Goal: Task Accomplishment & Management: Complete application form

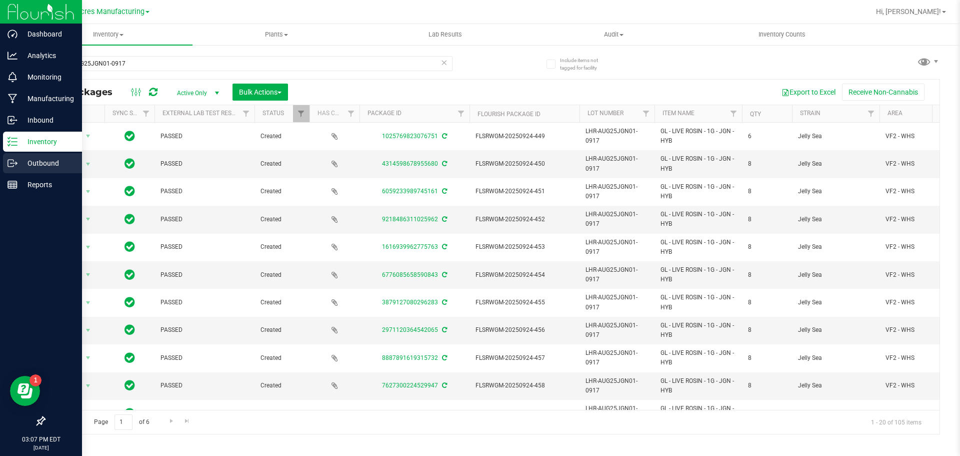
click at [21, 159] on p "Outbound" at bounding box center [48, 163] width 60 height 12
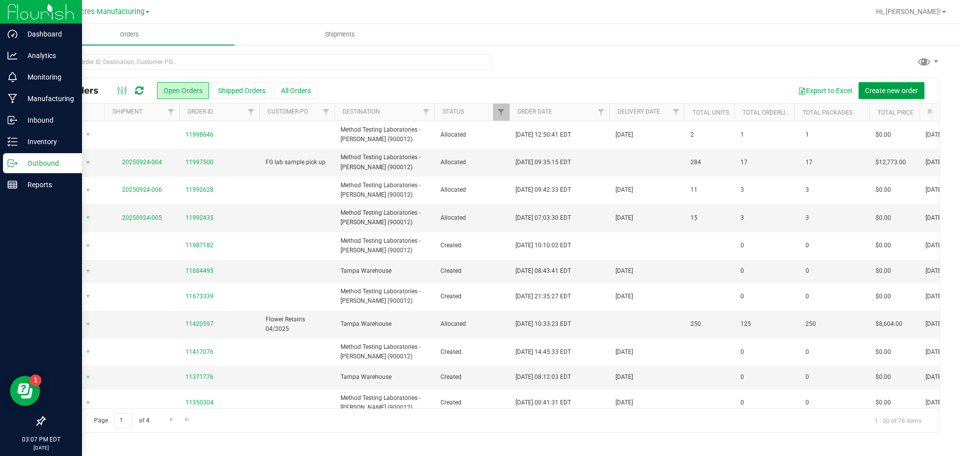
click at [874, 85] on button "Create new order" at bounding box center [892, 90] width 66 height 17
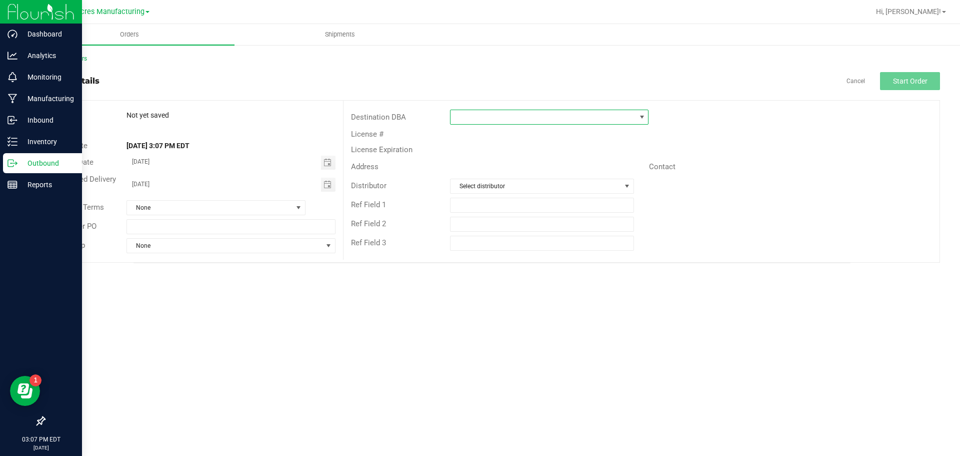
click at [509, 115] on span at bounding box center [543, 117] width 185 height 14
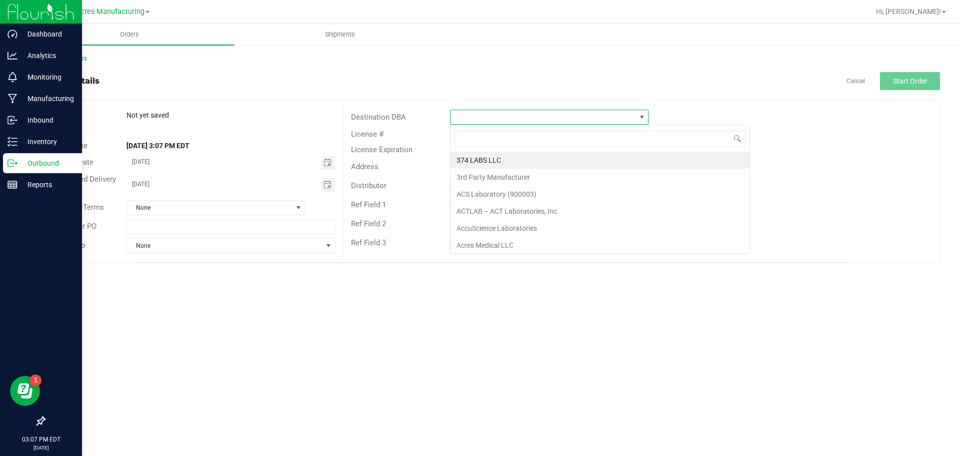
scroll to position [15, 199]
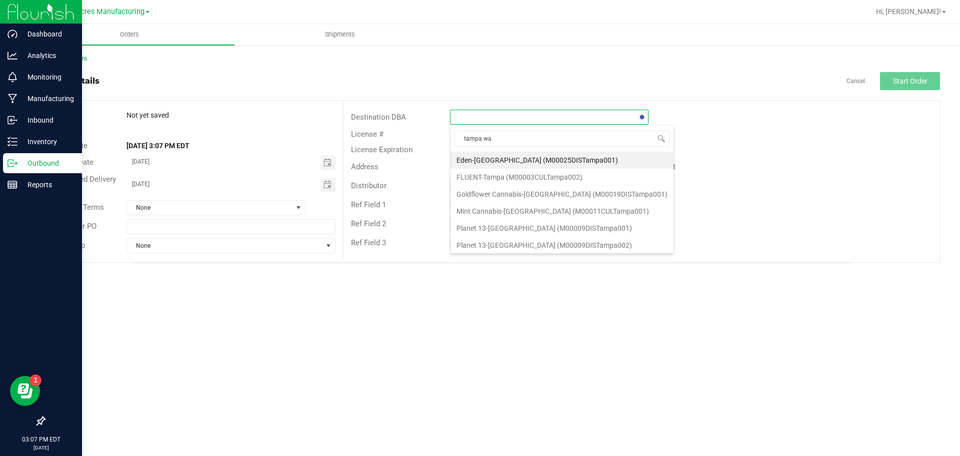
type input "tampa war"
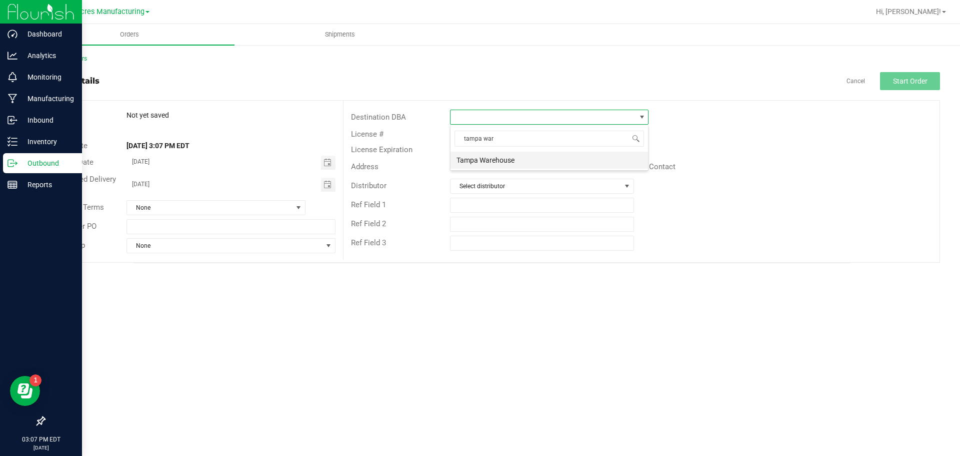
click at [498, 164] on li "Tampa Warehouse" at bounding box center [550, 160] width 198 height 17
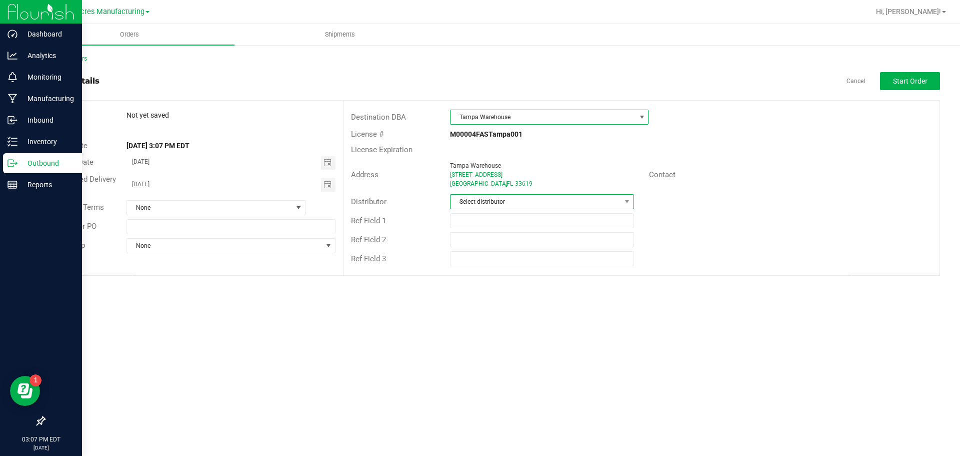
click at [479, 202] on span "Select distributor" at bounding box center [536, 202] width 170 height 14
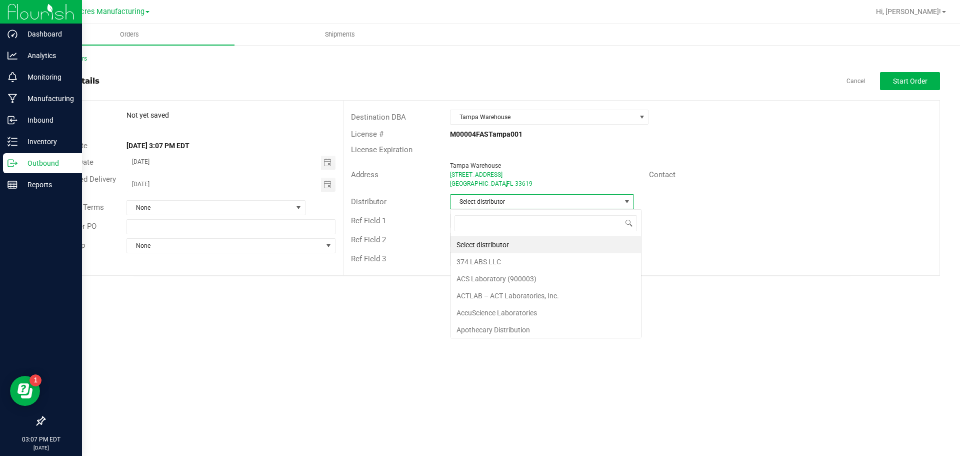
scroll to position [15, 184]
type input "para"
click at [492, 249] on li "Parallel - Wimauma" at bounding box center [542, 244] width 183 height 17
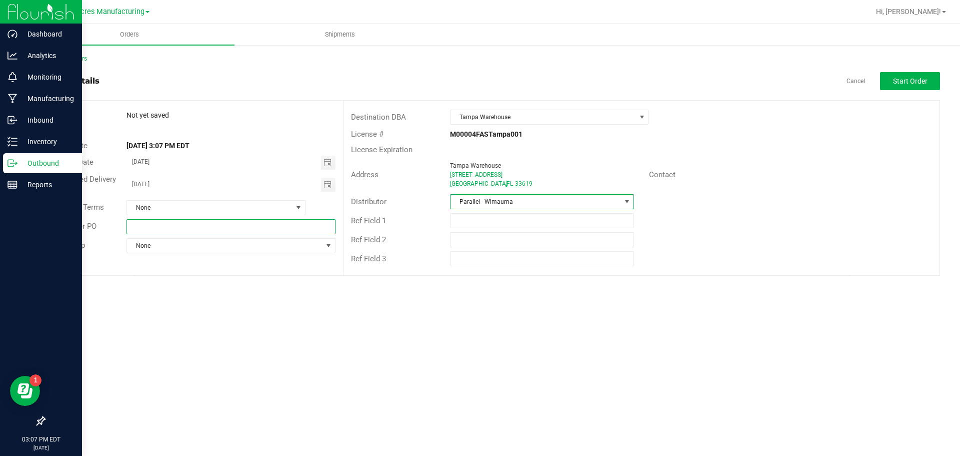
click at [148, 226] on input "text" at bounding box center [231, 226] width 209 height 15
type input "FLOWER [DATE]"
click at [907, 83] on span "Start Order" at bounding box center [910, 81] width 35 height 8
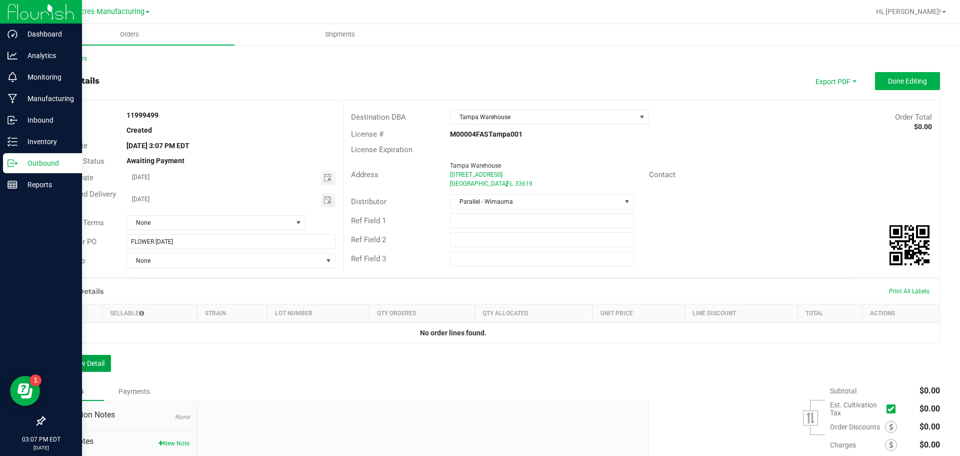
click at [77, 356] on button "Add New Detail" at bounding box center [77, 363] width 67 height 17
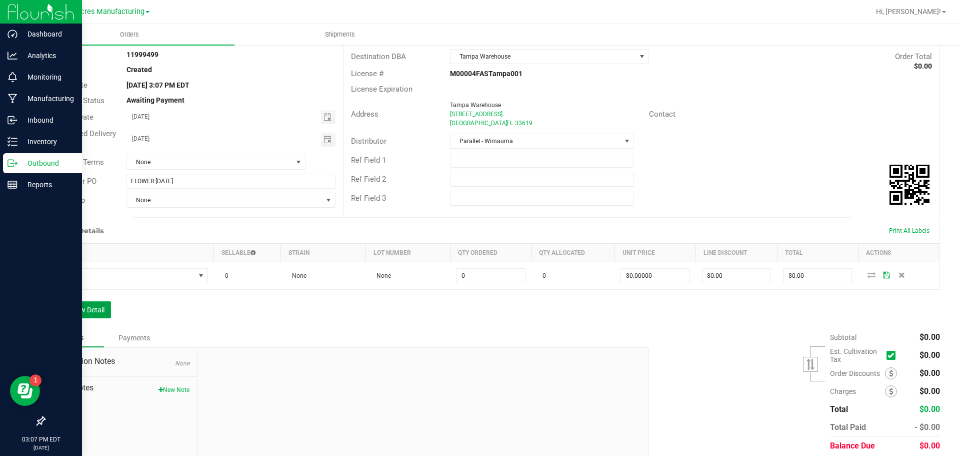
scroll to position [97, 0]
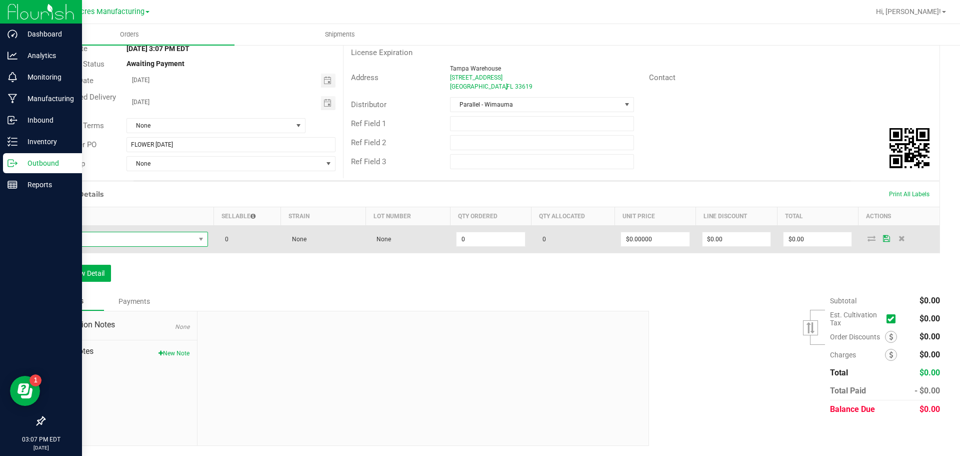
click at [195, 241] on span "NO DATA FOUND" at bounding box center [201, 239] width 13 height 14
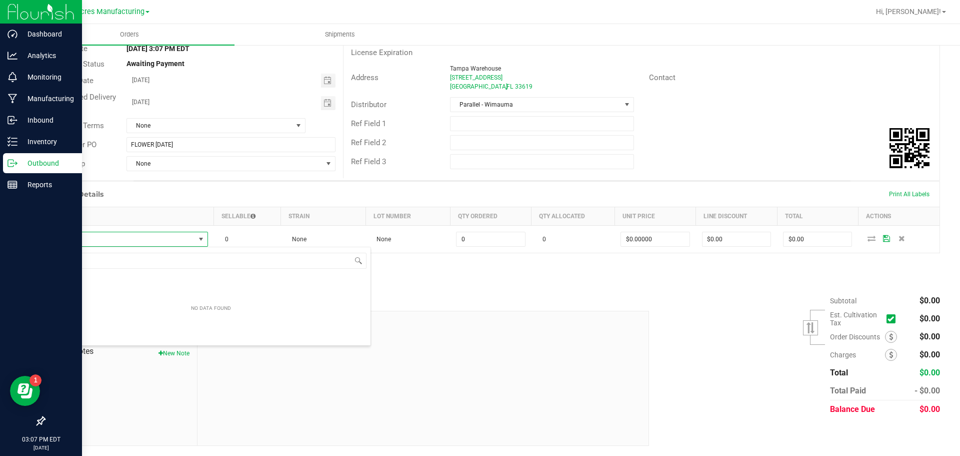
scroll to position [15, 156]
type input "W-SEP25LMZ02-0918"
drag, startPoint x: 491, startPoint y: 308, endPoint x: 319, endPoint y: 310, distance: 172.5
click at [490, 308] on div "Notes Payments" at bounding box center [343, 301] width 598 height 19
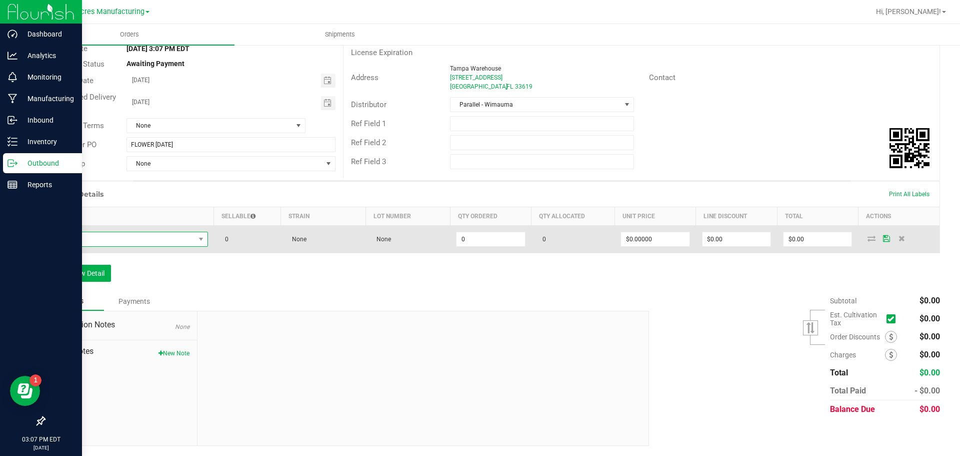
click at [179, 245] on span "NO DATA FOUND" at bounding box center [124, 239] width 144 height 14
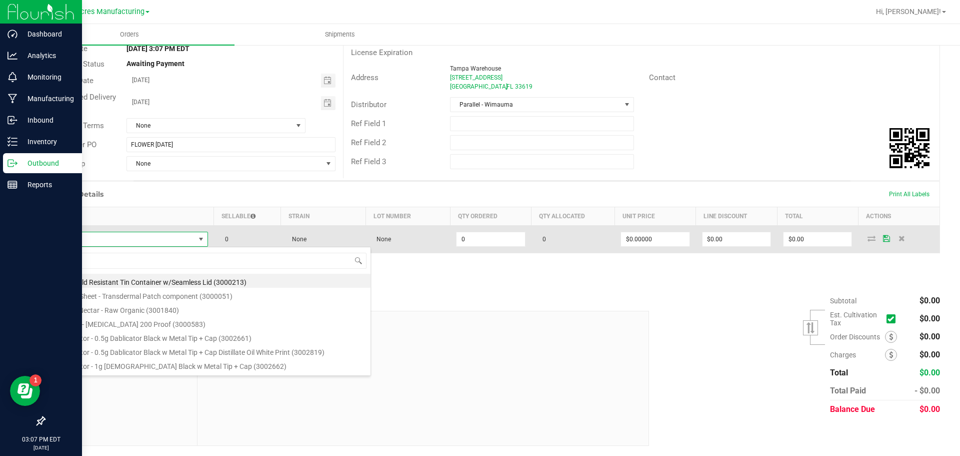
type input "W-SEP25LMZ02-0918"
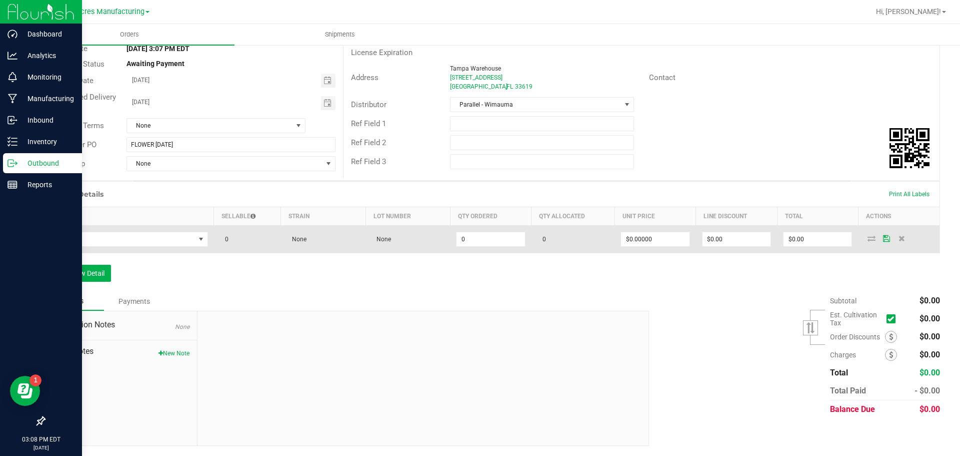
click at [173, 231] on td at bounding box center [129, 240] width 169 height 28
click at [173, 237] on span "NO DATA FOUND" at bounding box center [124, 239] width 144 height 14
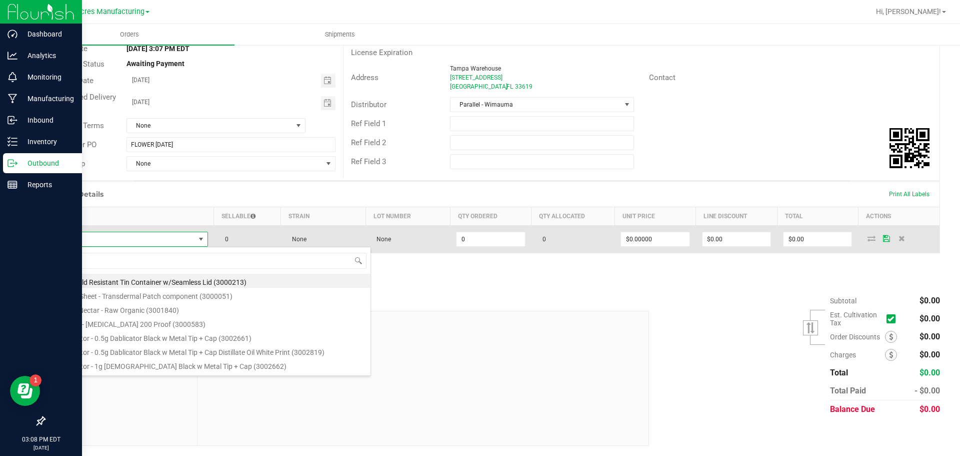
type input "FD - FLOWER GREENHOUSE - 3.5G - LMZ - HYB"
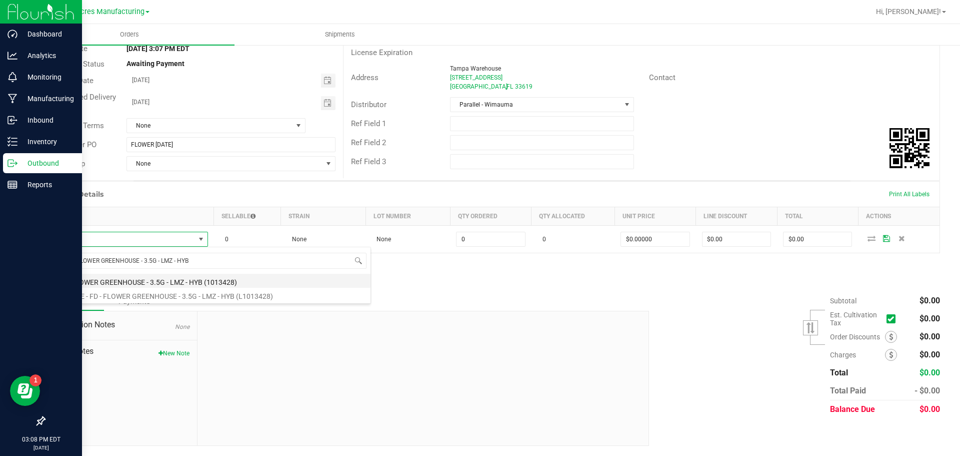
click at [171, 279] on li "FD - FLOWER GREENHOUSE - 3.5G - LMZ - HYB (1013428)" at bounding box center [211, 281] width 319 height 14
type input "0 ea"
type input "$30.00000"
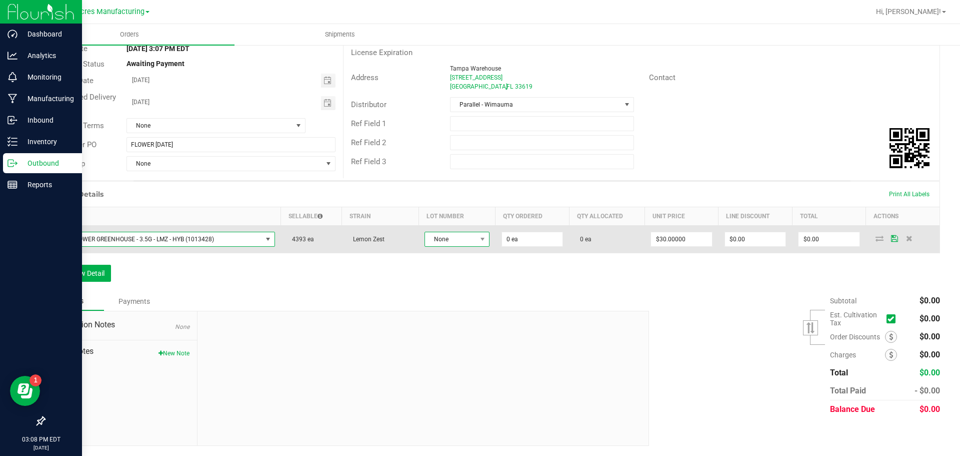
click at [430, 241] on span "None" at bounding box center [451, 239] width 52 height 14
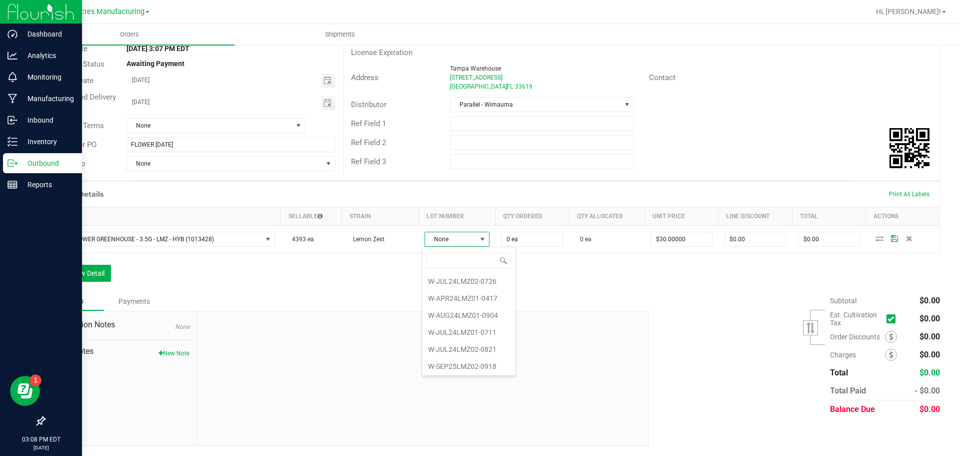
scroll to position [70, 0]
click at [491, 365] on li "W-SEP25LMZ02-0918" at bounding box center [469, 365] width 94 height 17
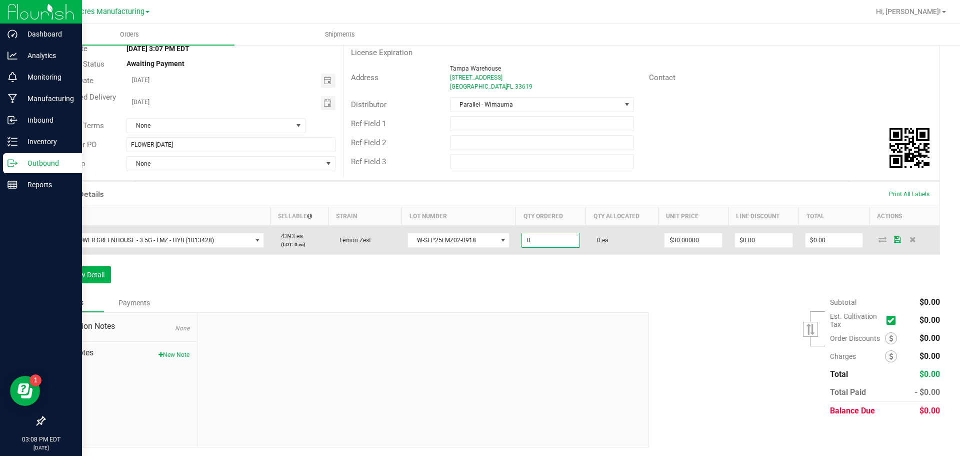
click at [553, 242] on input "0" at bounding box center [551, 240] width 58 height 14
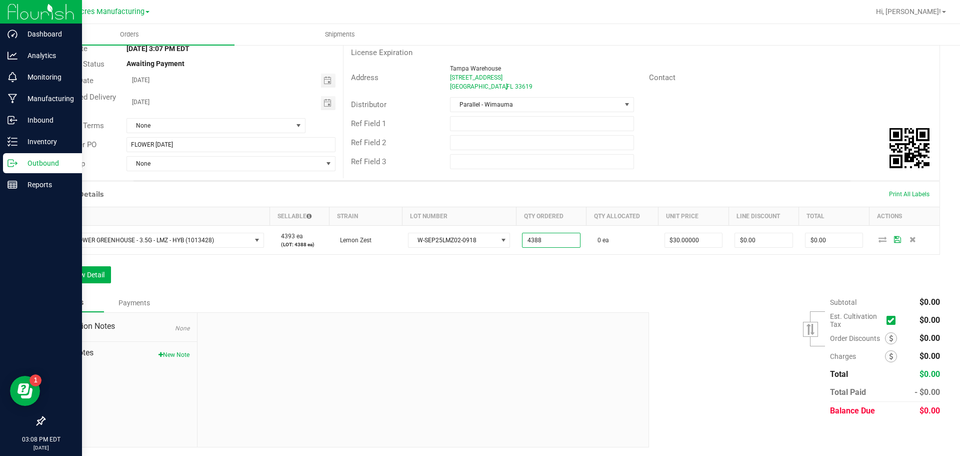
type input "4388 ea"
type input "$131,640.00"
click at [532, 262] on div "Order Details Print All Labels Item Sellable Strain Lot Number Qty Ordered Qty …" at bounding box center [492, 237] width 896 height 112
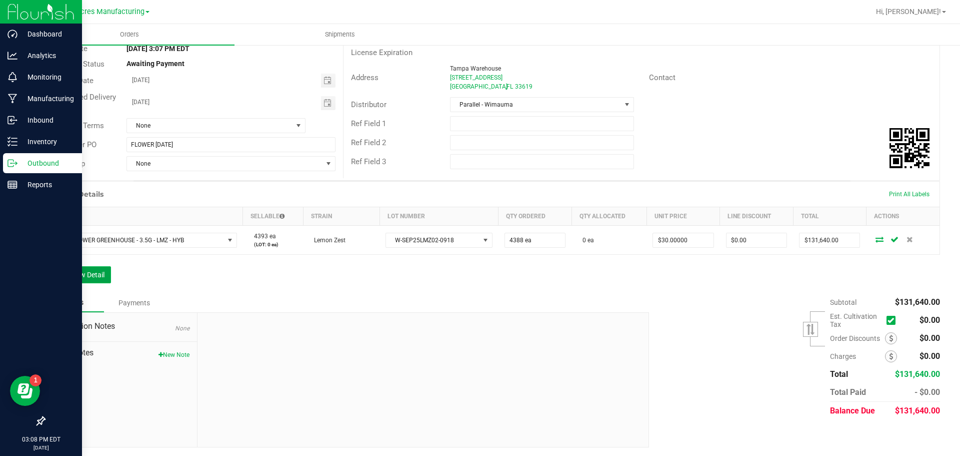
click at [108, 279] on button "Add New Detail" at bounding box center [77, 274] width 67 height 17
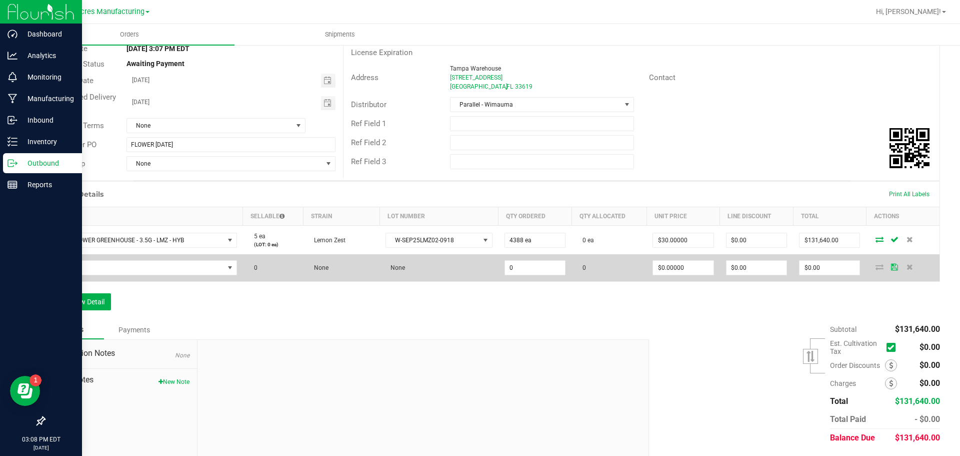
click at [172, 276] on td at bounding box center [144, 267] width 198 height 27
click at [189, 265] on span "NO DATA FOUND" at bounding box center [138, 268] width 173 height 14
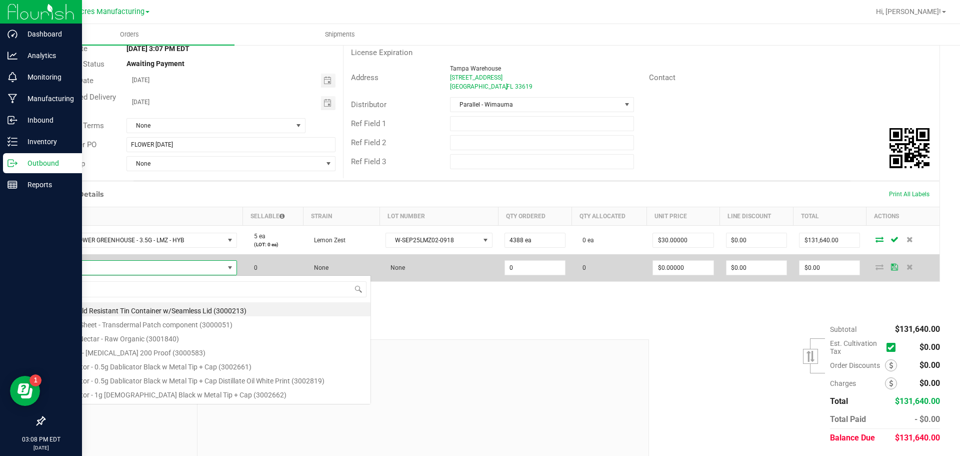
scroll to position [15, 183]
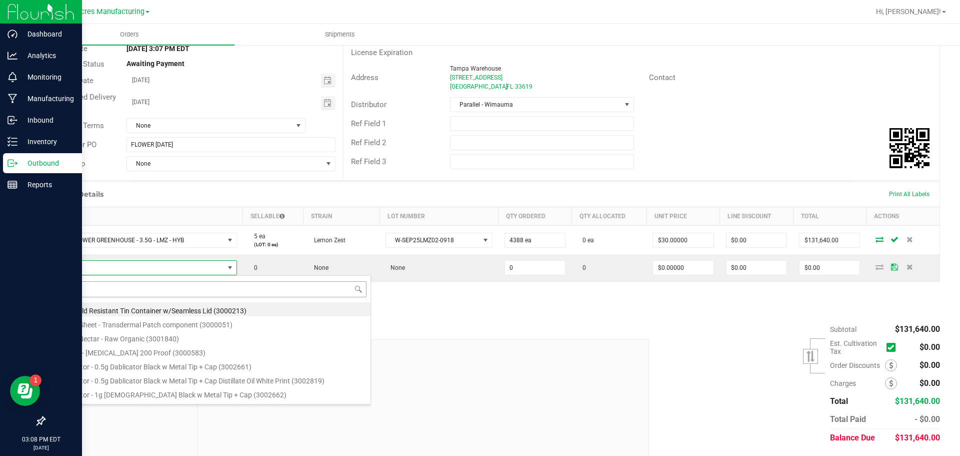
type input "FT - PRE-ROLL - 0.35G - 10CT - SAT"
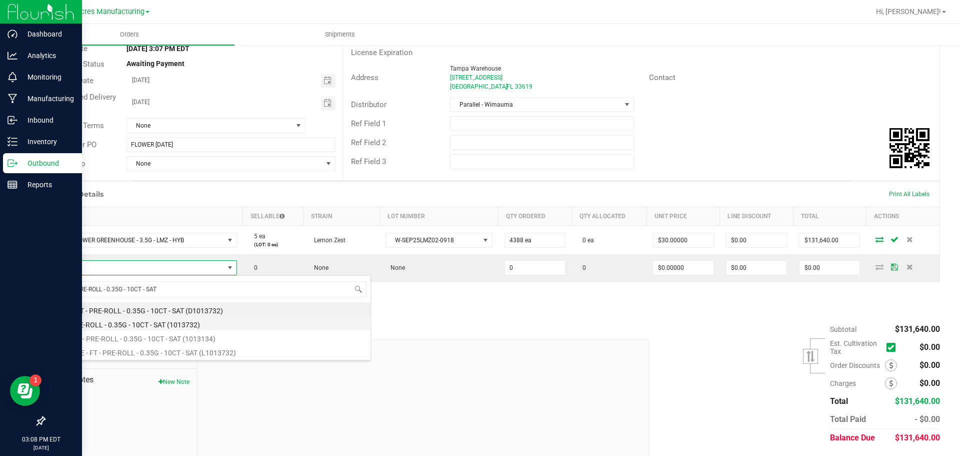
click at [184, 329] on li "FT - PRE-ROLL - 0.35G - 10CT - SAT (1013732)" at bounding box center [211, 323] width 319 height 14
type input "0 ea"
type input "$42.00000"
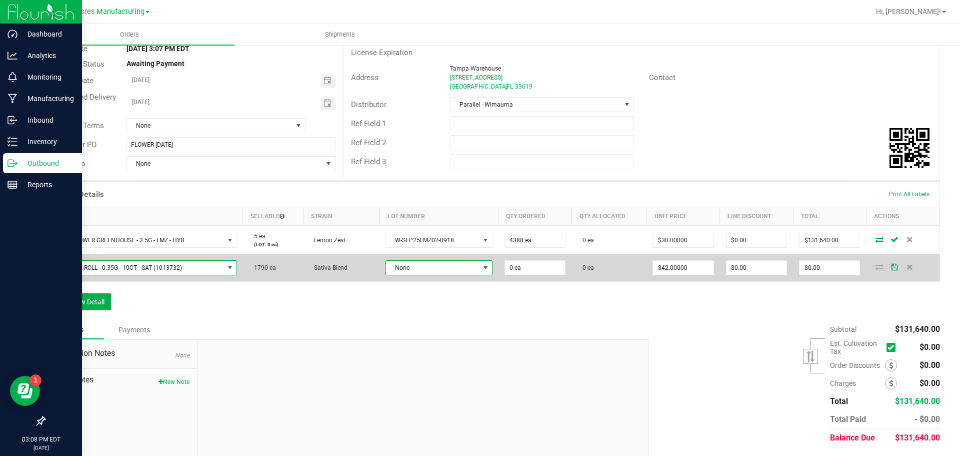
click at [467, 259] on td "None" at bounding box center [439, 267] width 119 height 27
click at [488, 269] on span at bounding box center [485, 268] width 13 height 14
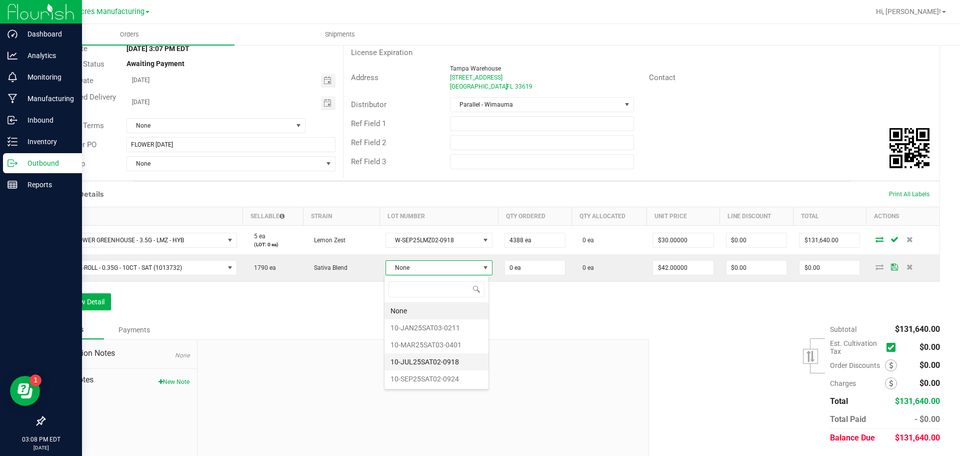
click at [456, 367] on li "10-JUL25SAT02-0918" at bounding box center [437, 361] width 104 height 17
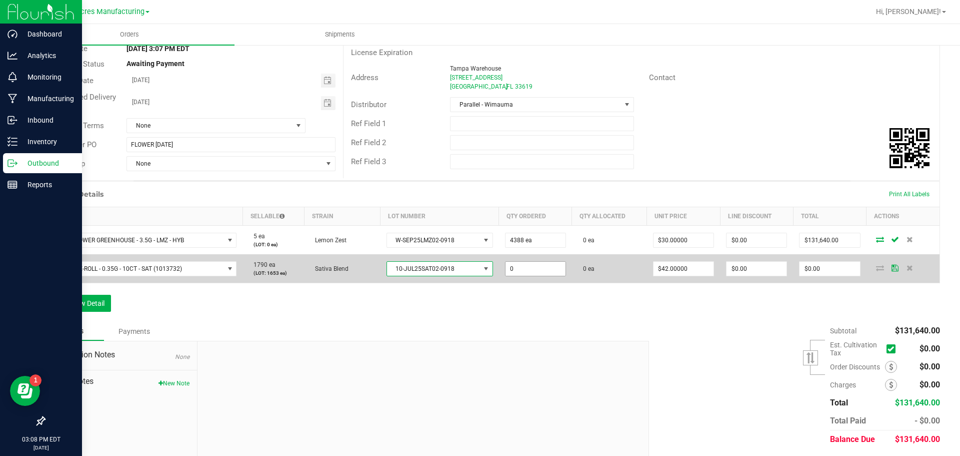
click at [523, 265] on input "0" at bounding box center [536, 269] width 60 height 14
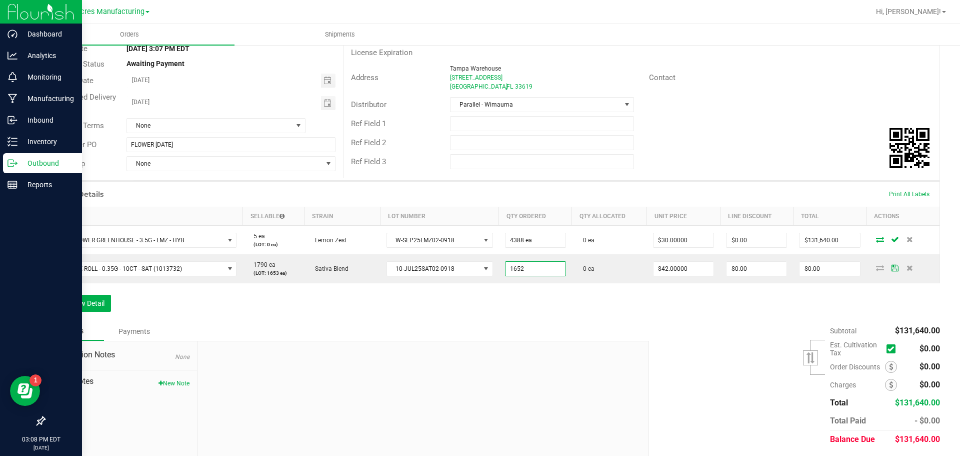
type input "1652 ea"
type input "$69,384.00"
click at [440, 316] on div "Order Details Print All Labels Item Sellable Strain Lot Number Qty Ordered Qty …" at bounding box center [492, 251] width 896 height 141
click at [61, 303] on button "Add New Detail" at bounding box center [77, 303] width 67 height 17
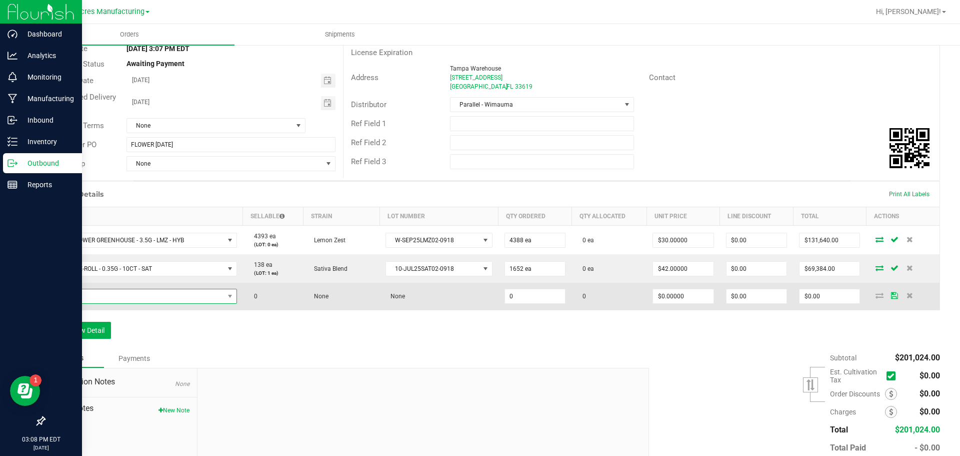
click at [156, 303] on span "NO DATA FOUND" at bounding box center [144, 296] width 186 height 15
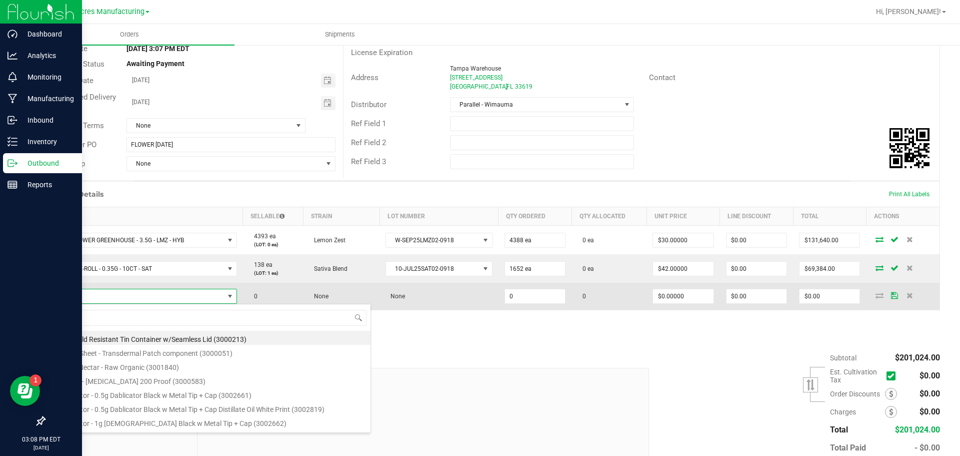
scroll to position [15, 183]
type input "FT - PRE-ROLL - 0.5G - 5CT - RHB - HYI"
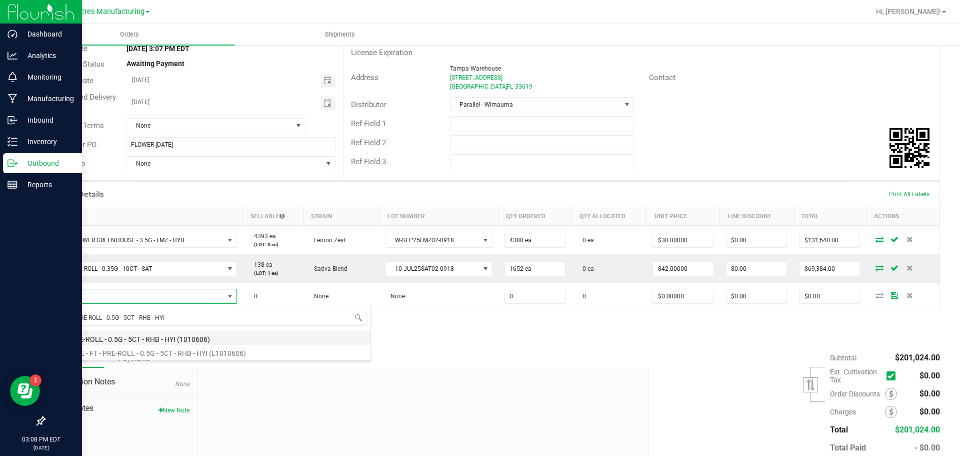
click at [186, 341] on li "FT - PRE-ROLL - 0.5G - 5CT - RHB - HYI (1010606)" at bounding box center [211, 338] width 319 height 14
type input "0 ea"
type input "$29.00000"
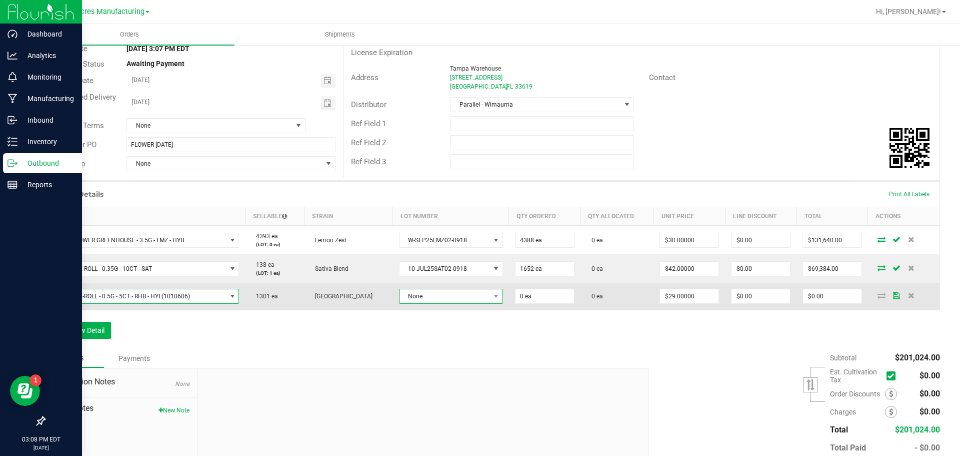
click at [433, 293] on span "None" at bounding box center [445, 296] width 91 height 14
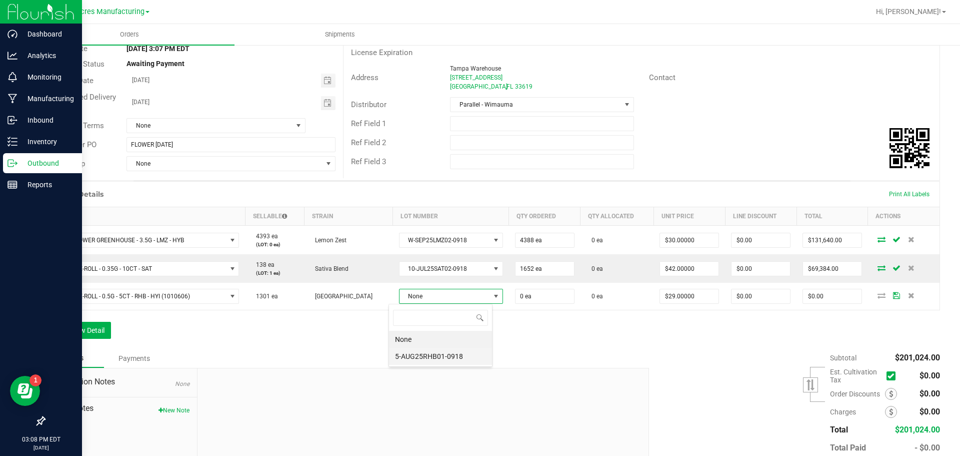
click at [443, 354] on li "5-AUG25RHB01-0918" at bounding box center [440, 356] width 103 height 17
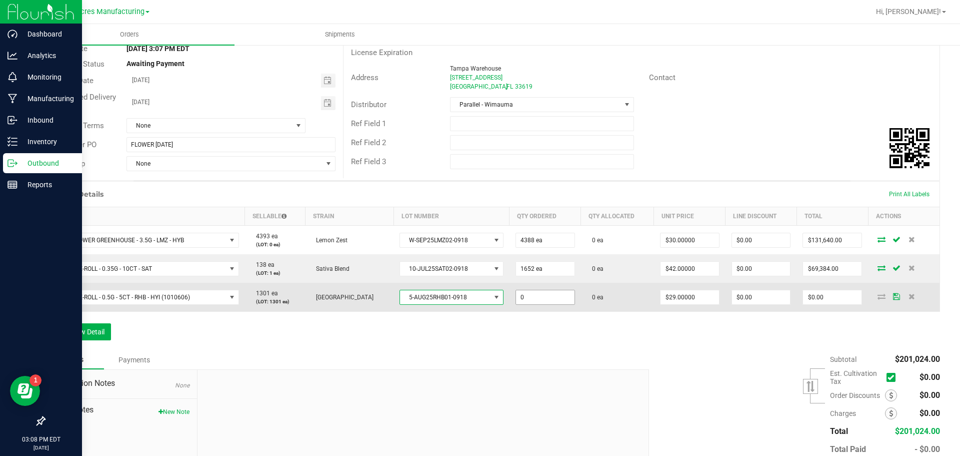
click at [538, 298] on input "0" at bounding box center [545, 297] width 59 height 14
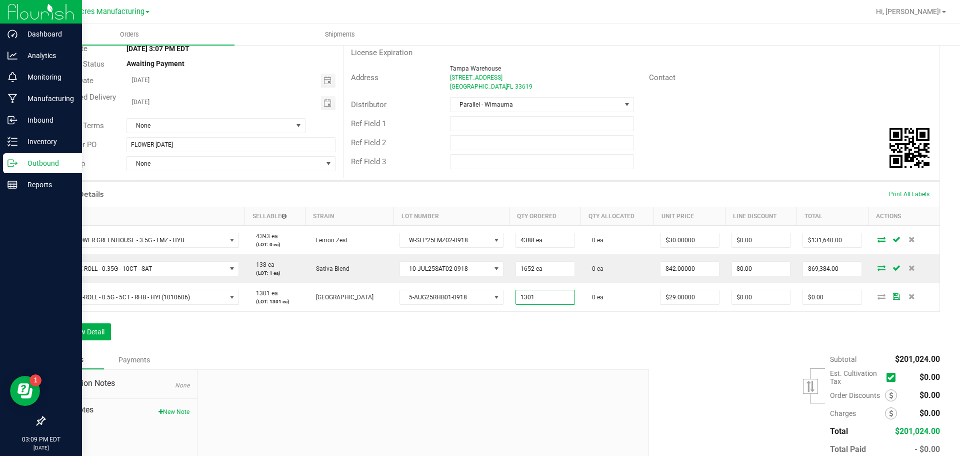
type input "1301 ea"
type input "$37,729.00"
click at [497, 315] on div "Order Details Print All Labels Item Sellable Strain Lot Number Qty Ordered Qty …" at bounding box center [492, 265] width 896 height 169
click at [76, 334] on button "Add New Detail" at bounding box center [77, 331] width 67 height 17
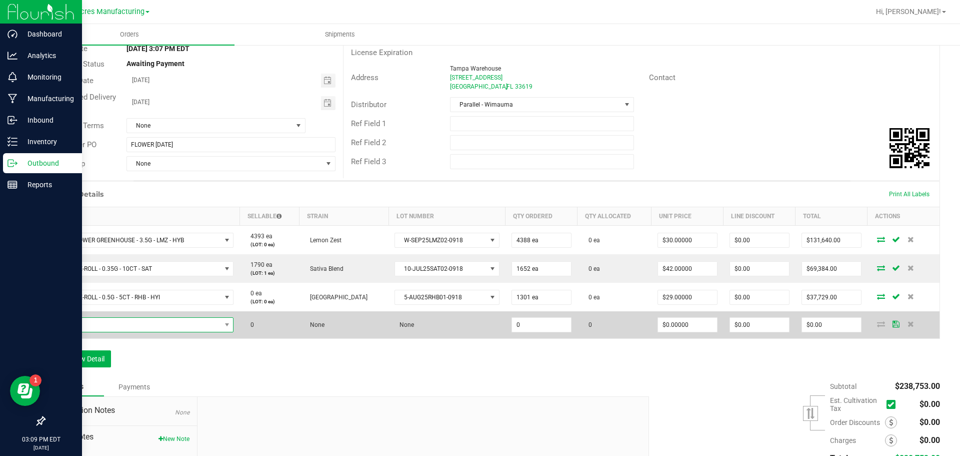
click at [178, 326] on span "NO DATA FOUND" at bounding box center [137, 325] width 170 height 14
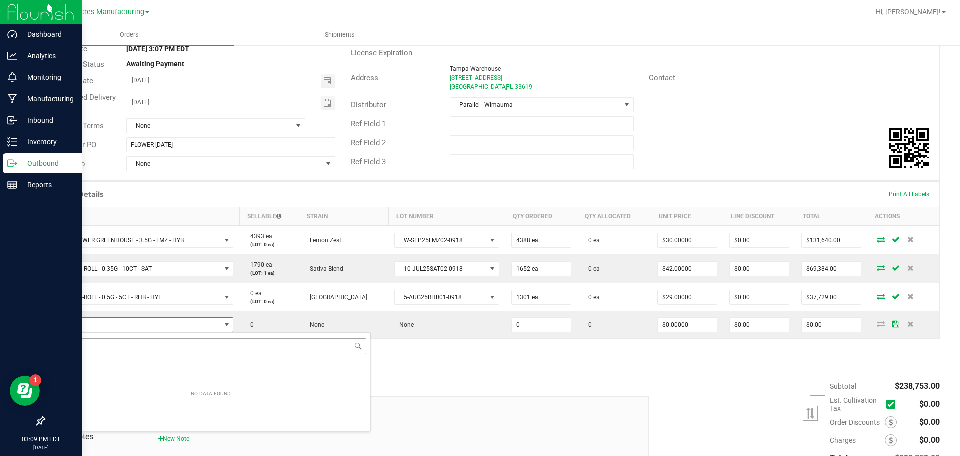
click at [184, 346] on input "NO DATA FOUND" at bounding box center [211, 346] width 311 height 16
type input "FT - PRE-ROLL - 0.5G - 5CT - MEC - HYS"
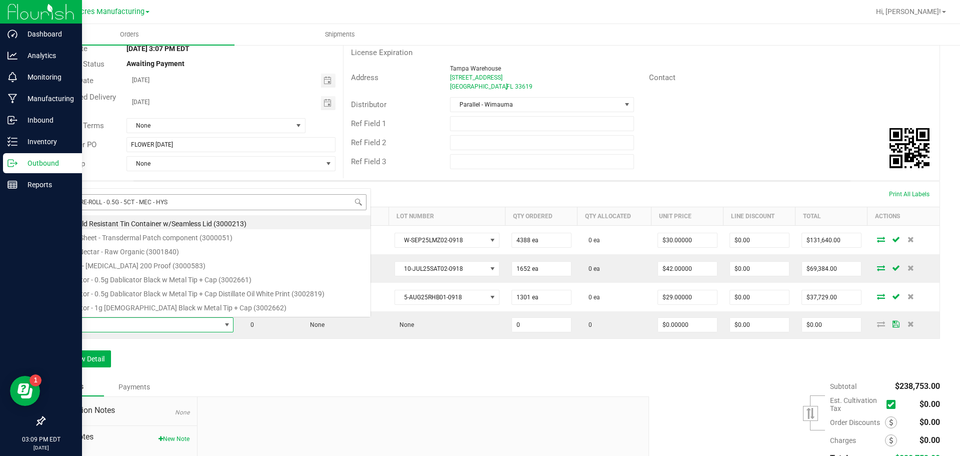
scroll to position [15, 183]
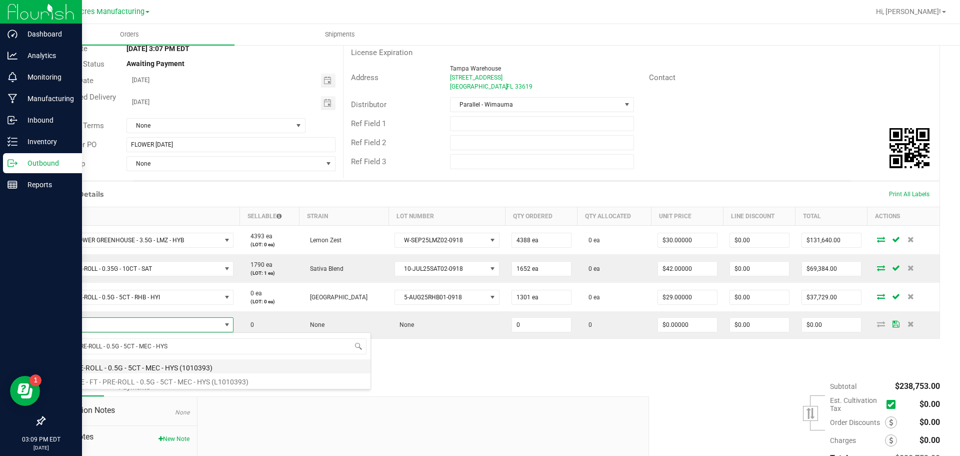
click at [169, 367] on li "FT - PRE-ROLL - 0.5G - 5CT - MEC - HYS (1010393)" at bounding box center [211, 366] width 319 height 14
type input "0 ea"
type input "$29.00000"
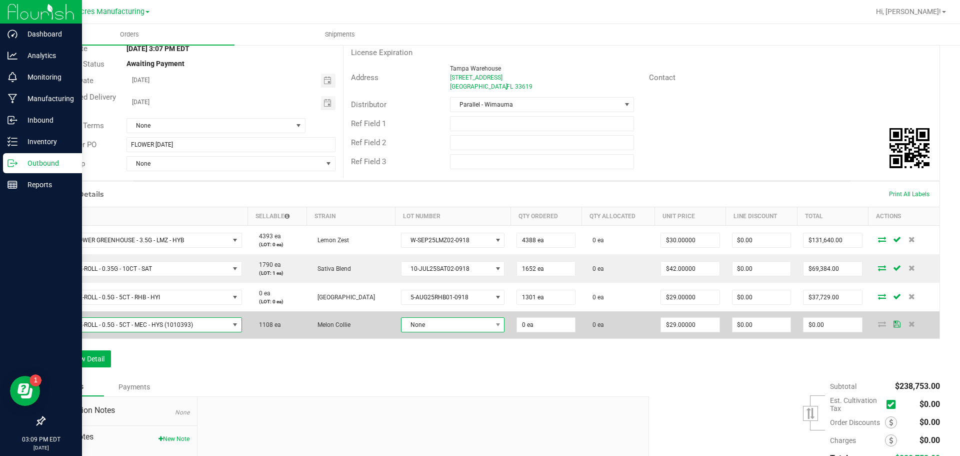
click at [439, 325] on span "None" at bounding box center [447, 325] width 90 height 14
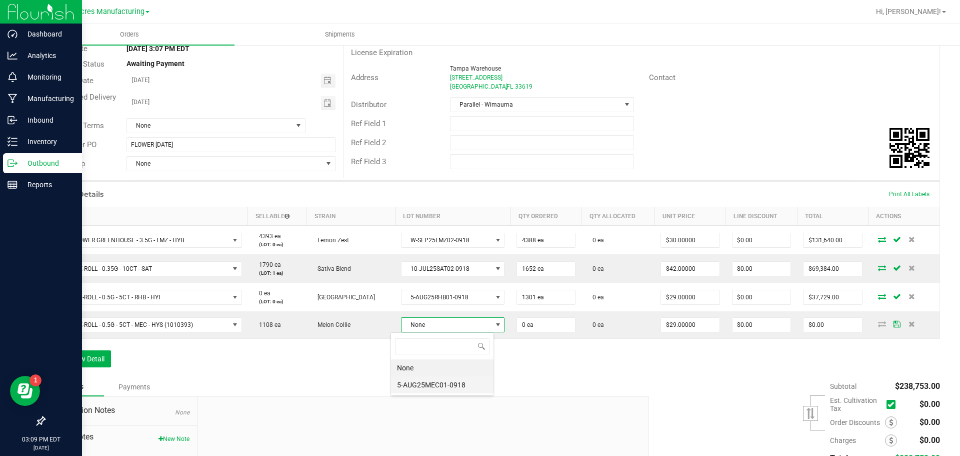
click at [433, 385] on li "5-AUG25MEC01-0918" at bounding box center [442, 384] width 103 height 17
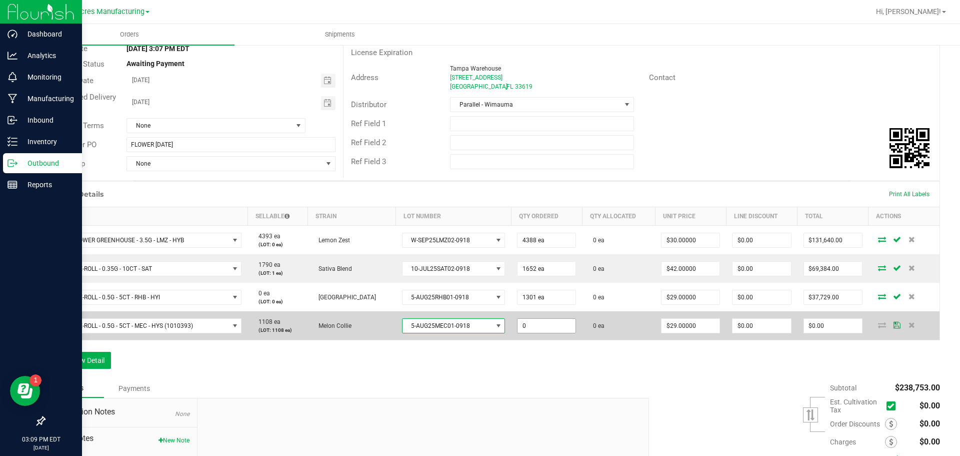
click at [520, 328] on input "0" at bounding box center [547, 326] width 58 height 14
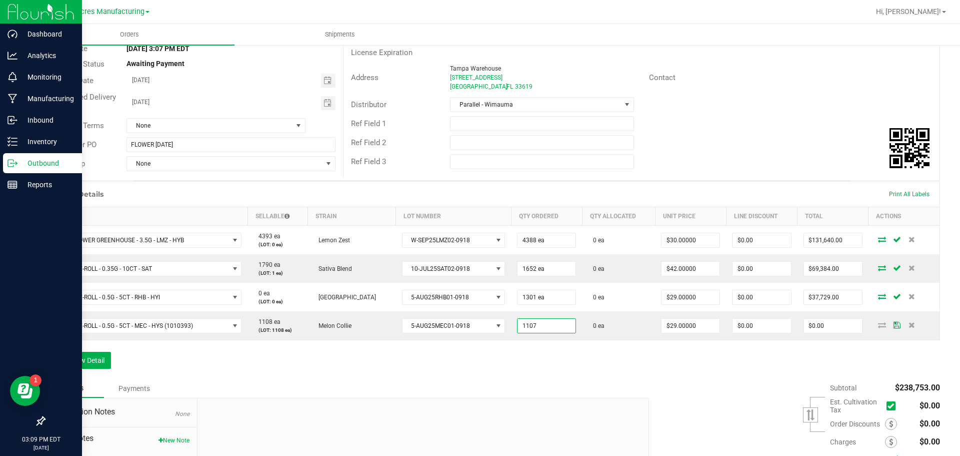
type input "1107 ea"
type input "$32,103.00"
click at [507, 357] on div "Order Details Print All Labels Item Sellable Strain Lot Number Qty Ordered Qty …" at bounding box center [492, 280] width 896 height 198
click at [88, 354] on button "Add New Detail" at bounding box center [77, 360] width 67 height 17
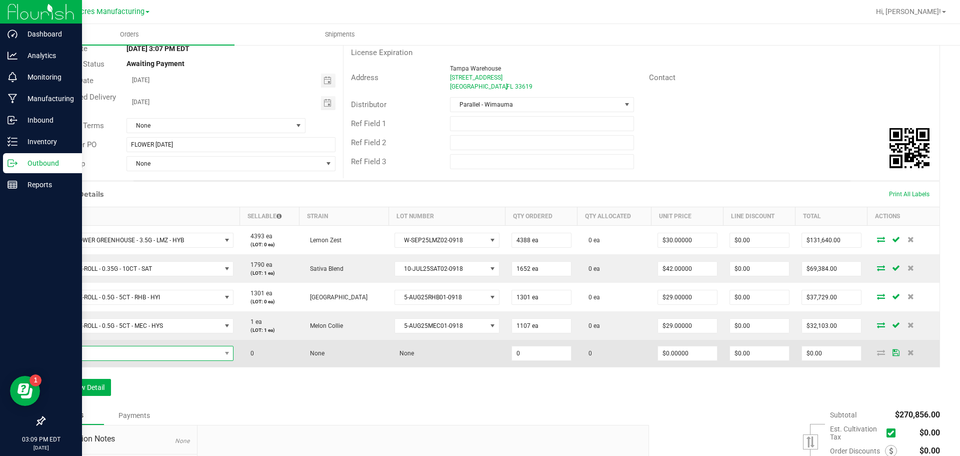
click at [199, 357] on span "NO DATA FOUND" at bounding box center [137, 353] width 170 height 14
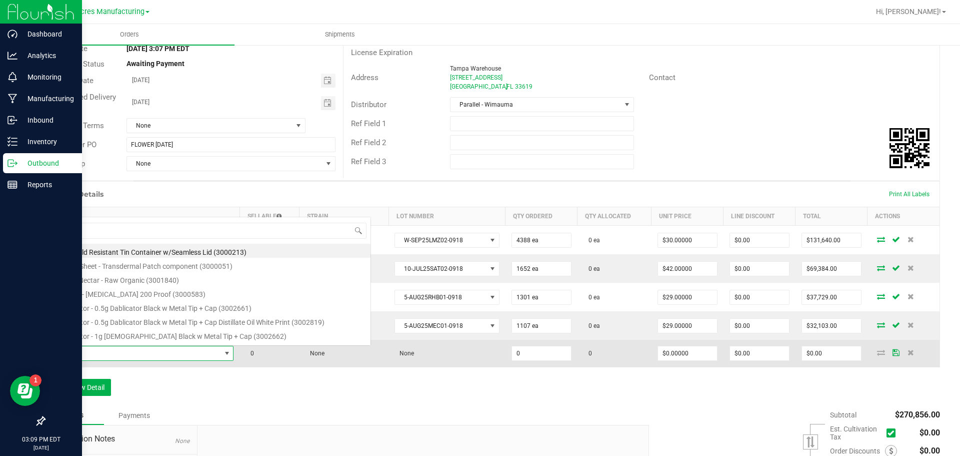
scroll to position [15, 183]
type input "FT - PRE-ROLL - 0.5G - 1CT - MEC - HYS"
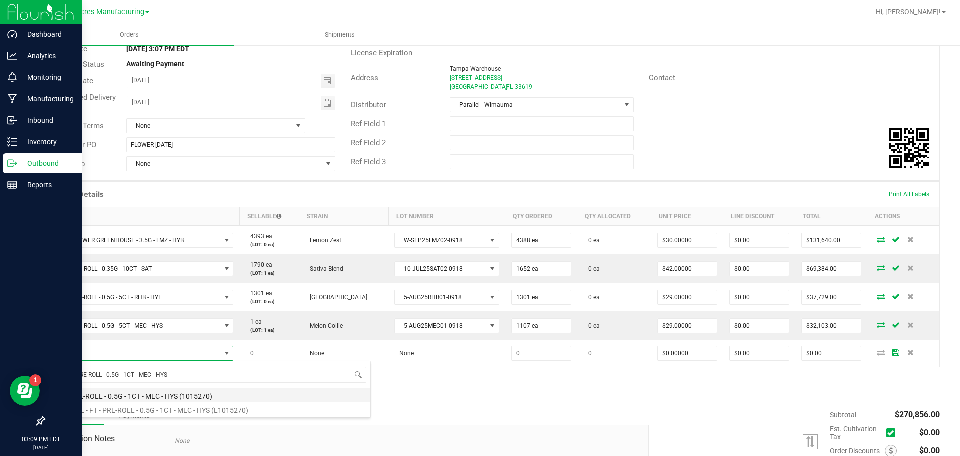
click at [206, 397] on li "FT - PRE-ROLL - 0.5G - 1CT - MEC - HYS (1015270)" at bounding box center [211, 395] width 319 height 14
type input "0 ea"
type input "$5.00000"
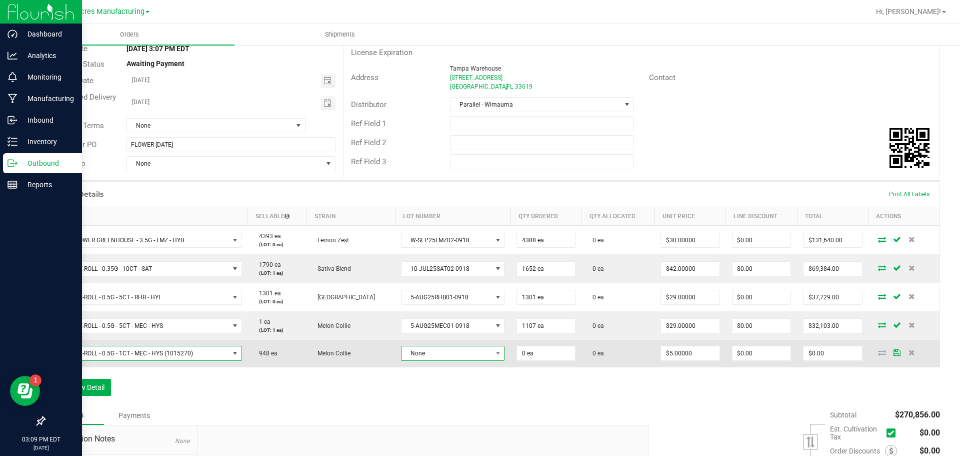
click at [463, 354] on span "None" at bounding box center [447, 353] width 90 height 14
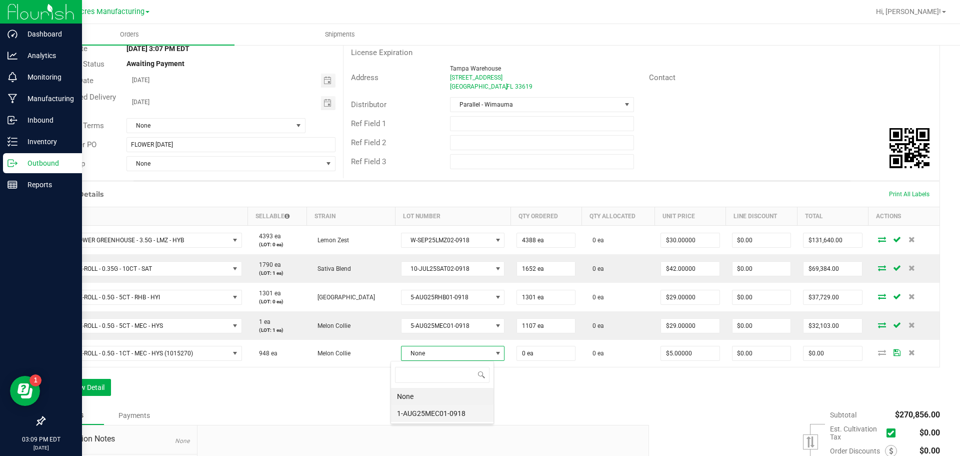
click at [458, 409] on li "1-AUG25MEC01-0918" at bounding box center [442, 413] width 103 height 17
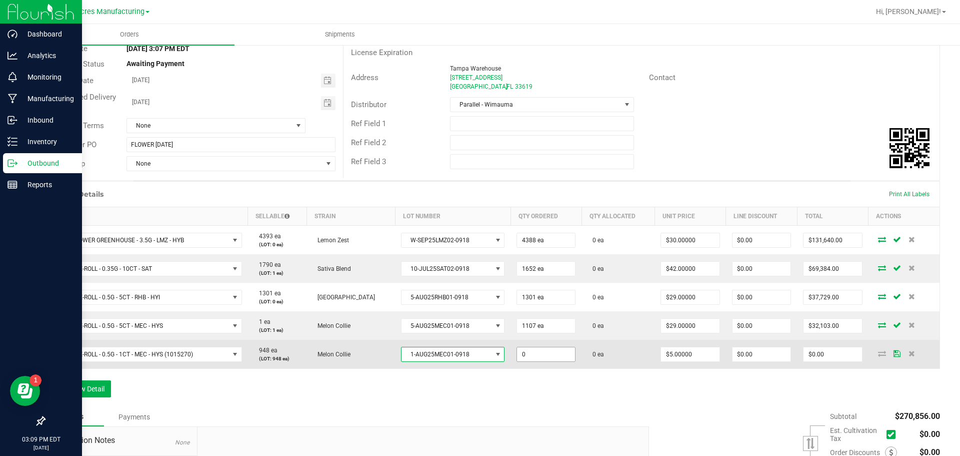
click at [533, 354] on input "0" at bounding box center [546, 354] width 58 height 14
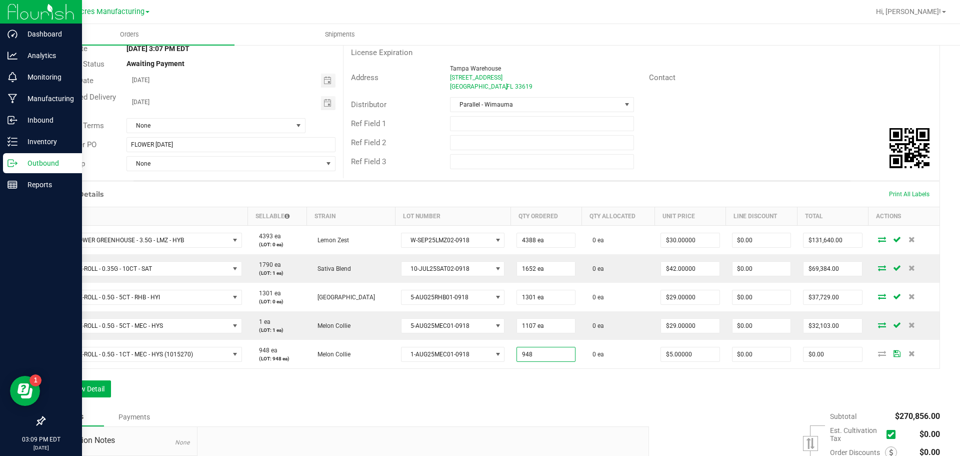
type input "948 ea"
type input "$4,740.00"
click at [449, 404] on div "Order Details Print All Labels Item Sellable Strain Lot Number Qty Ordered Qty …" at bounding box center [492, 294] width 896 height 226
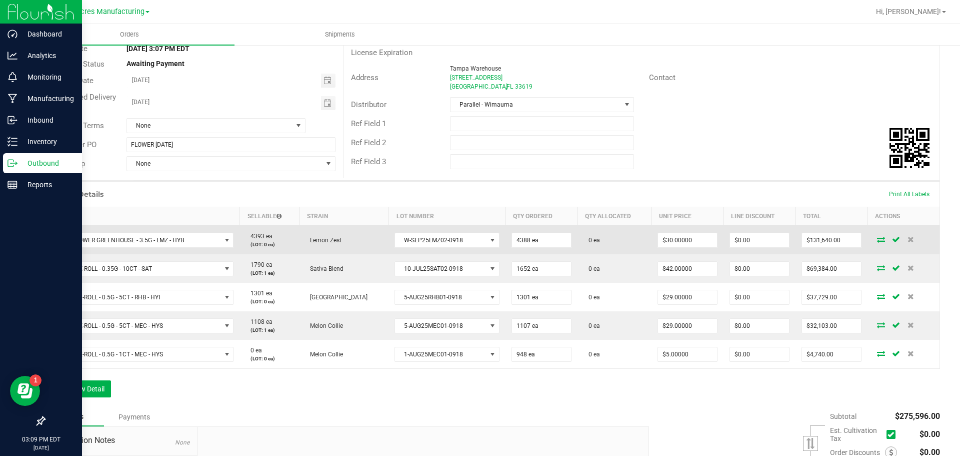
click at [877, 237] on icon at bounding box center [881, 239] width 8 height 6
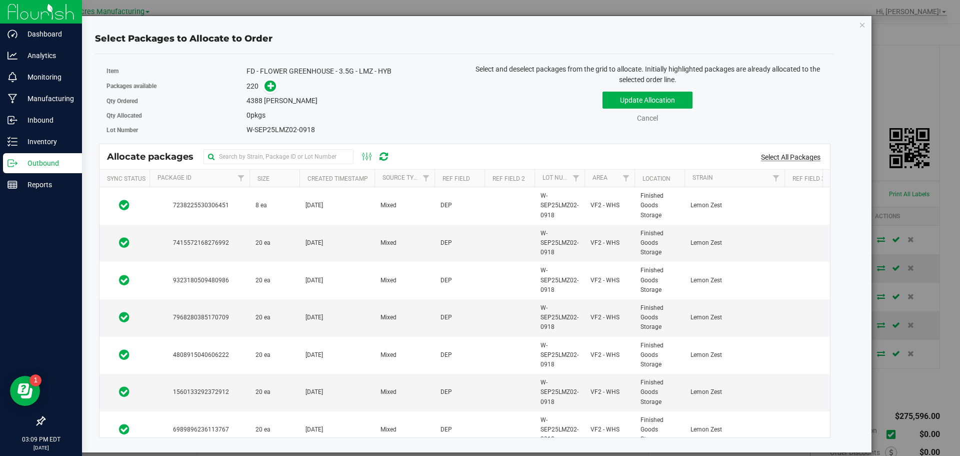
click at [769, 159] on link "Select All Packages" at bounding box center [791, 157] width 60 height 8
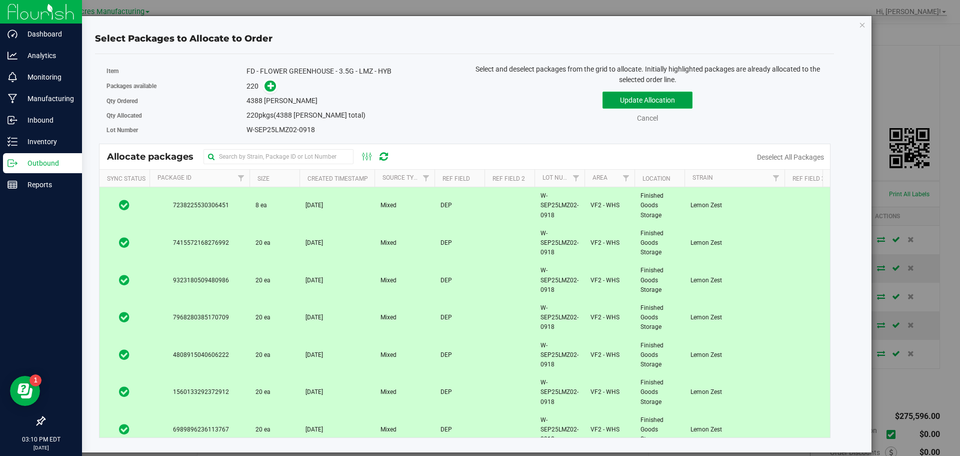
click at [666, 93] on button "Update Allocation" at bounding box center [648, 100] width 90 height 17
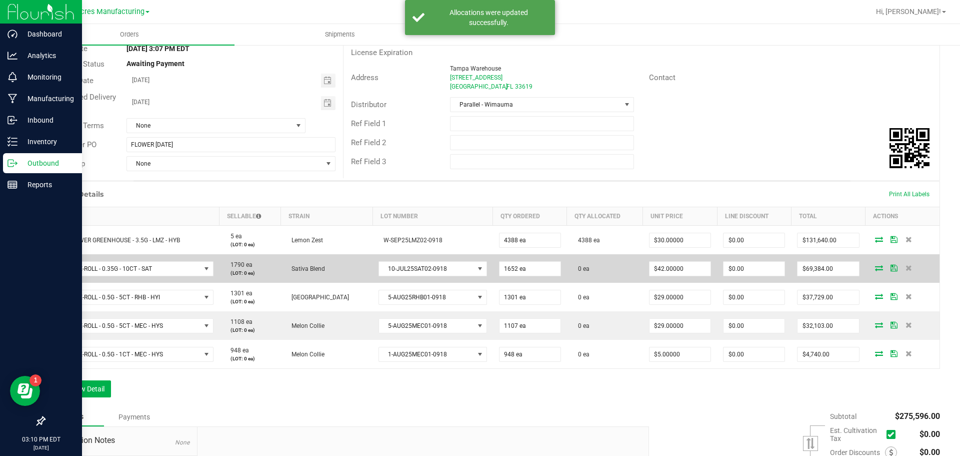
click at [875, 271] on icon at bounding box center [879, 268] width 8 height 6
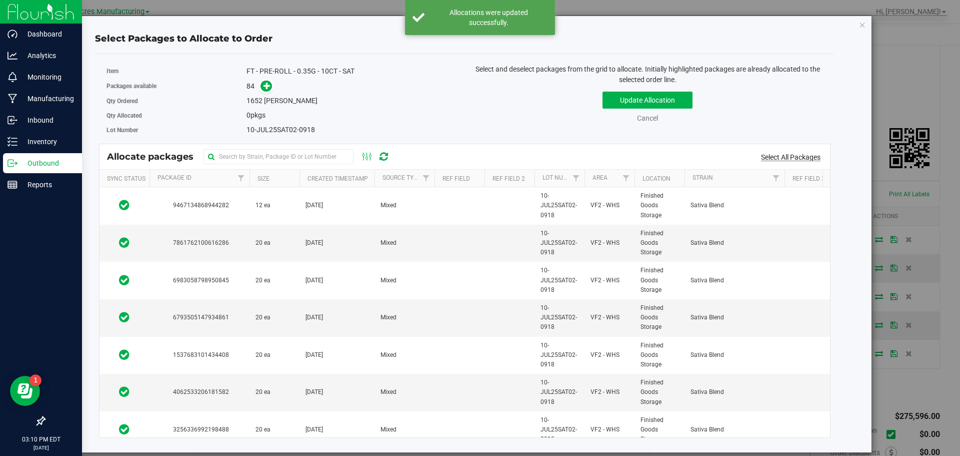
click at [768, 156] on link "Select All Packages" at bounding box center [791, 157] width 60 height 8
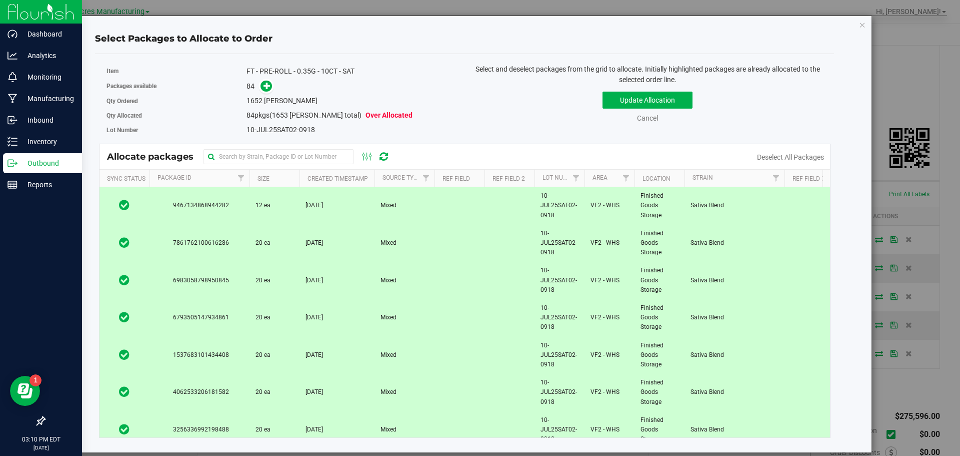
click at [282, 178] on th "Size" at bounding box center [275, 179] width 50 height 18
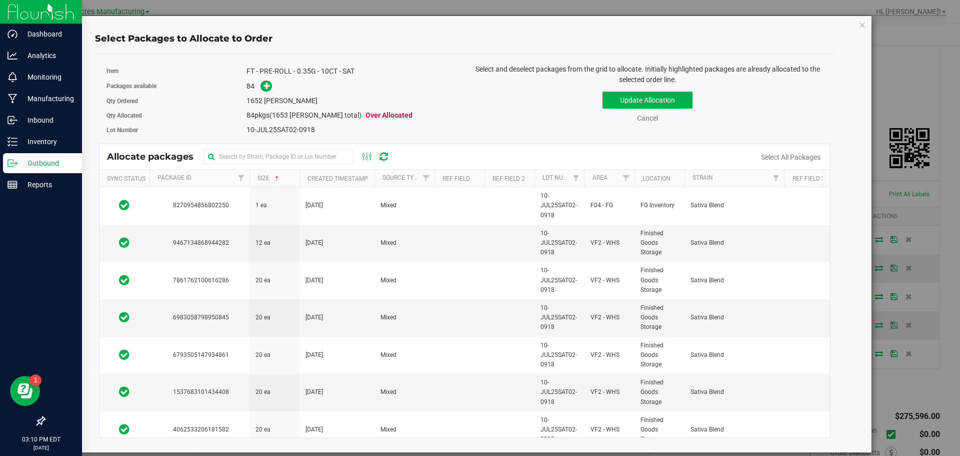
click at [771, 162] on div "Select All Packages" at bounding box center [791, 157] width 80 height 11
click at [773, 159] on link "Select All Packages" at bounding box center [791, 157] width 60 height 8
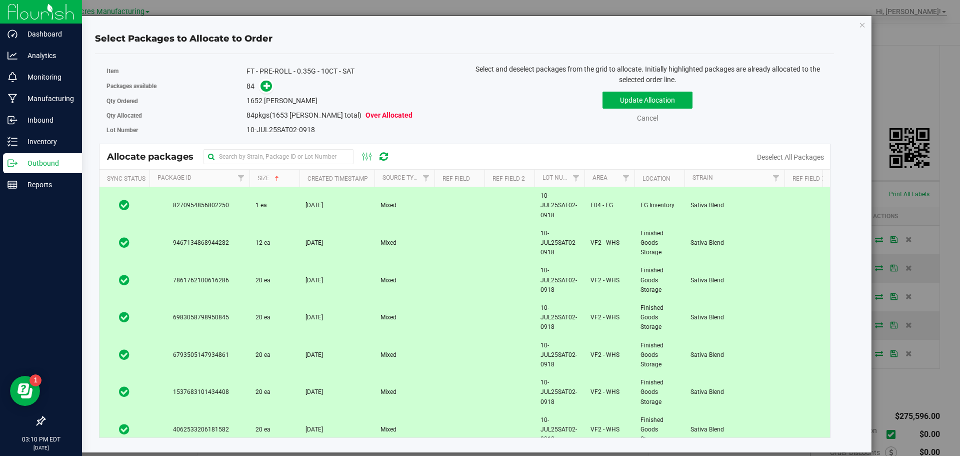
click at [148, 200] on td at bounding box center [125, 206] width 50 height 38
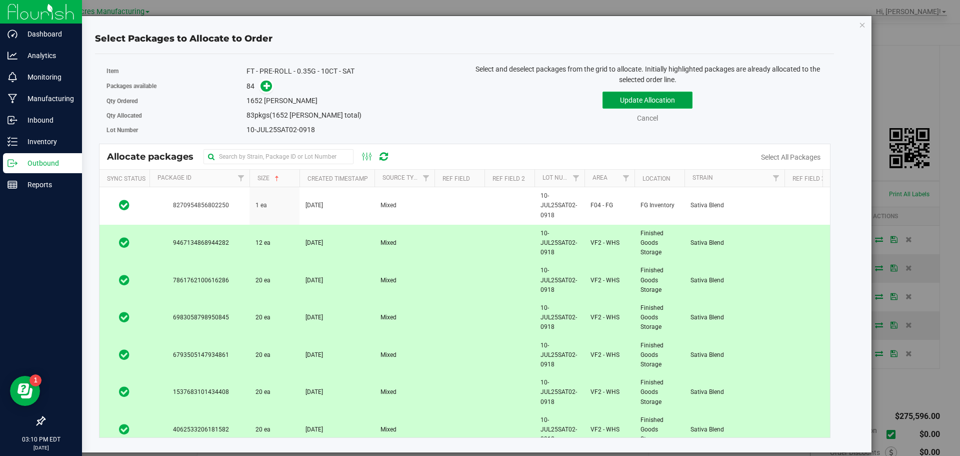
click at [623, 98] on button "Update Allocation" at bounding box center [648, 100] width 90 height 17
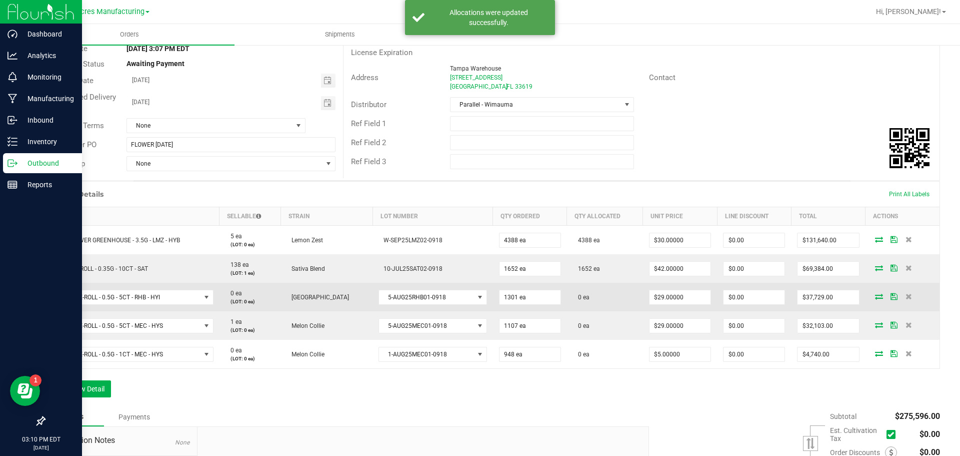
click at [875, 294] on icon at bounding box center [879, 296] width 8 height 6
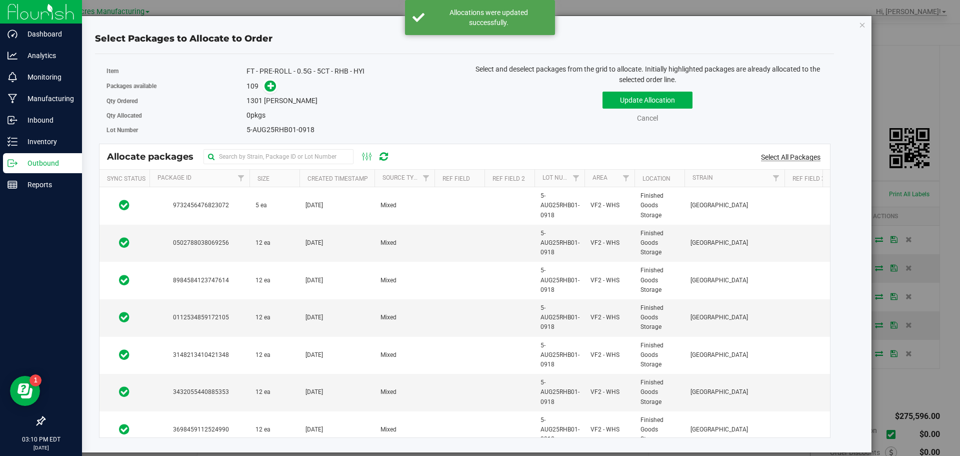
click at [800, 158] on link "Select All Packages" at bounding box center [791, 157] width 60 height 8
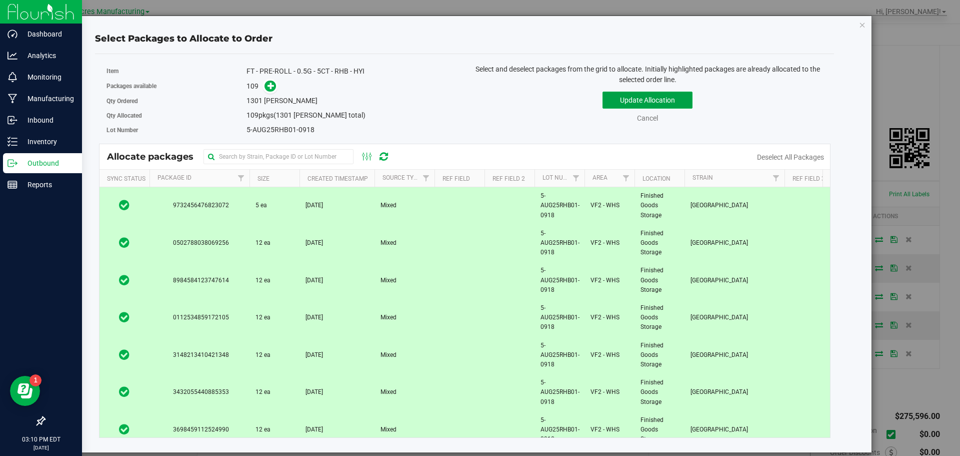
click at [680, 89] on div "Update Allocation Cancel Deselect All Packages" at bounding box center [647, 105] width 351 height 37
click at [684, 99] on button "Update Allocation" at bounding box center [648, 100] width 90 height 17
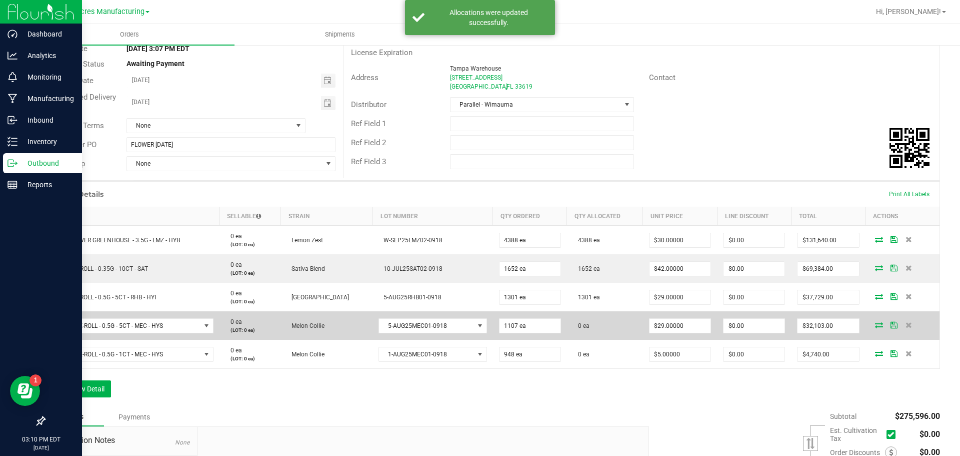
click at [875, 326] on icon at bounding box center [879, 325] width 8 height 6
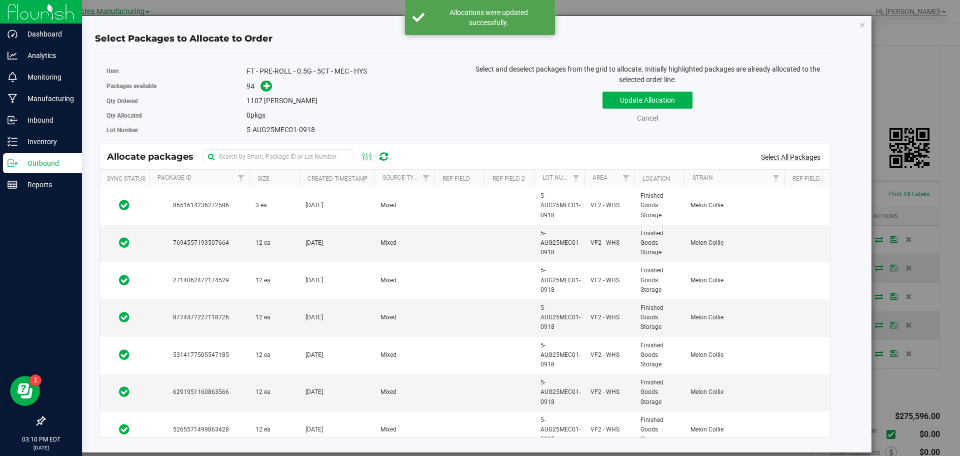
click at [811, 155] on link "Select All Packages" at bounding box center [791, 157] width 60 height 8
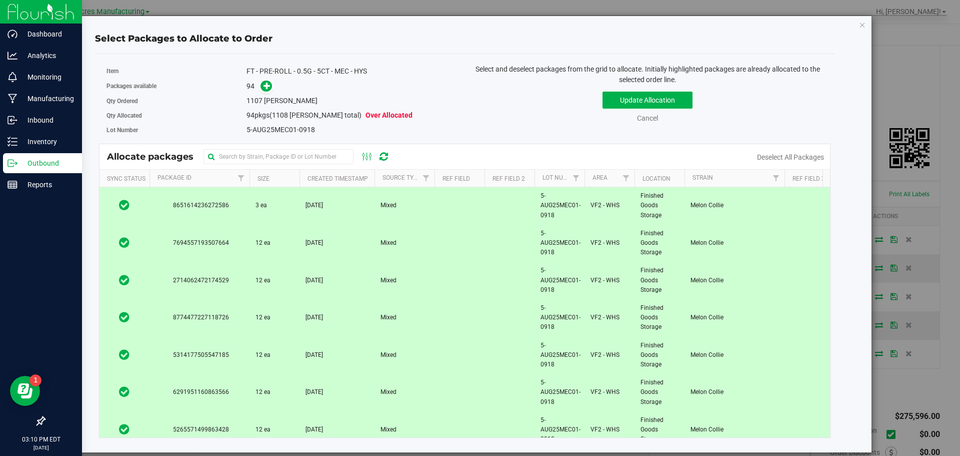
click at [286, 176] on th "Size" at bounding box center [275, 179] width 50 height 18
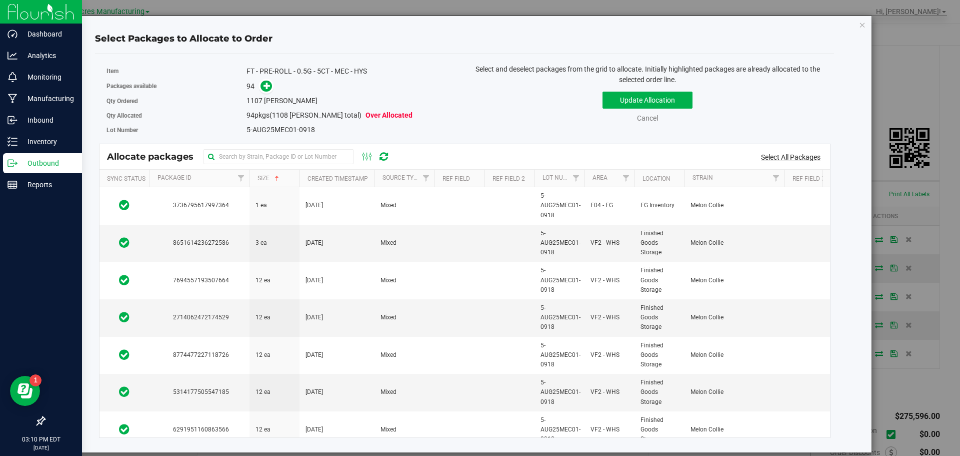
click at [781, 155] on link "Select All Packages" at bounding box center [791, 157] width 60 height 8
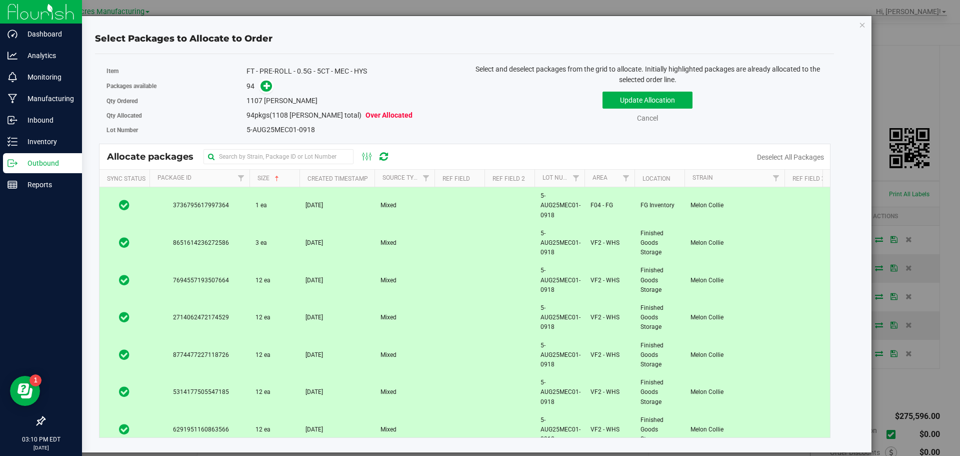
click at [145, 207] on td at bounding box center [125, 206] width 50 height 38
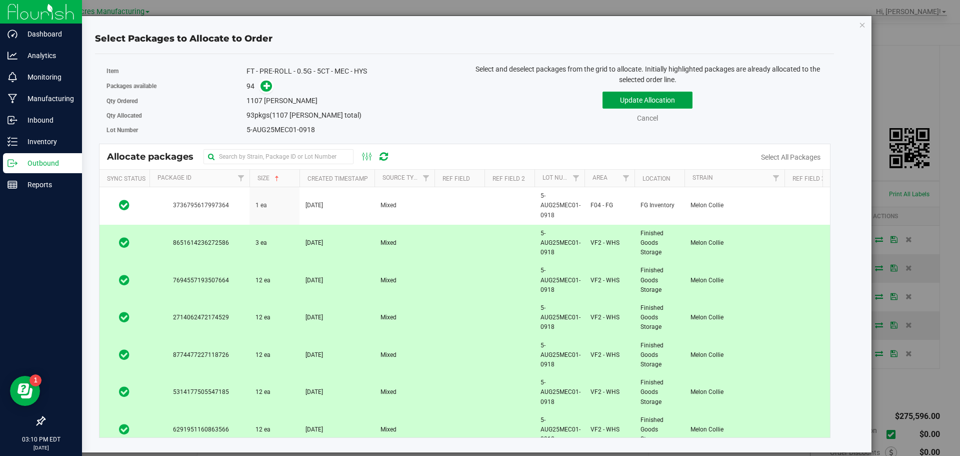
click at [611, 102] on button "Update Allocation" at bounding box center [648, 100] width 90 height 17
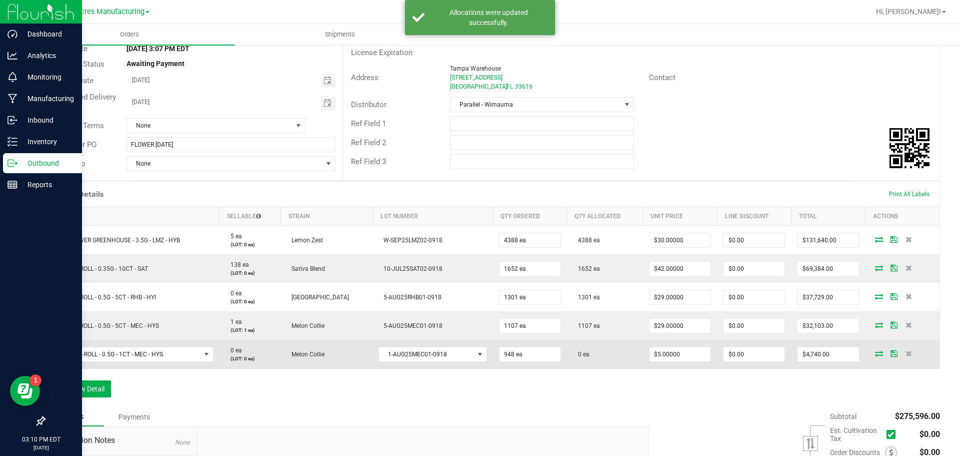
click at [875, 356] on icon at bounding box center [879, 353] width 8 height 6
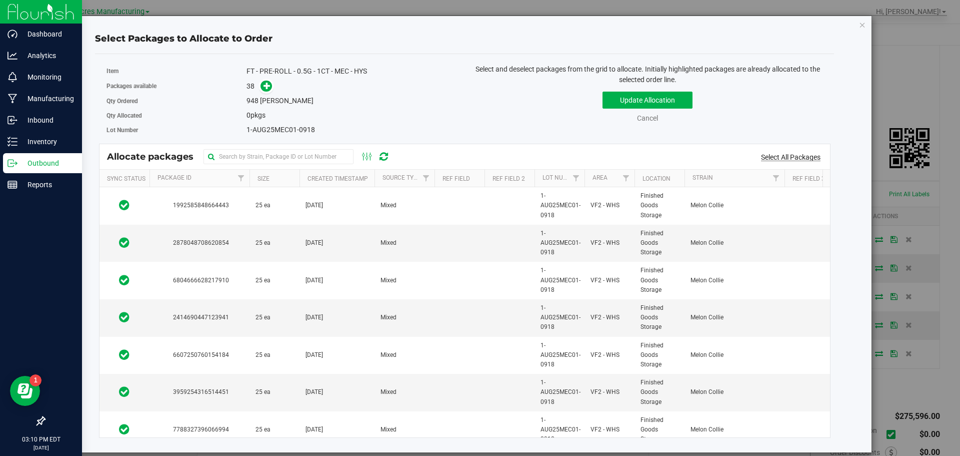
click at [817, 158] on link "Select All Packages" at bounding box center [791, 157] width 60 height 8
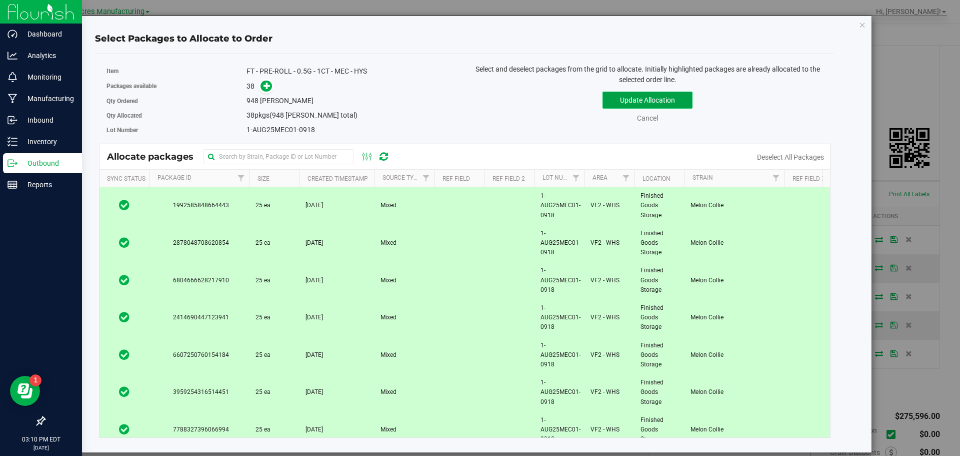
click at [666, 105] on button "Update Allocation" at bounding box center [648, 100] width 90 height 17
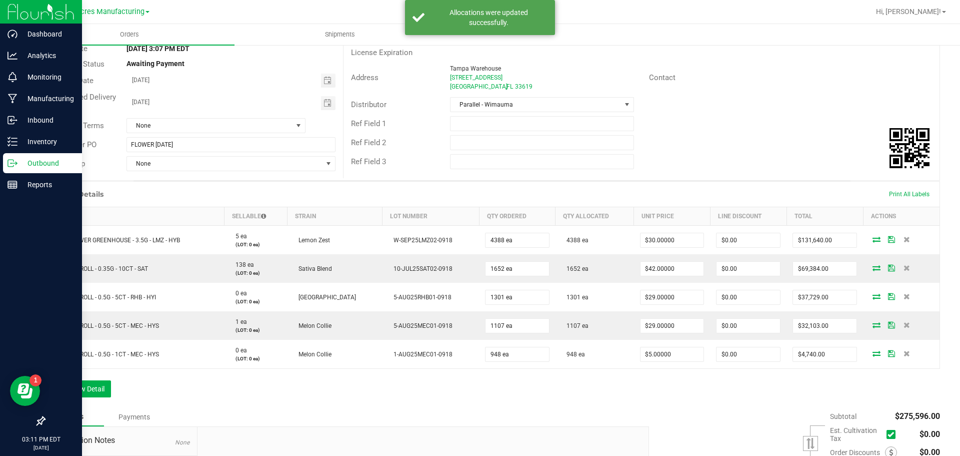
scroll to position [0, 0]
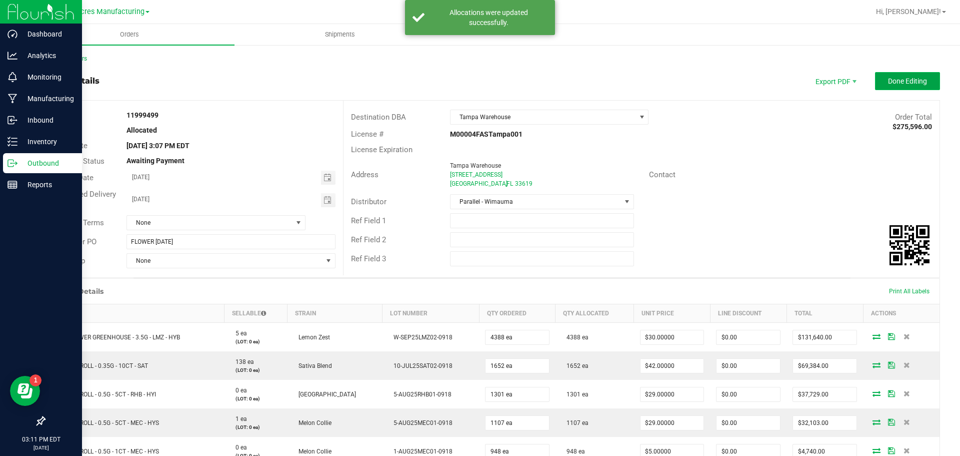
click at [886, 86] on button "Done Editing" at bounding box center [907, 81] width 65 height 18
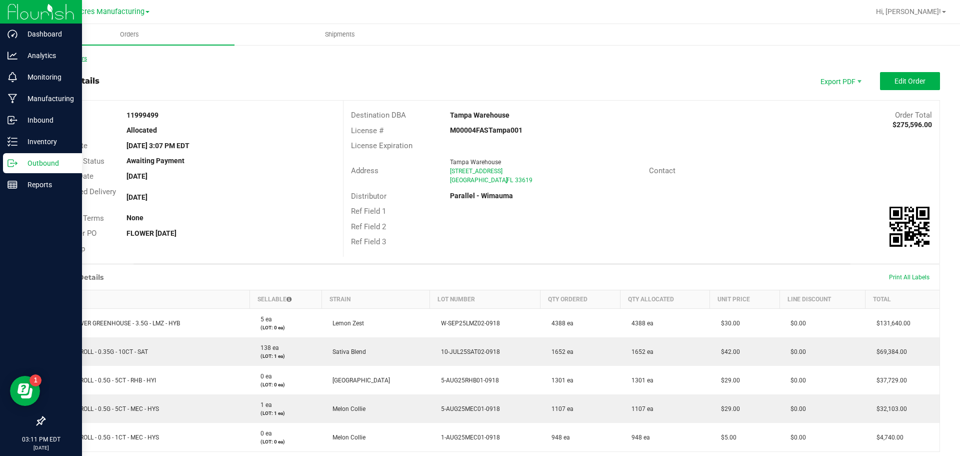
click at [63, 57] on link "Back to Orders" at bounding box center [65, 58] width 43 height 7
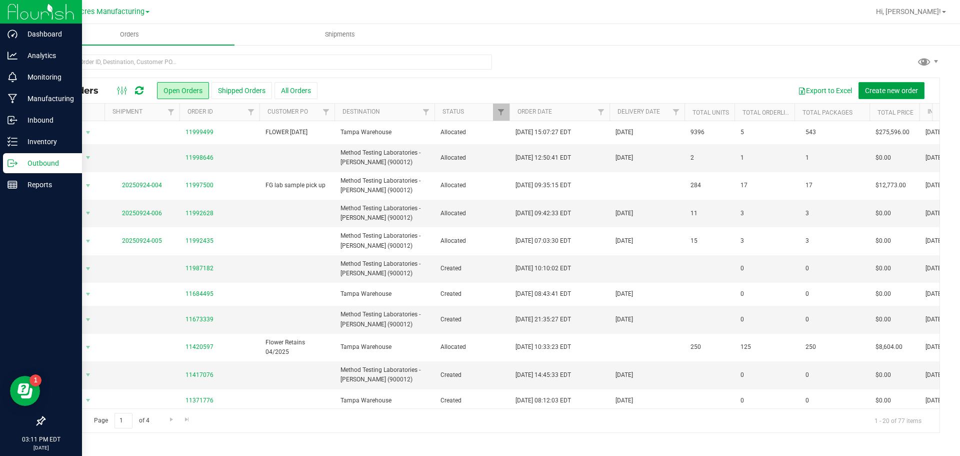
click at [900, 91] on span "Create new order" at bounding box center [891, 91] width 53 height 8
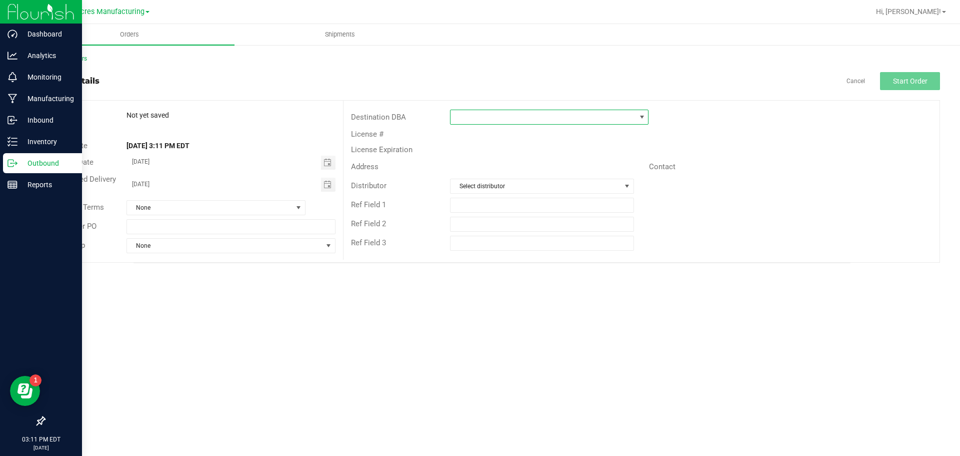
click at [611, 116] on span at bounding box center [543, 117] width 185 height 14
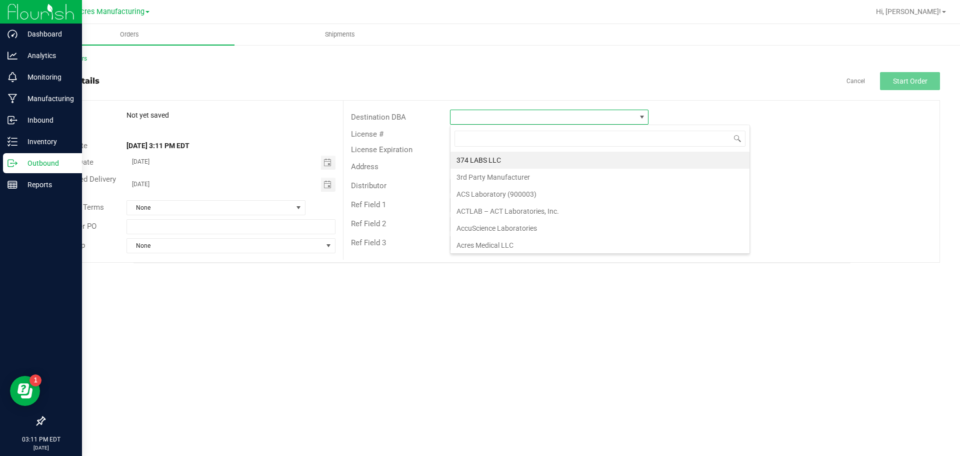
scroll to position [15, 199]
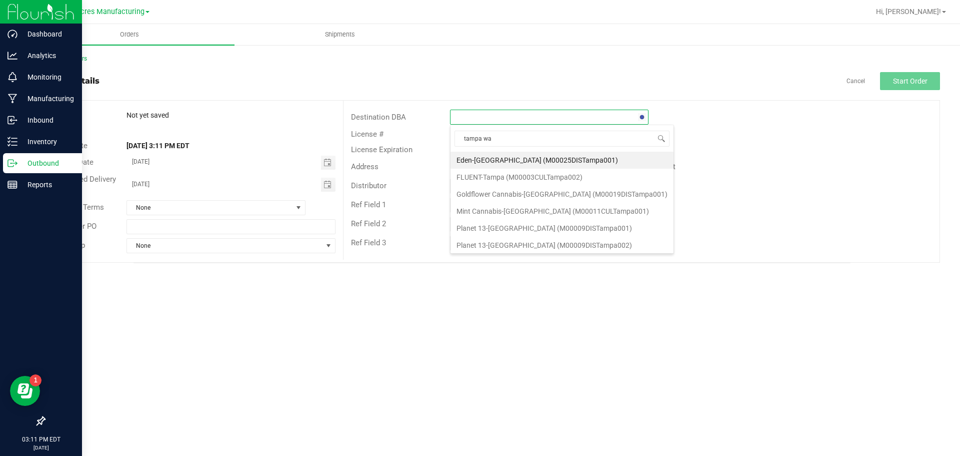
type input "tampa war"
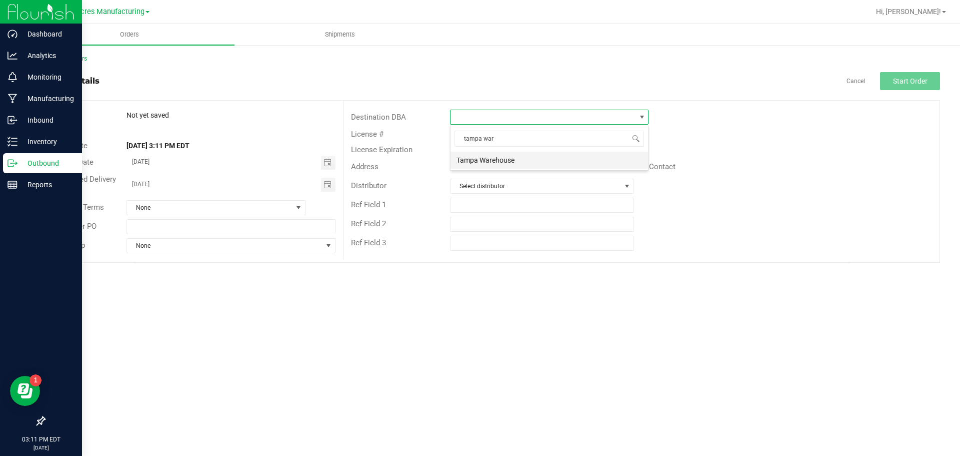
click at [540, 158] on li "Tampa Warehouse" at bounding box center [550, 160] width 198 height 17
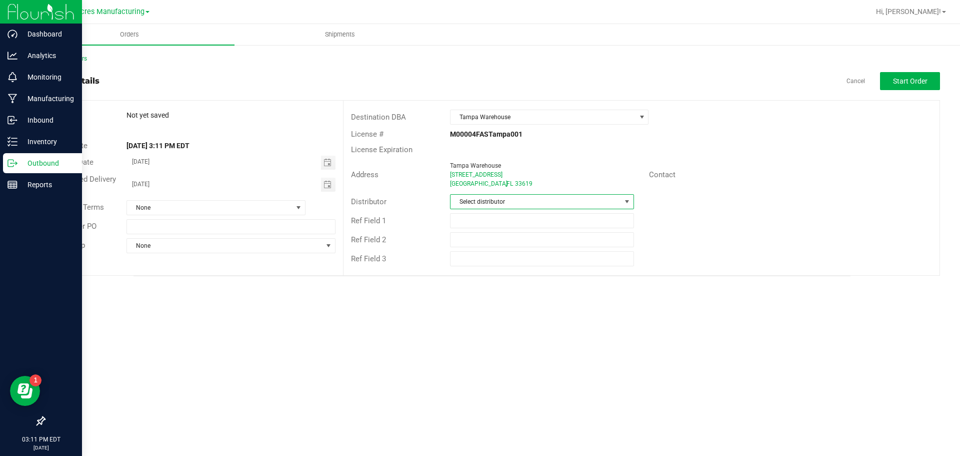
click at [487, 201] on span "Select distributor" at bounding box center [536, 202] width 170 height 14
type input "para"
click at [493, 240] on li "Parallel - Wimauma" at bounding box center [542, 244] width 183 height 17
drag, startPoint x: 281, startPoint y: 219, endPoint x: 264, endPoint y: 219, distance: 17.0
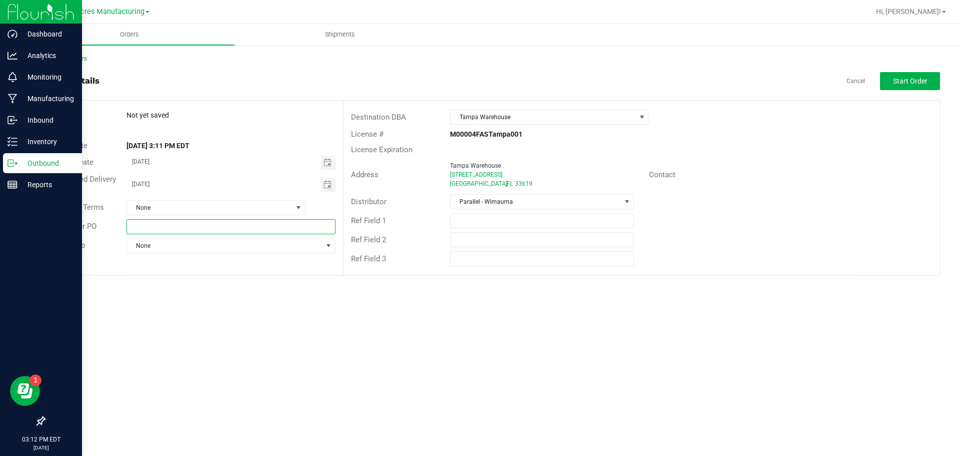
click at [281, 219] on input "text" at bounding box center [231, 226] width 209 height 15
type input "MIPS [DATE]"
click at [929, 73] on button "Start Order" at bounding box center [910, 81] width 60 height 18
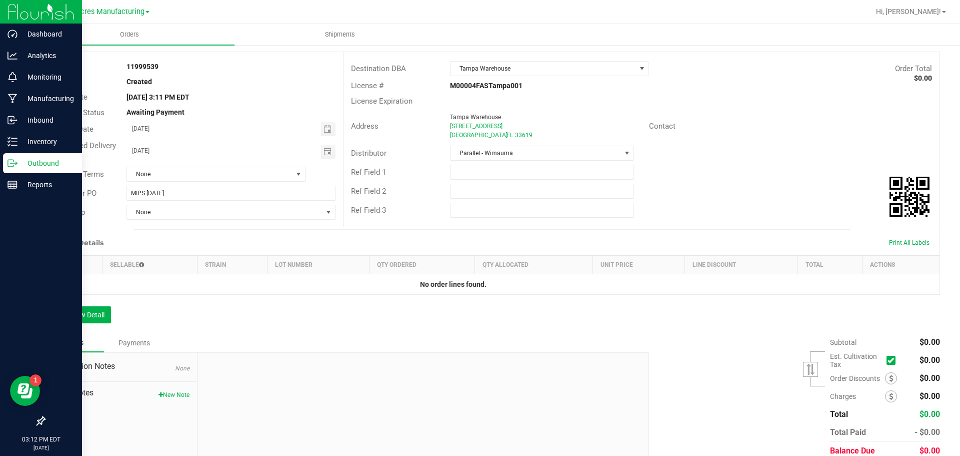
scroll to position [90, 0]
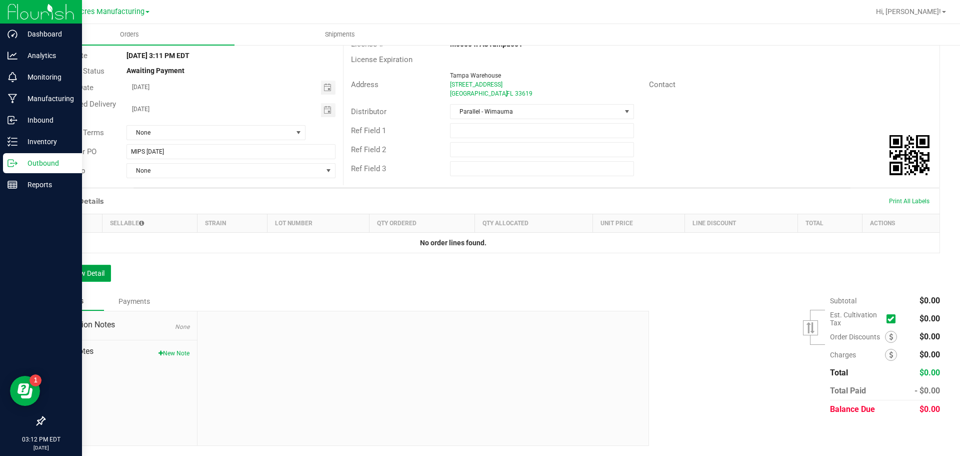
click at [107, 268] on button "Add New Detail" at bounding box center [77, 273] width 67 height 17
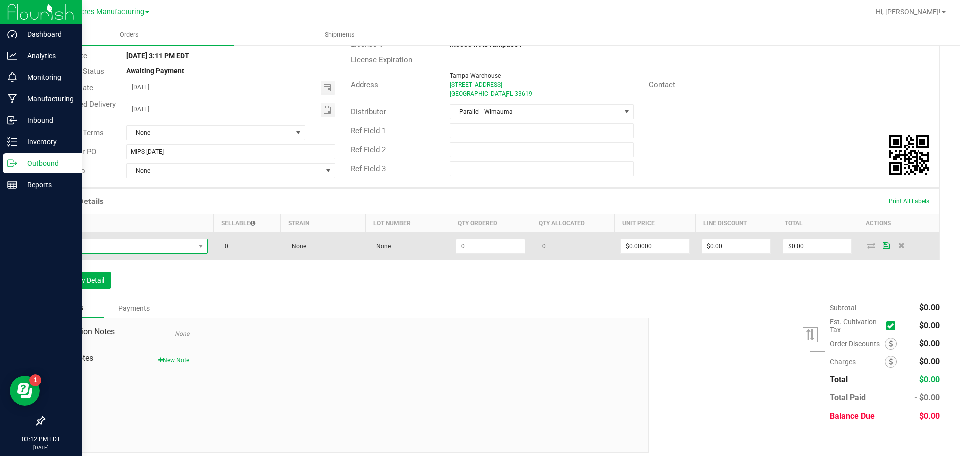
click at [165, 241] on span "NO DATA FOUND" at bounding box center [124, 246] width 144 height 14
type input "GL - LIVE ROSIN - 1G - JGN - HYB"
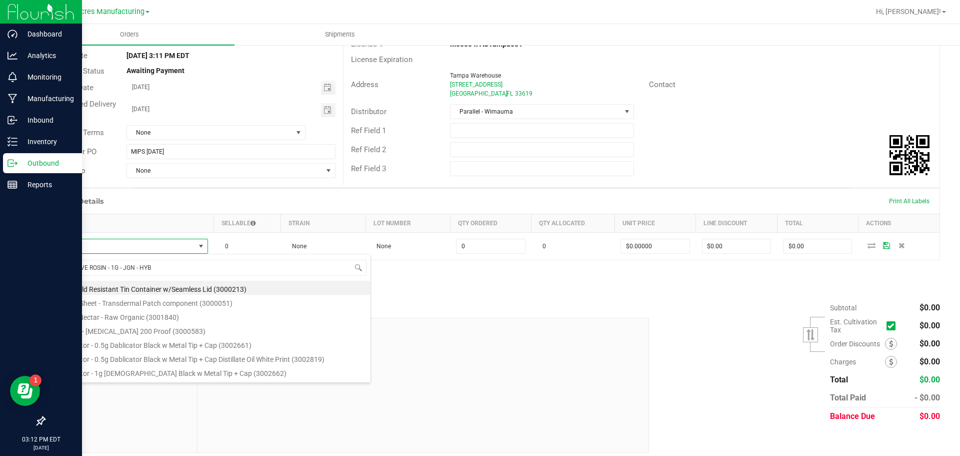
click at [519, 338] on div at bounding box center [423, 385] width 451 height 134
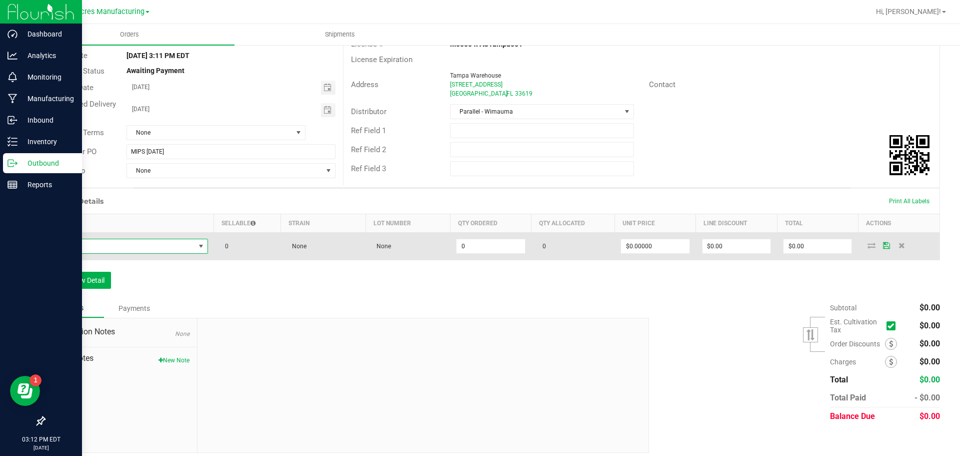
click at [173, 245] on span "NO DATA FOUND" at bounding box center [124, 246] width 144 height 14
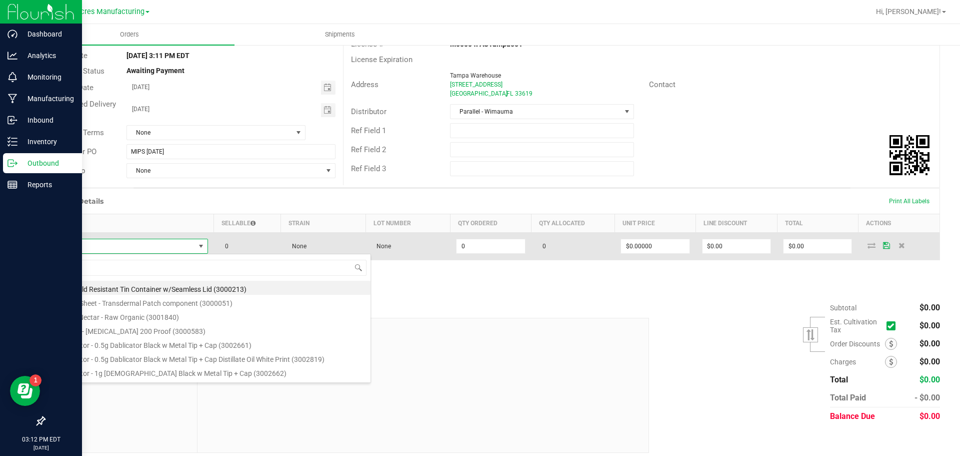
type input "GL - LIVE ROSIN - 1G - JGN - HYB"
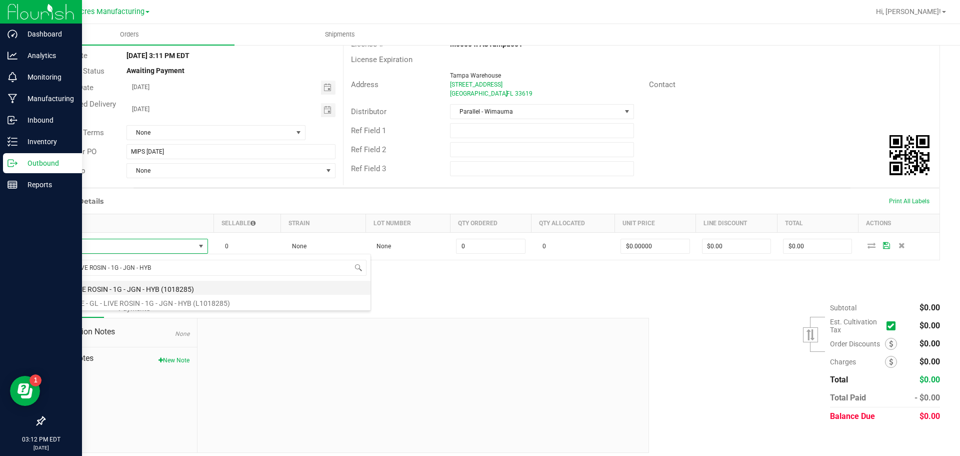
click at [158, 291] on li "GL - LIVE ROSIN - 1G - JGN - HYB (1018285)" at bounding box center [211, 288] width 319 height 14
type input "0 ea"
type input "$80.00000"
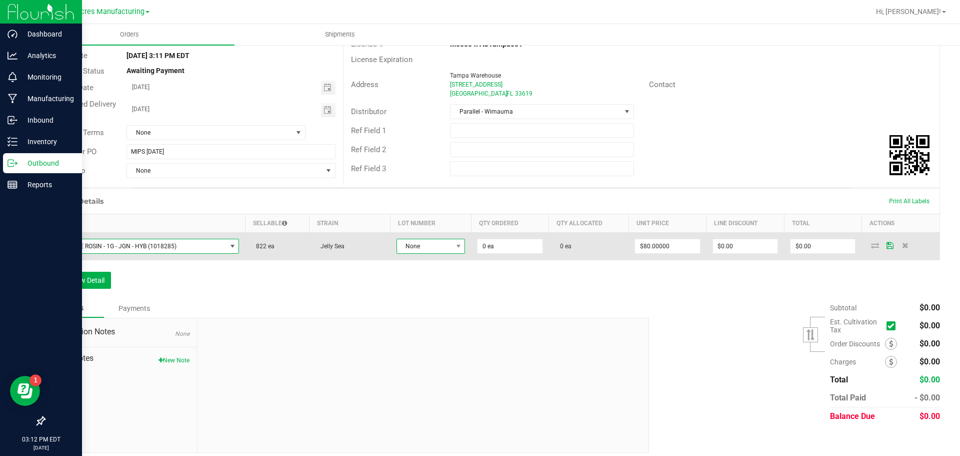
click at [452, 251] on span at bounding box center [458, 246] width 13 height 14
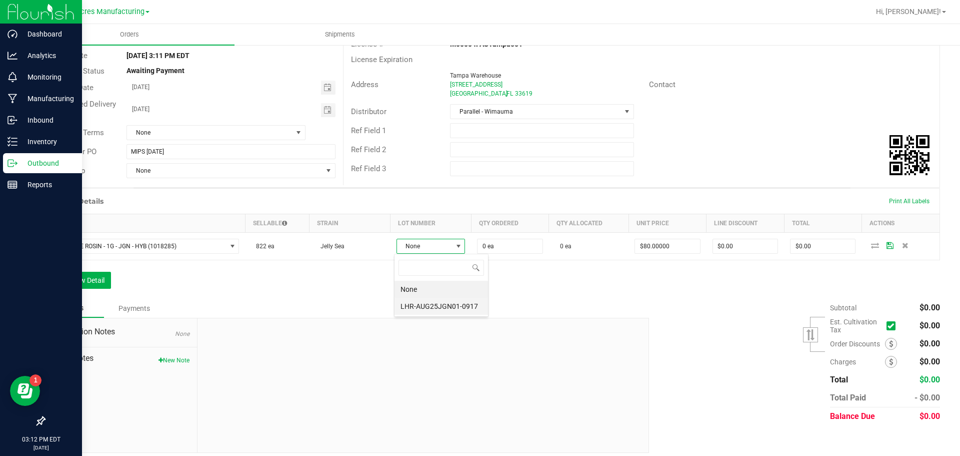
click at [448, 306] on li "LHR-AUG25JGN01-0917" at bounding box center [442, 306] width 94 height 17
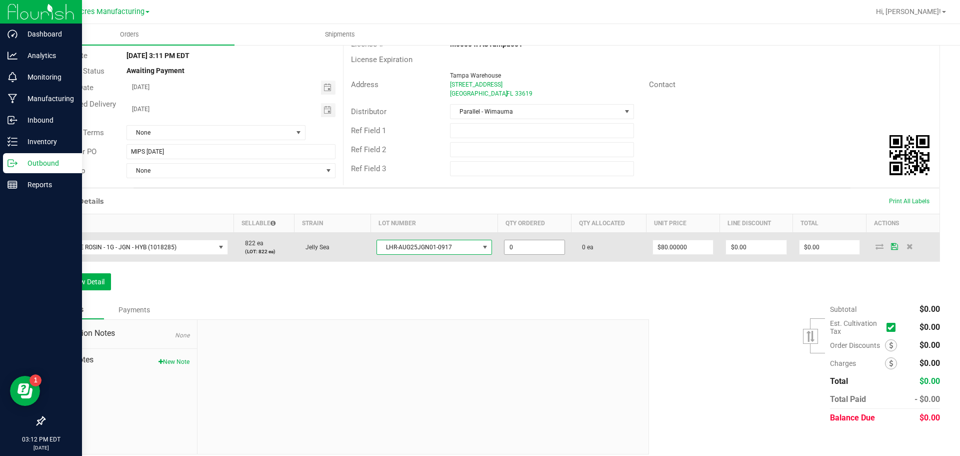
click at [509, 246] on input "0" at bounding box center [535, 247] width 61 height 14
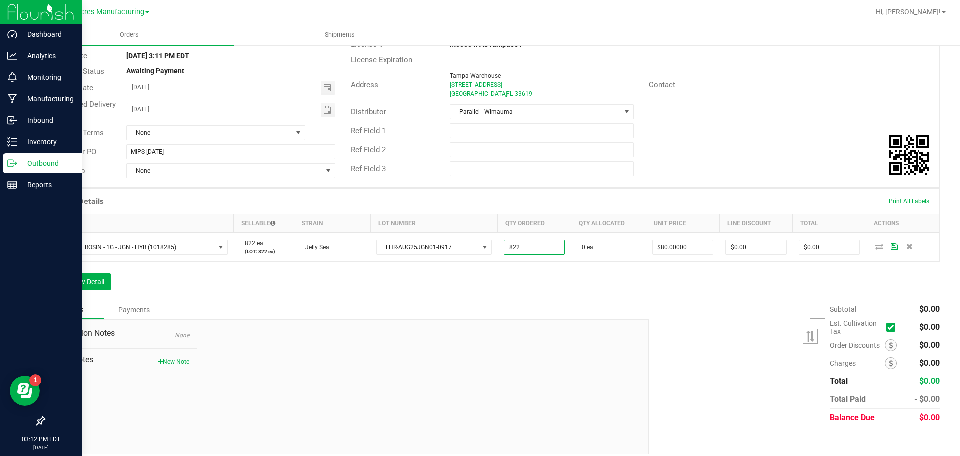
type input "822 ea"
type input "$65,760.00"
click at [428, 304] on div "Notes Payments" at bounding box center [343, 309] width 598 height 19
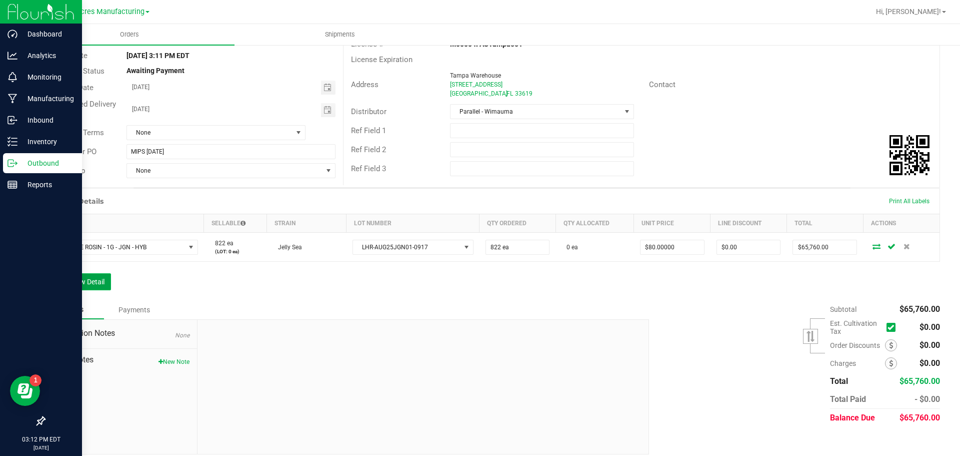
click at [106, 277] on button "Add New Detail" at bounding box center [77, 281] width 67 height 17
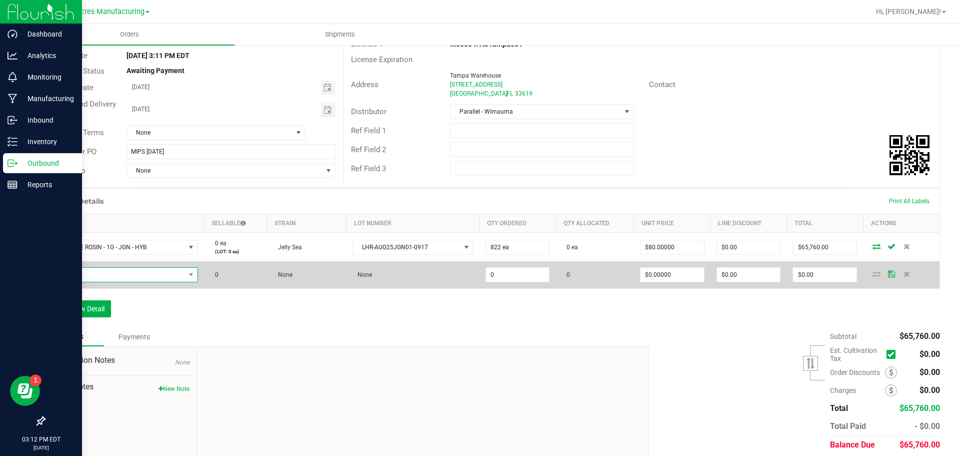
click at [148, 267] on span "NO DATA FOUND" at bounding box center [124, 274] width 147 height 15
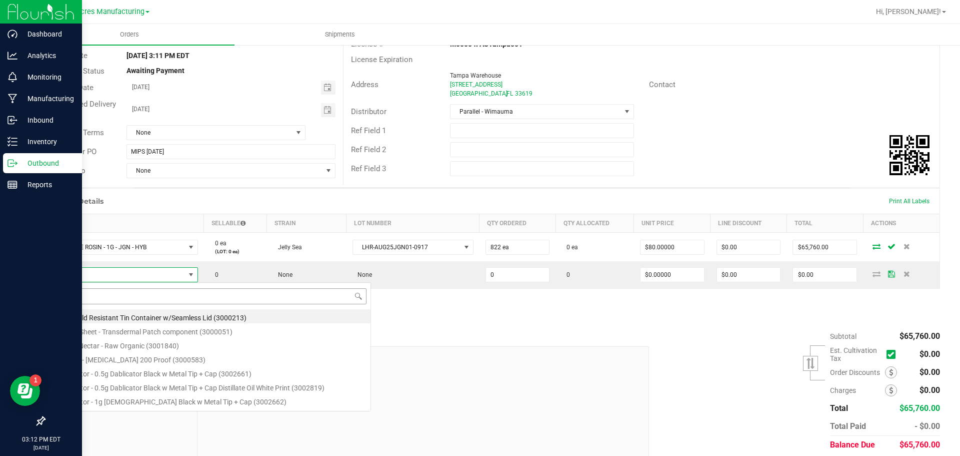
scroll to position [15, 145]
type input "FT - VAPE CART CDT DISTILLATE - 1G - CJA - HYB"
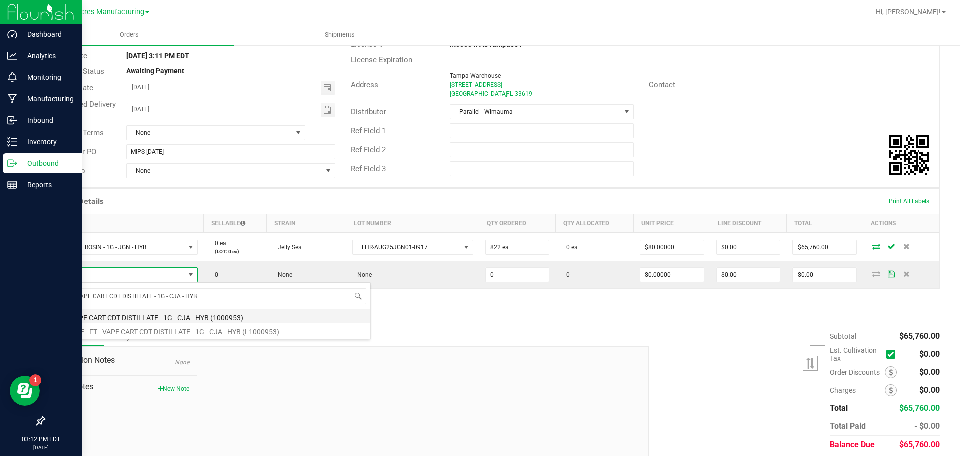
click at [131, 319] on li "FT - VAPE CART CDT DISTILLATE - 1G - CJA - HYB (1000953)" at bounding box center [211, 316] width 319 height 14
type input "0 ea"
type input "$95.00000"
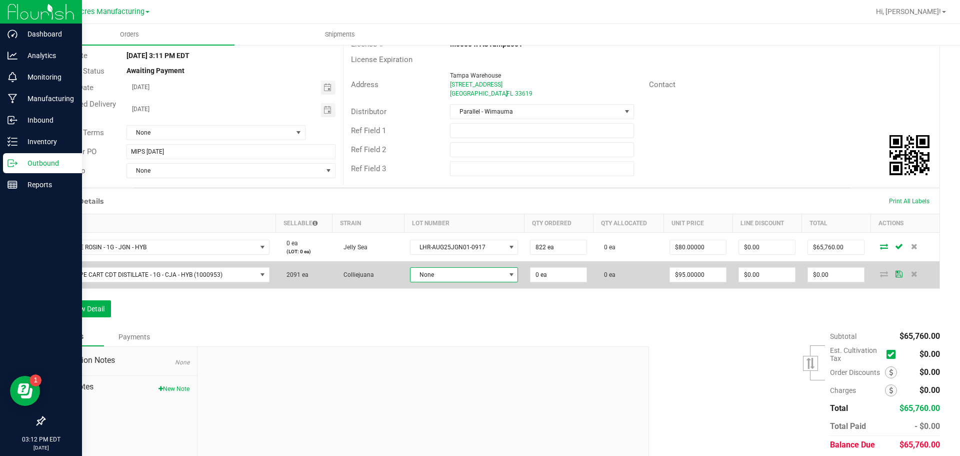
click at [430, 278] on span "None" at bounding box center [458, 275] width 95 height 14
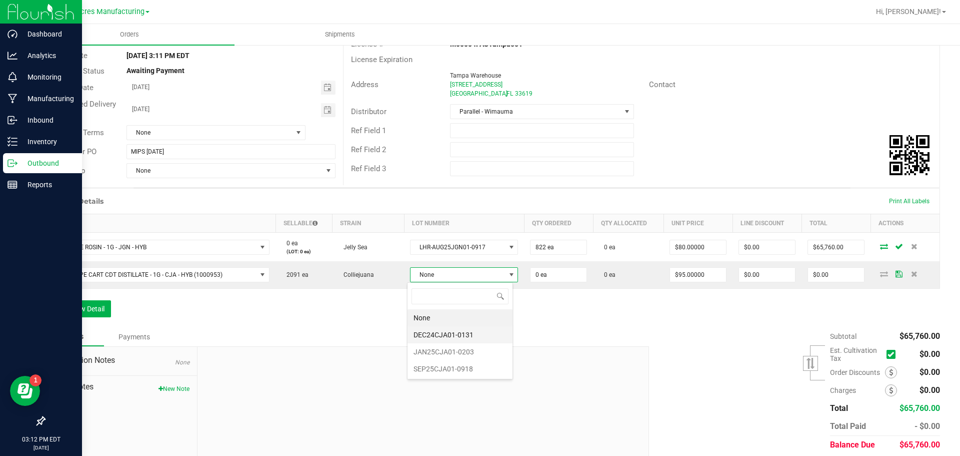
scroll to position [15, 106]
click at [442, 366] on li "SEP25CJA01-0918" at bounding box center [460, 368] width 105 height 17
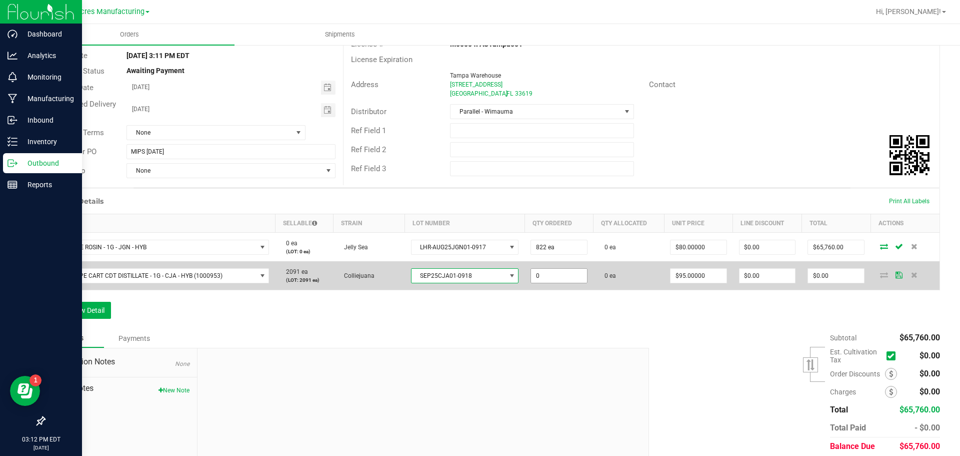
click at [542, 276] on input "0" at bounding box center [559, 276] width 56 height 14
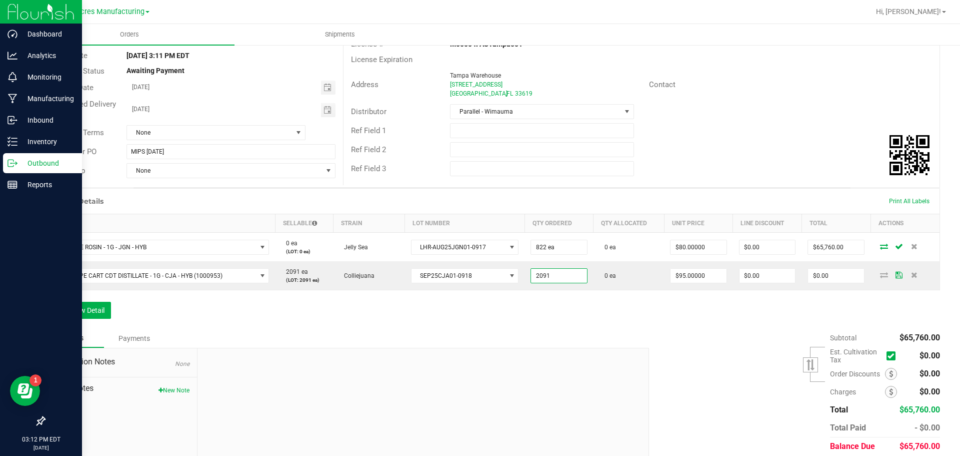
type input "2091 ea"
type input "$198,645.00"
click at [451, 328] on div "Order Details Print All Labels Item Sellable Strain Lot Number Qty Ordered Qty …" at bounding box center [492, 258] width 896 height 141
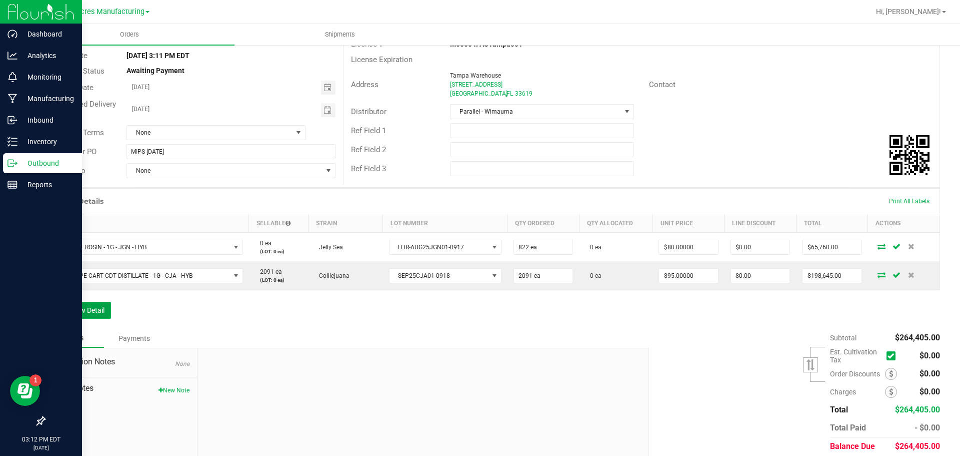
click at [75, 306] on button "Add New Detail" at bounding box center [77, 310] width 67 height 17
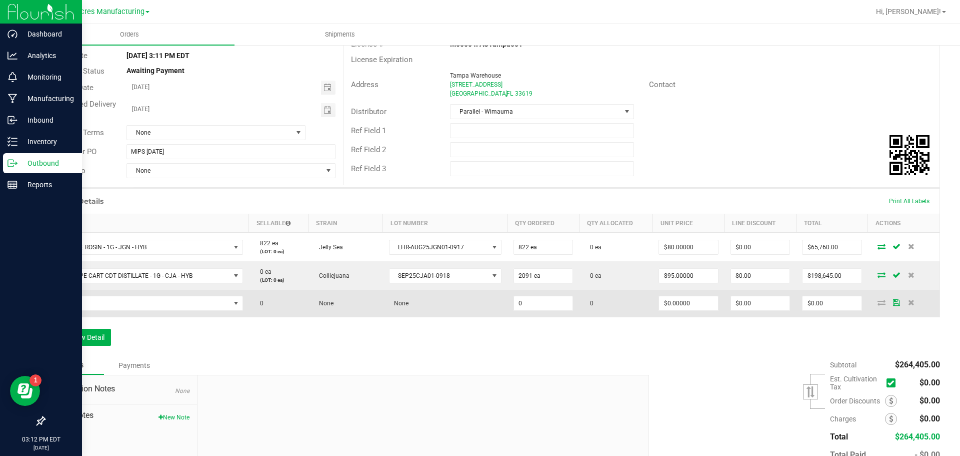
click at [173, 294] on td at bounding box center [147, 303] width 204 height 27
click at [173, 309] on span "NO DATA FOUND" at bounding box center [141, 303] width 179 height 14
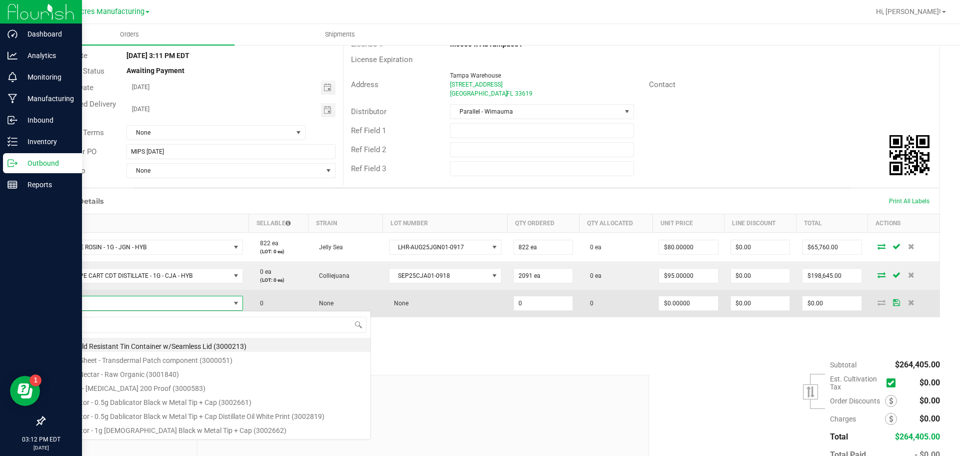
scroll to position [15, 188]
type input "FT - DISTILLATE EXTRACT - 1G - BLO - HYS"
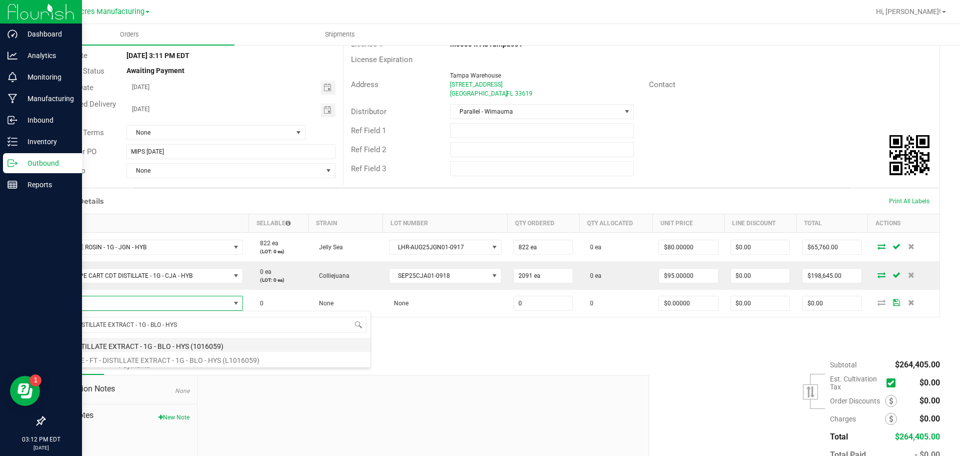
click at [162, 343] on li "FT - DISTILLATE EXTRACT - 1G - BLO - HYS (1016059)" at bounding box center [211, 345] width 319 height 14
type input "0 ea"
type input "$75.00000"
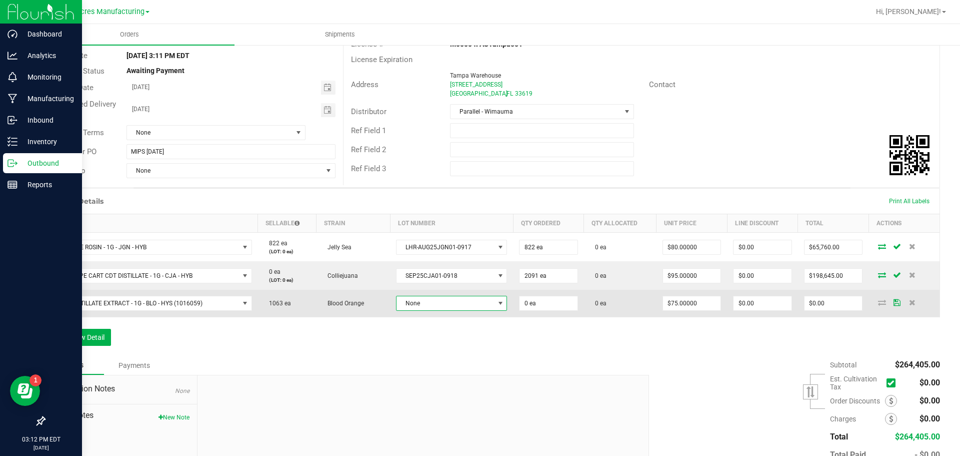
click at [438, 304] on span "None" at bounding box center [446, 303] width 98 height 14
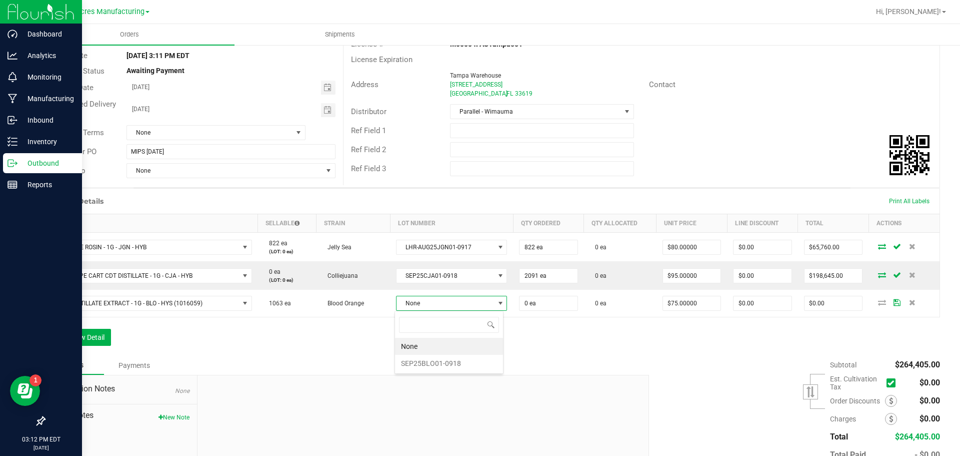
scroll to position [15, 109]
click at [449, 365] on li "SEP25BLO01-0918" at bounding box center [449, 363] width 108 height 17
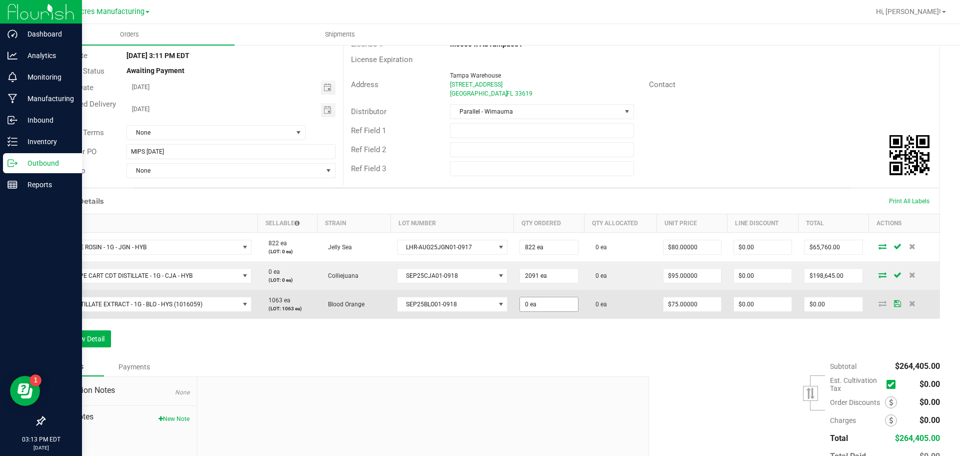
type input "0"
click at [535, 306] on input "0" at bounding box center [549, 304] width 58 height 14
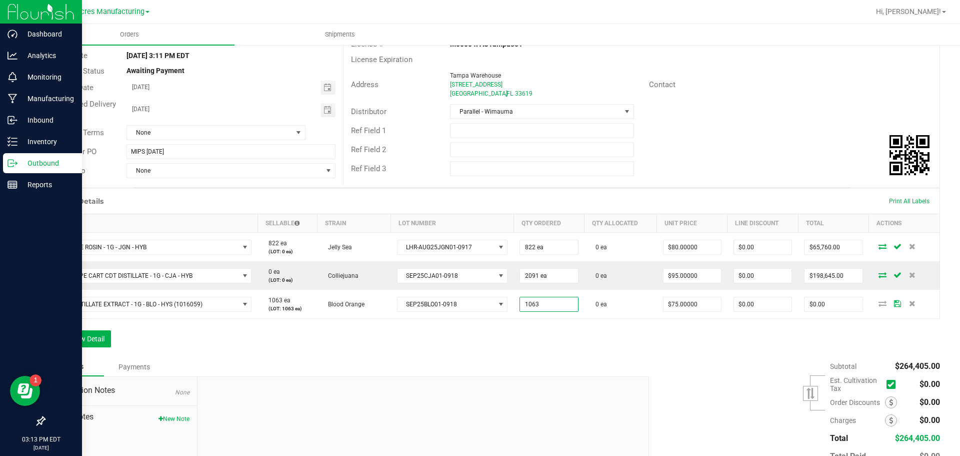
type input "1063 ea"
type input "$79,725.00"
click at [559, 347] on div "Order Details Print All Labels Item Sellable Strain Lot Number Qty Ordered Qty …" at bounding box center [492, 272] width 896 height 169
click at [98, 340] on button "Add New Detail" at bounding box center [77, 338] width 67 height 17
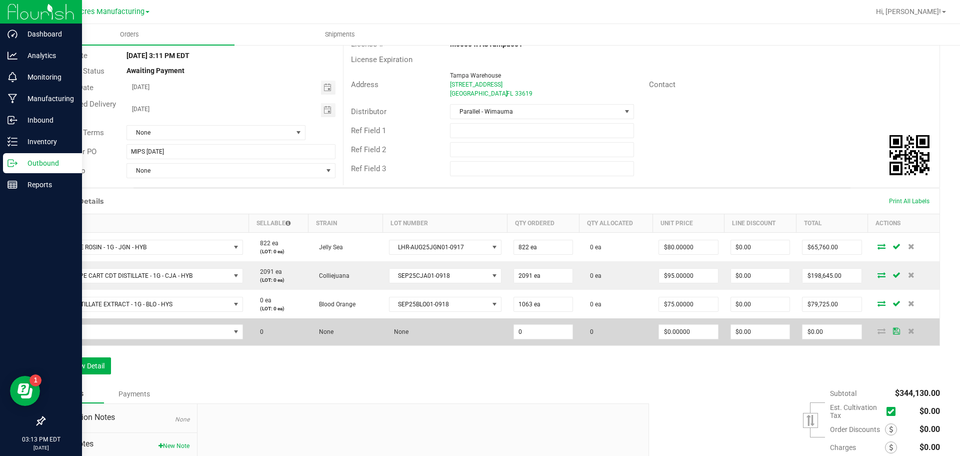
click at [157, 340] on td at bounding box center [147, 331] width 204 height 27
click at [158, 337] on span "NO DATA FOUND" at bounding box center [141, 332] width 179 height 14
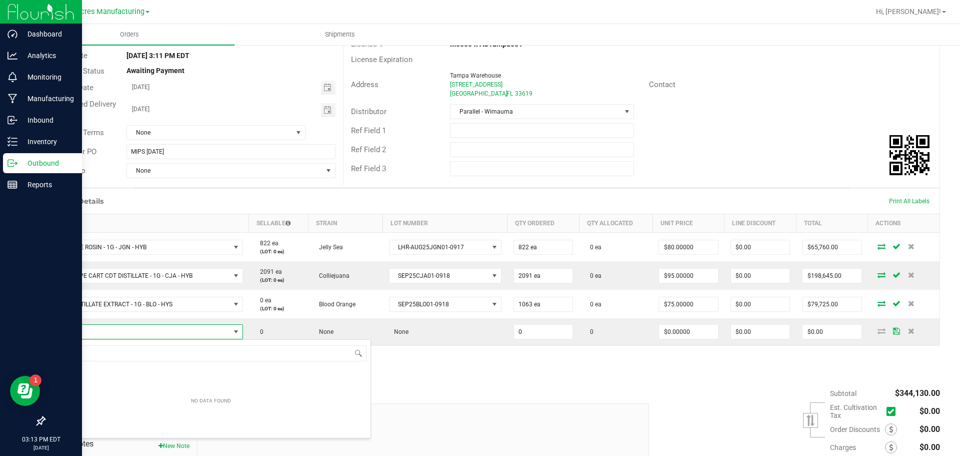
type input "SW - TINCTURE - 30ML - 600MG - DRM - 1CBD-9THC"
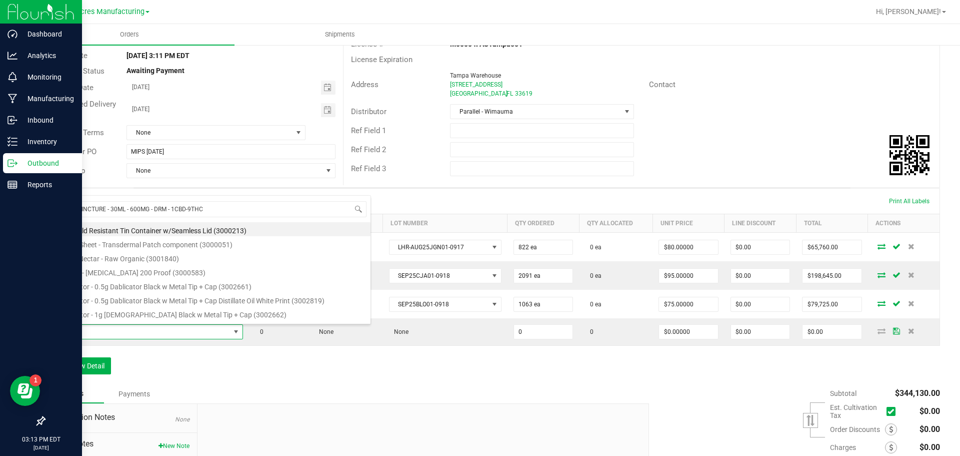
click at [369, 378] on div "Order Details Print All Labels Item Sellable Strain Lot Number Qty Ordered Qty …" at bounding box center [492, 286] width 896 height 196
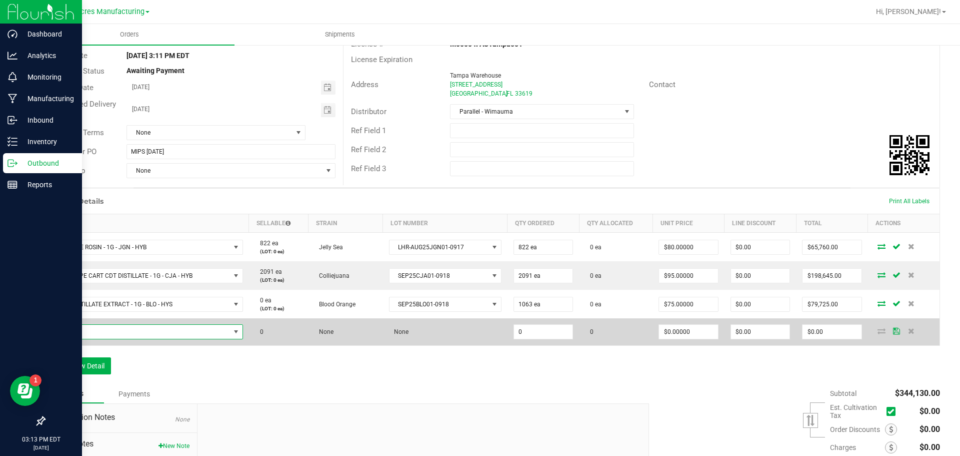
click at [144, 334] on span "NO DATA FOUND" at bounding box center [141, 332] width 179 height 14
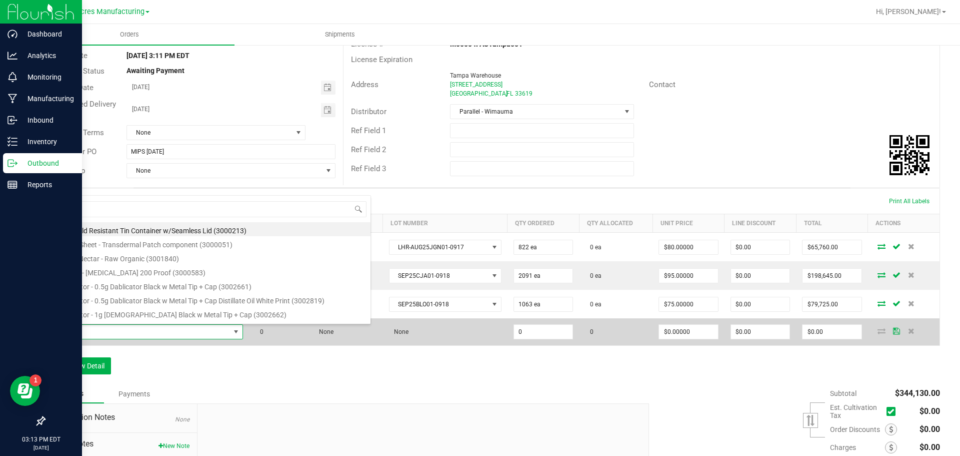
type input "SW - TINCTURE - 30ML - 600MG - DRM - 1CBD-9THC"
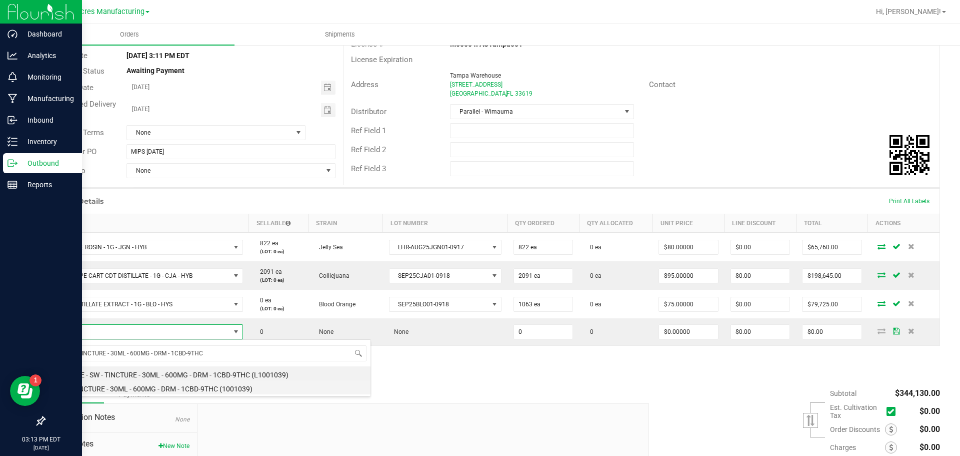
click at [145, 388] on li "SW - TINCTURE - 30ML - 600MG - DRM - 1CBD-9THC (1001039)" at bounding box center [211, 387] width 319 height 14
type input "0 ea"
type input "$80.00000"
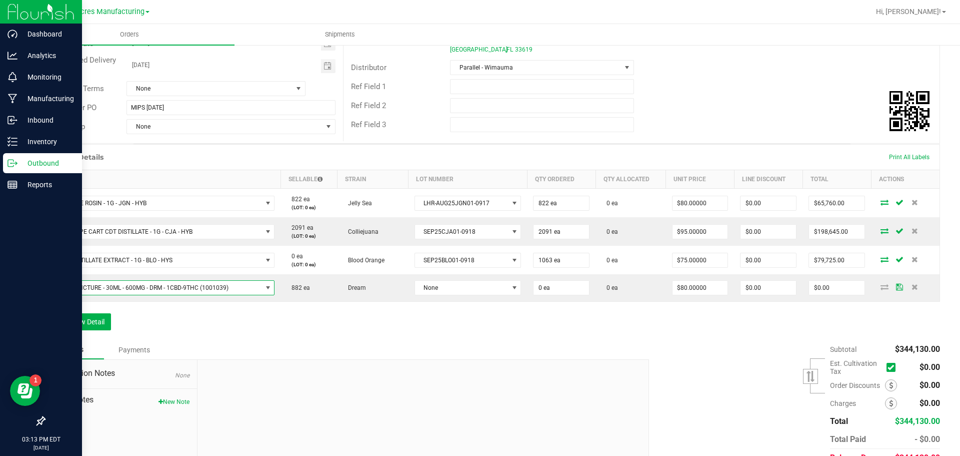
scroll to position [183, 0]
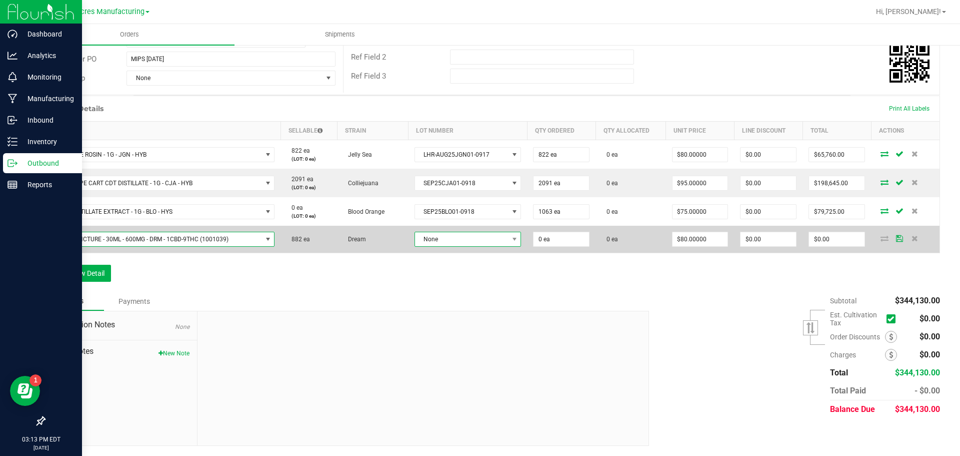
click at [486, 243] on span "None" at bounding box center [462, 239] width 94 height 14
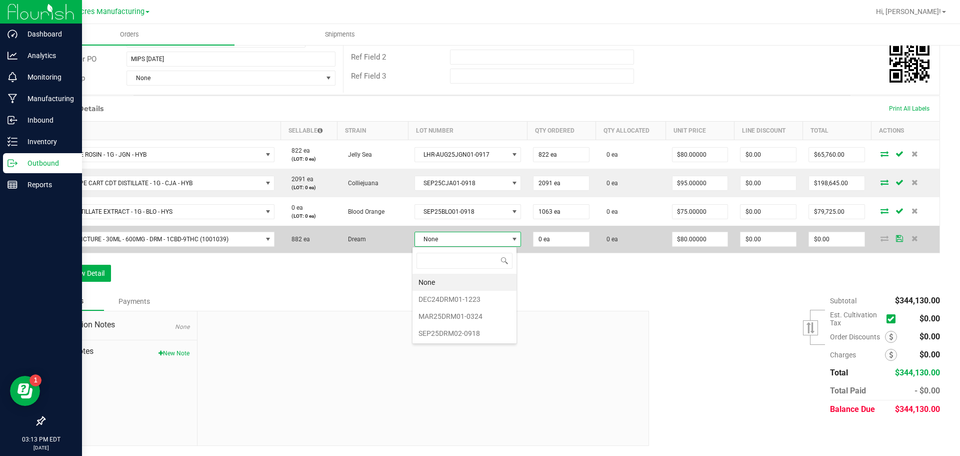
scroll to position [15, 105]
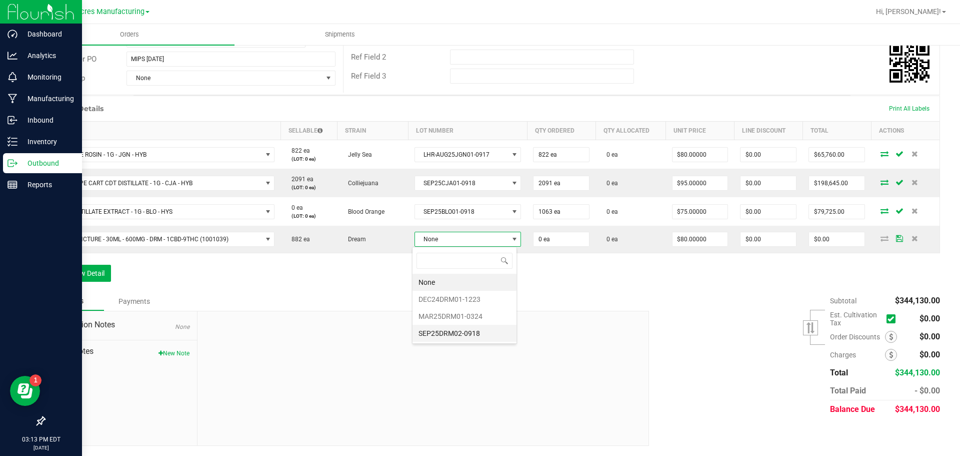
click at [475, 338] on li "SEP25DRM02-0918" at bounding box center [465, 333] width 104 height 17
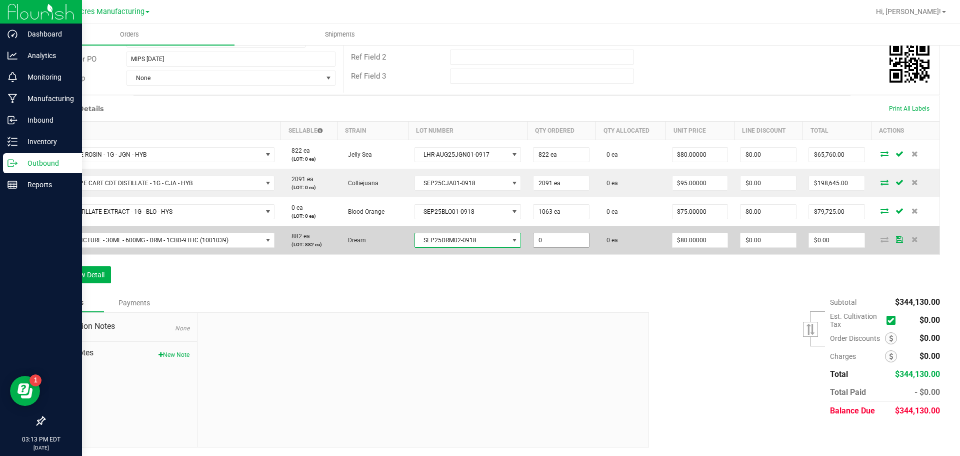
click at [569, 247] on input "0" at bounding box center [562, 240] width 56 height 14
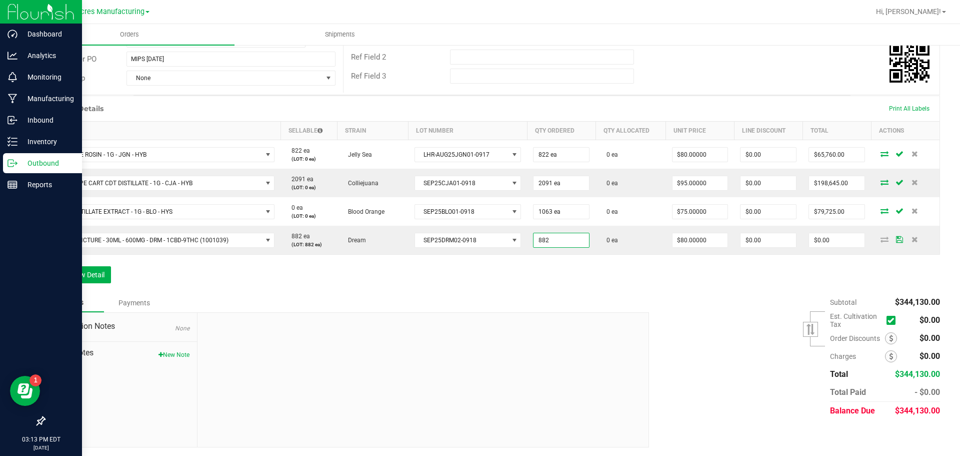
type input "882 ea"
type input "$70,560.00"
click at [514, 279] on div "Order Details Print All Labels Item Sellable Strain Lot Number Qty Ordered Qty …" at bounding box center [492, 195] width 896 height 198
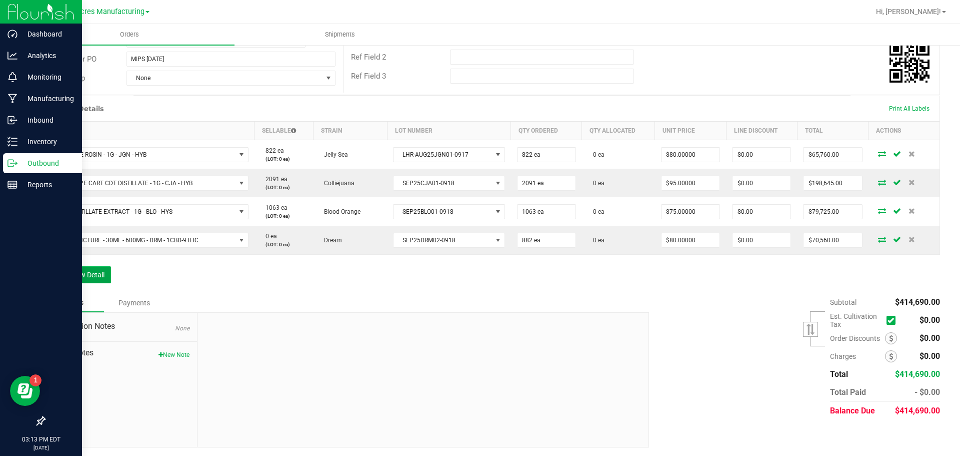
click at [75, 278] on button "Add New Detail" at bounding box center [77, 274] width 67 height 17
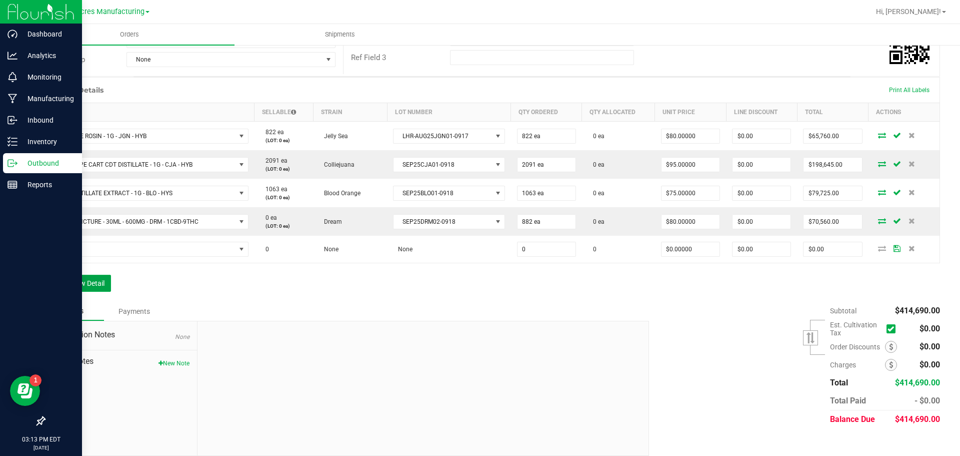
scroll to position [211, 0]
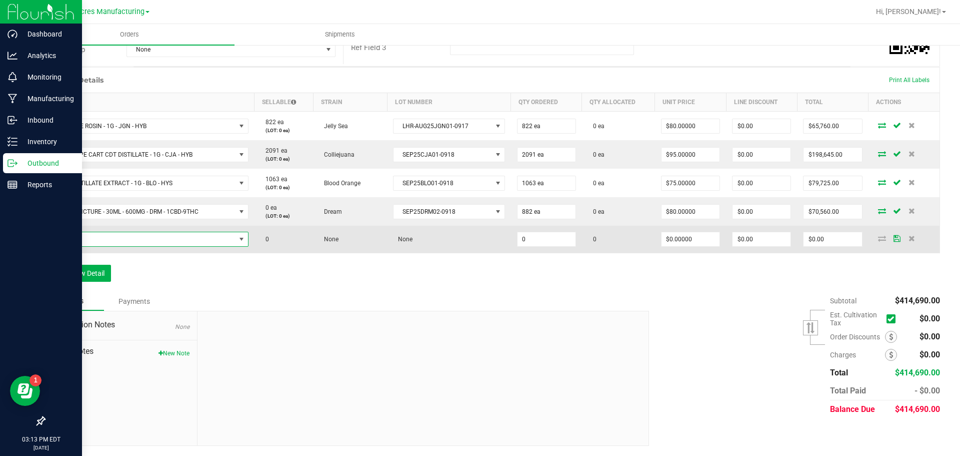
click at [206, 240] on span "NO DATA FOUND" at bounding box center [144, 239] width 184 height 14
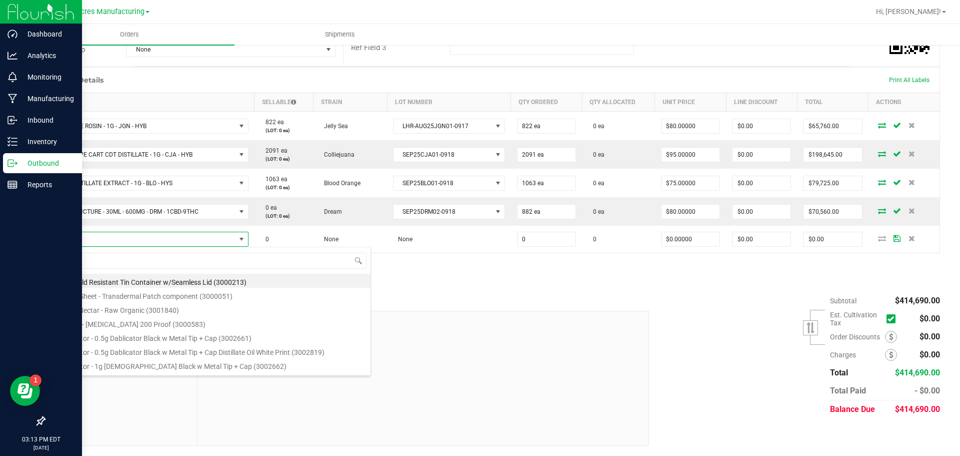
scroll to position [15, 197]
type input "SW - PATCH - 20MG - RLF - 1CBD-9THC"
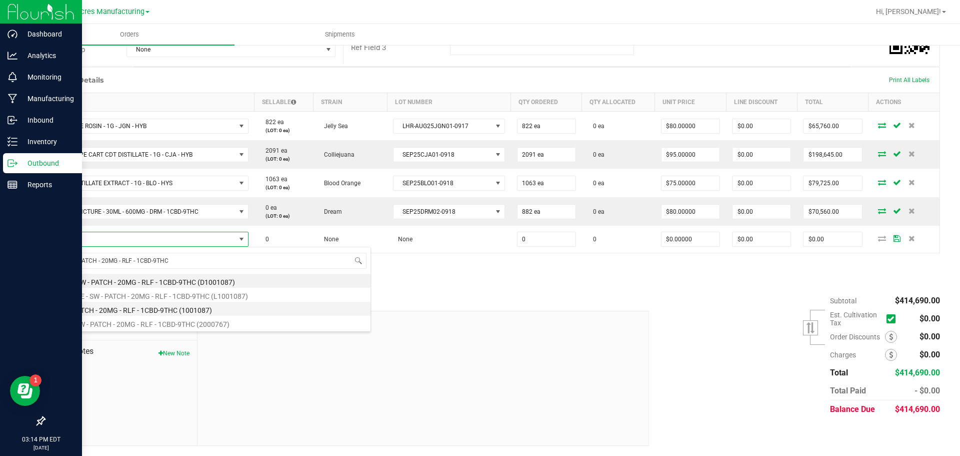
click at [149, 315] on li "SW - PATCH - 20MG - RLF - 1CBD-9THC (1001087)" at bounding box center [211, 309] width 319 height 14
type input "0 ea"
type input "$12.00000"
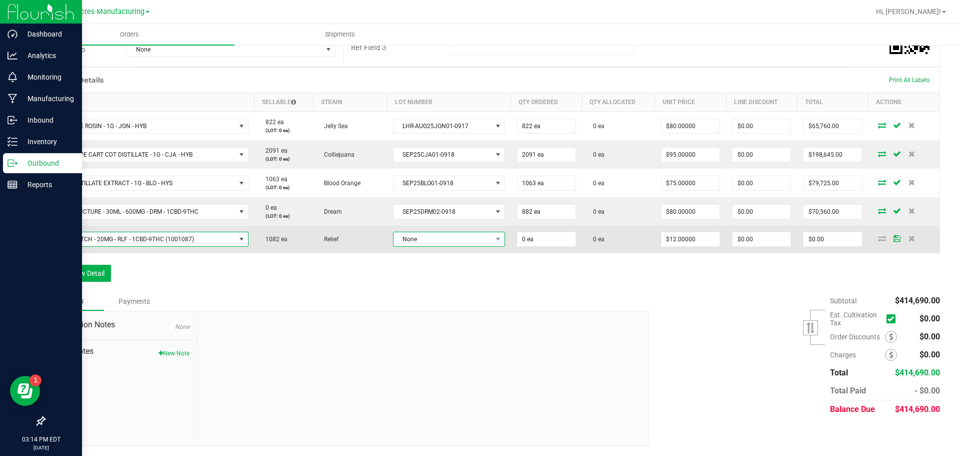
drag, startPoint x: 439, startPoint y: 235, endPoint x: 440, endPoint y: 240, distance: 5.1
click at [440, 236] on span "None" at bounding box center [443, 239] width 98 height 14
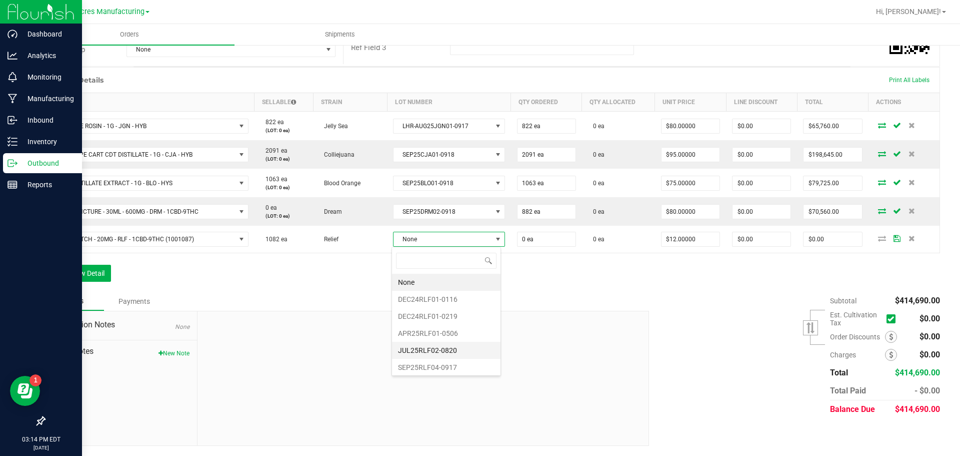
scroll to position [2, 0]
drag, startPoint x: 424, startPoint y: 370, endPoint x: 422, endPoint y: 362, distance: 8.4
click at [424, 369] on li "SEP25RLF04-0917" at bounding box center [446, 365] width 109 height 17
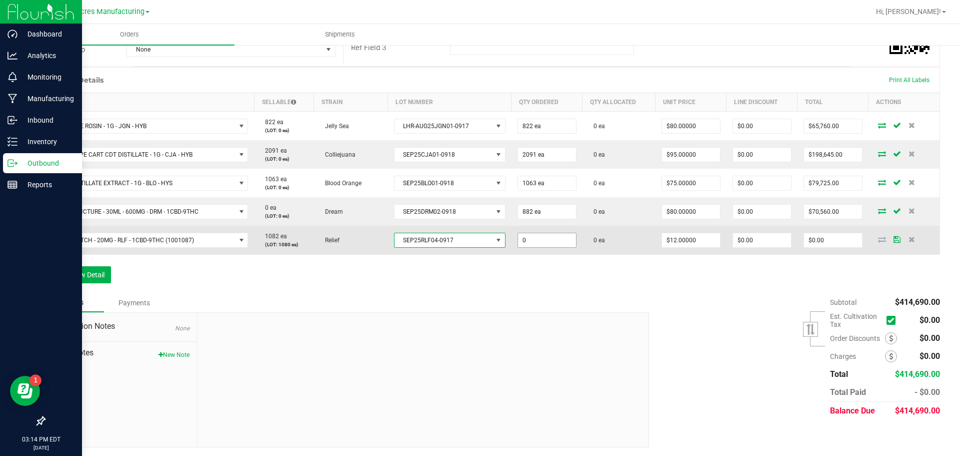
click at [524, 241] on input "0" at bounding box center [547, 240] width 58 height 14
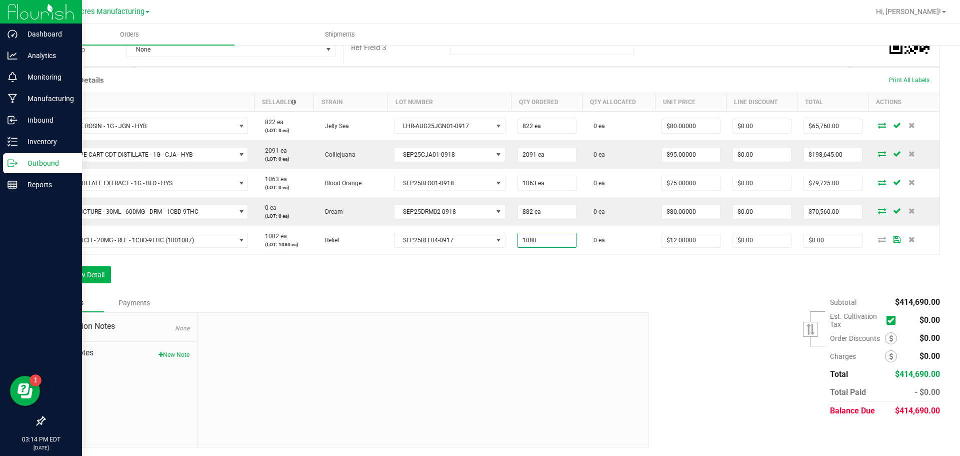
type input "1080 ea"
type input "$12,960.00"
click at [544, 276] on div "Order Details Print All Labels Item Sellable Strain Lot Number Qty Ordered Qty …" at bounding box center [492, 180] width 896 height 226
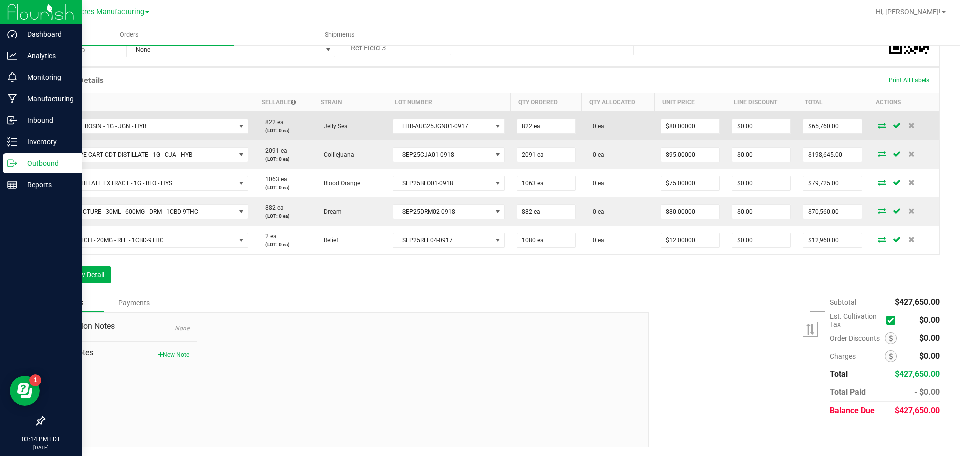
click at [878, 126] on icon at bounding box center [882, 125] width 8 height 6
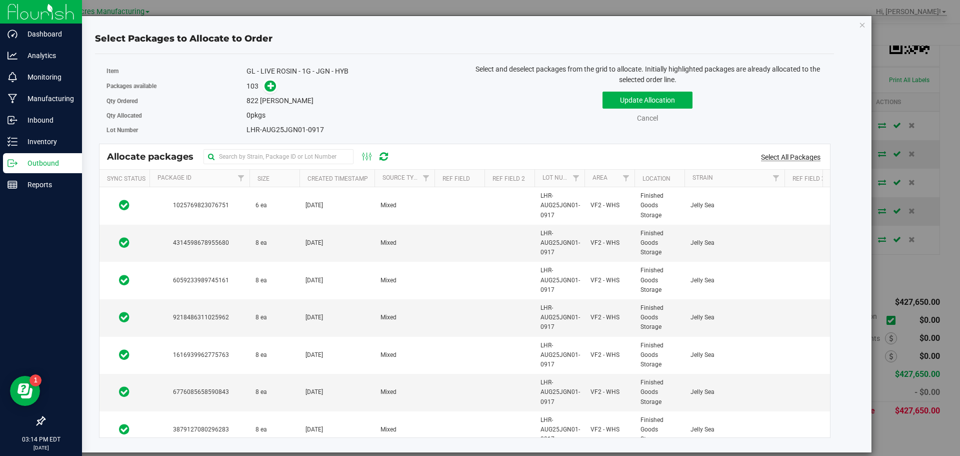
click at [777, 161] on link "Select All Packages" at bounding box center [791, 157] width 60 height 8
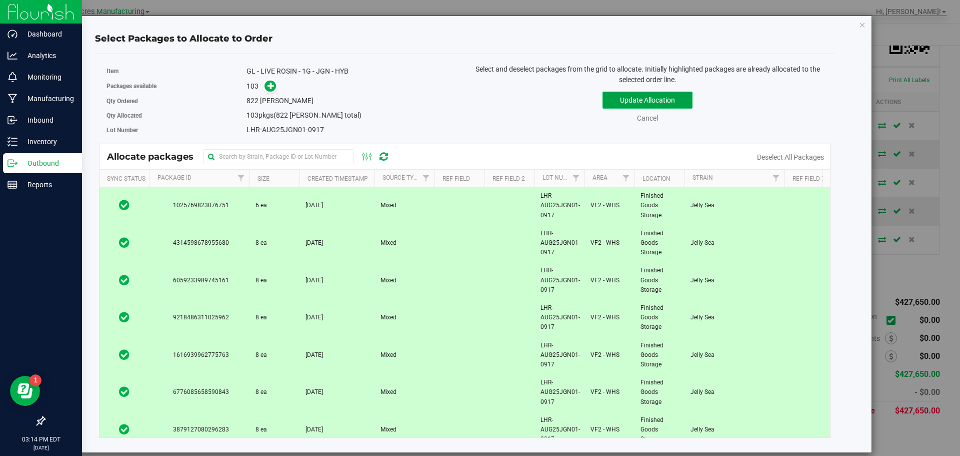
click at [679, 101] on button "Update Allocation" at bounding box center [648, 100] width 90 height 17
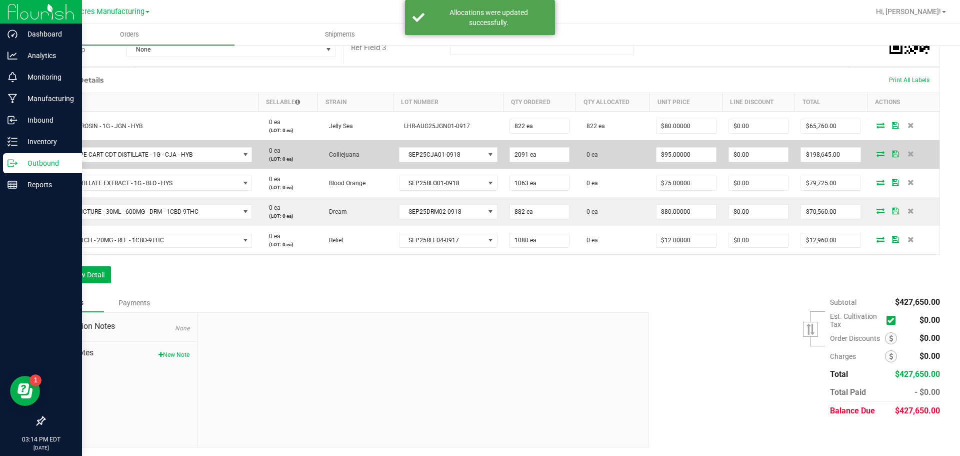
click at [877, 151] on icon at bounding box center [881, 154] width 8 height 6
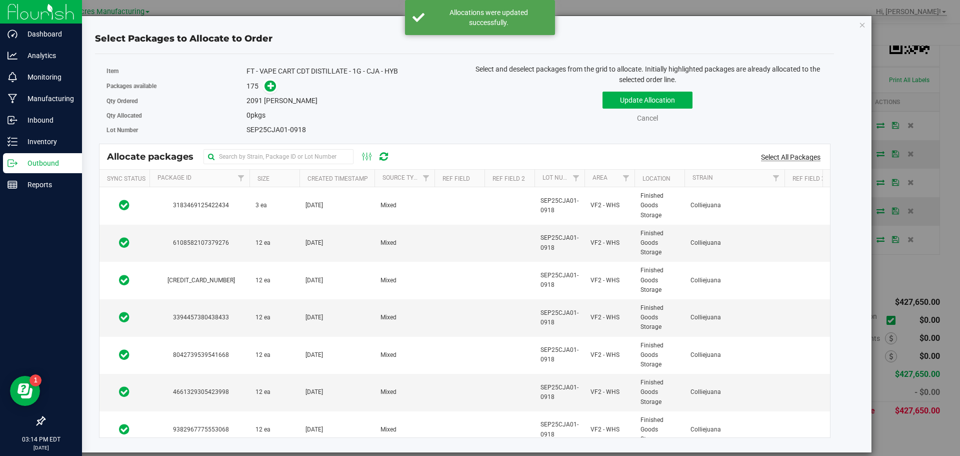
click at [792, 160] on link "Select All Packages" at bounding box center [791, 157] width 60 height 8
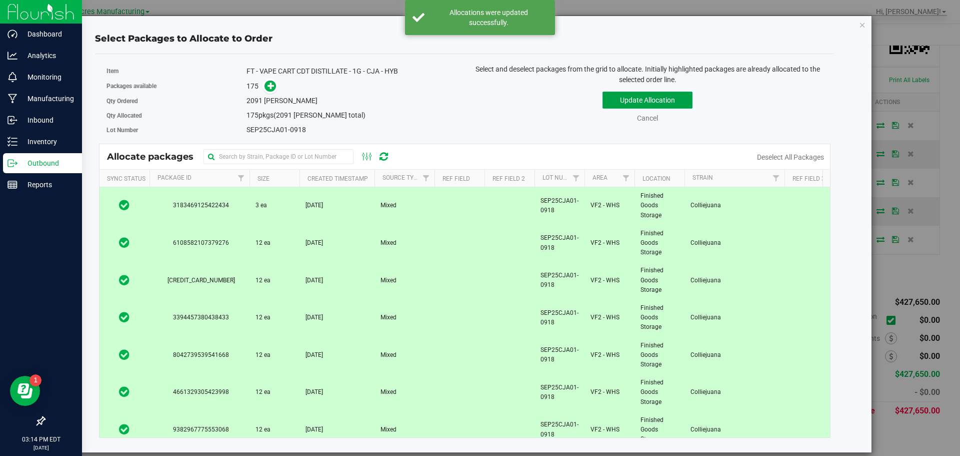
click at [684, 98] on button "Update Allocation" at bounding box center [648, 100] width 90 height 17
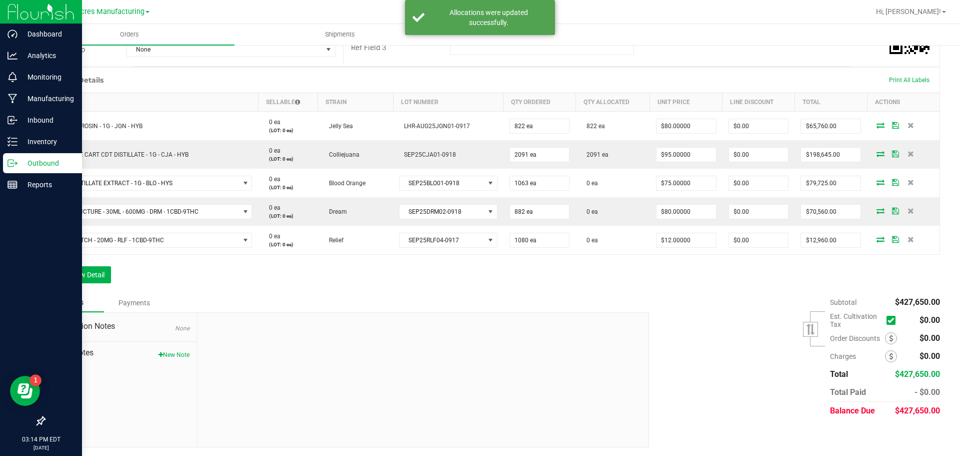
click at [877, 183] on icon at bounding box center [881, 182] width 8 height 6
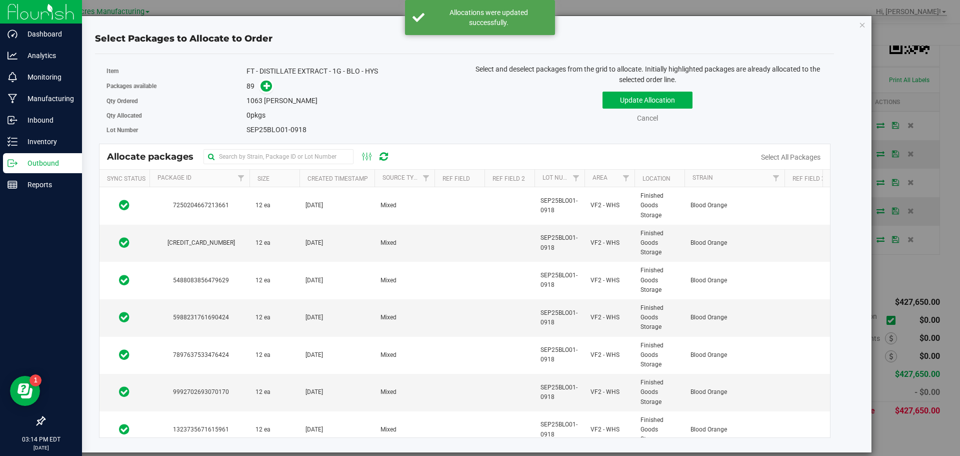
click at [793, 152] on div "Select All Packages" at bounding box center [791, 157] width 80 height 11
click at [794, 158] on link "Select All Packages" at bounding box center [791, 157] width 60 height 8
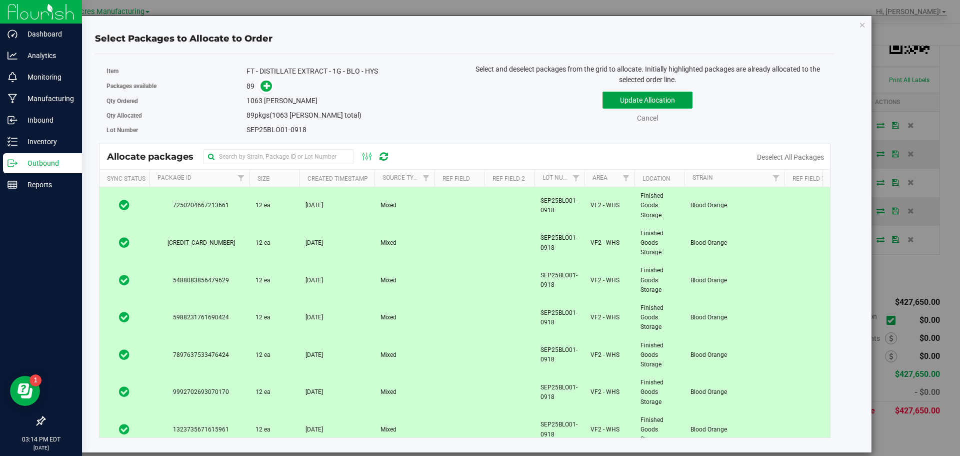
click at [652, 100] on button "Update Allocation" at bounding box center [648, 100] width 90 height 17
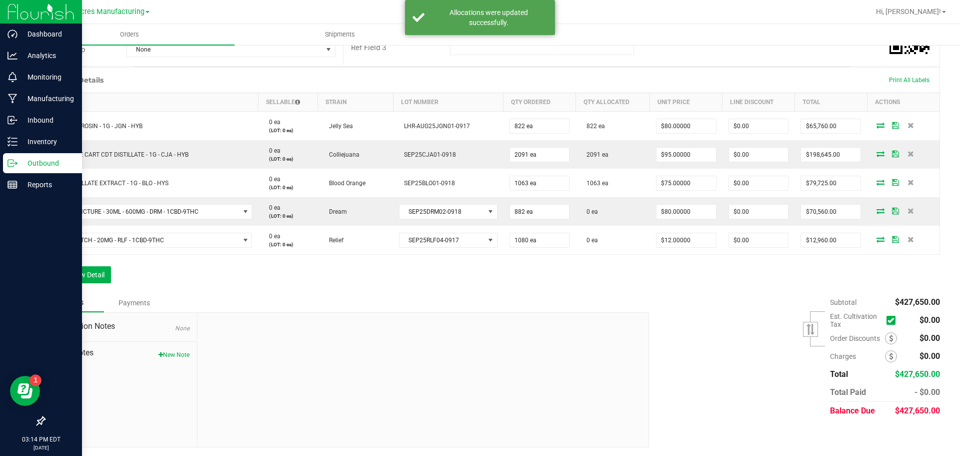
click at [877, 210] on icon at bounding box center [881, 211] width 8 height 6
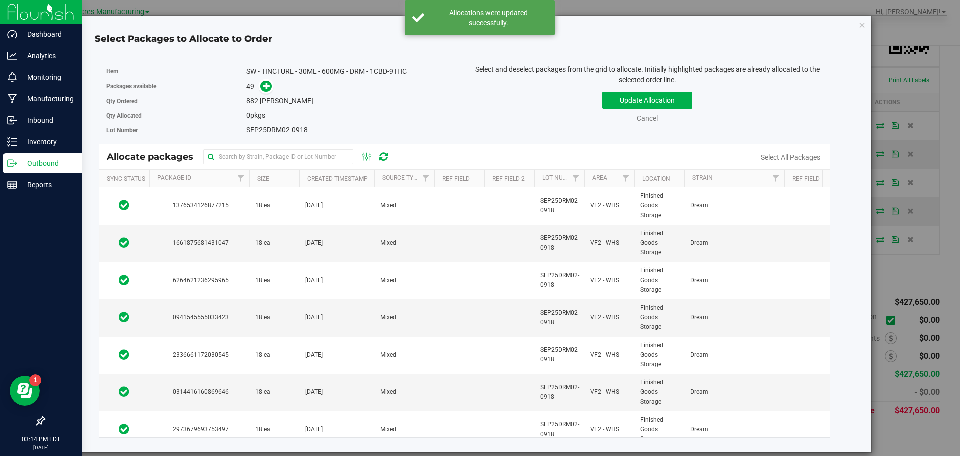
click at [817, 157] on link "Select All Packages" at bounding box center [791, 157] width 60 height 8
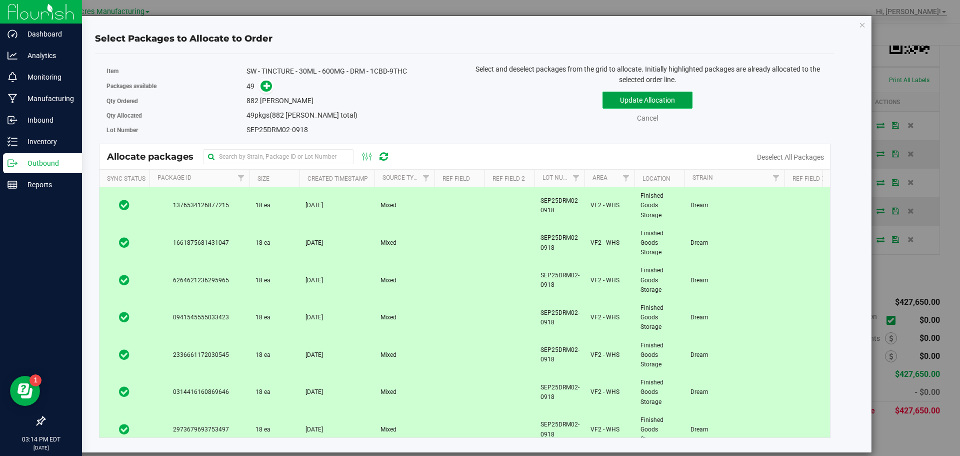
click at [687, 100] on button "Update Allocation" at bounding box center [648, 100] width 90 height 17
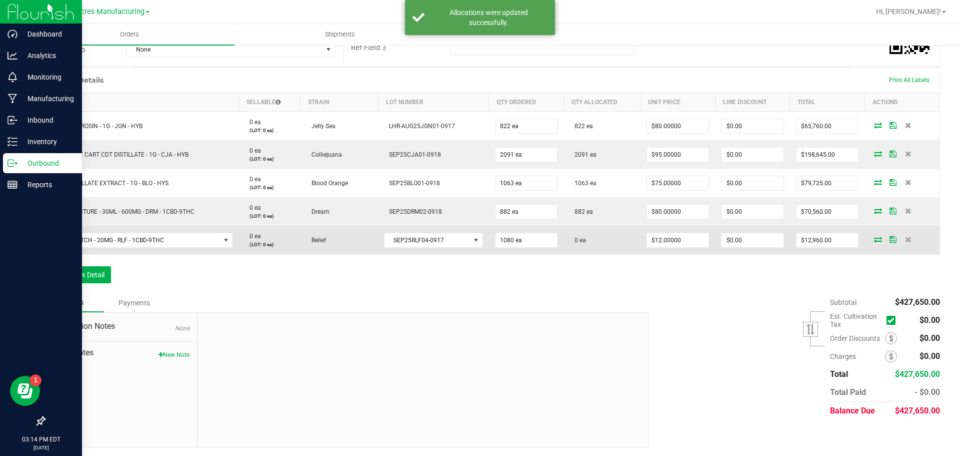
click at [874, 240] on icon at bounding box center [878, 239] width 8 height 6
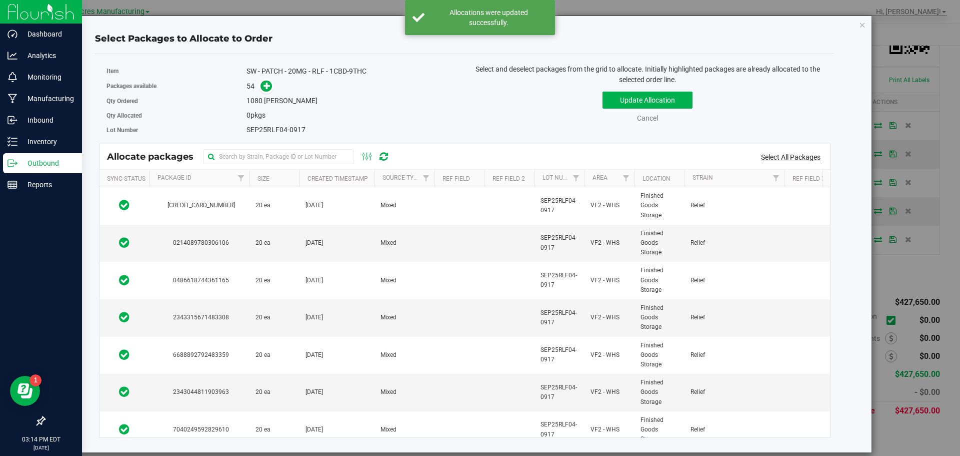
click at [785, 158] on link "Select All Packages" at bounding box center [791, 157] width 60 height 8
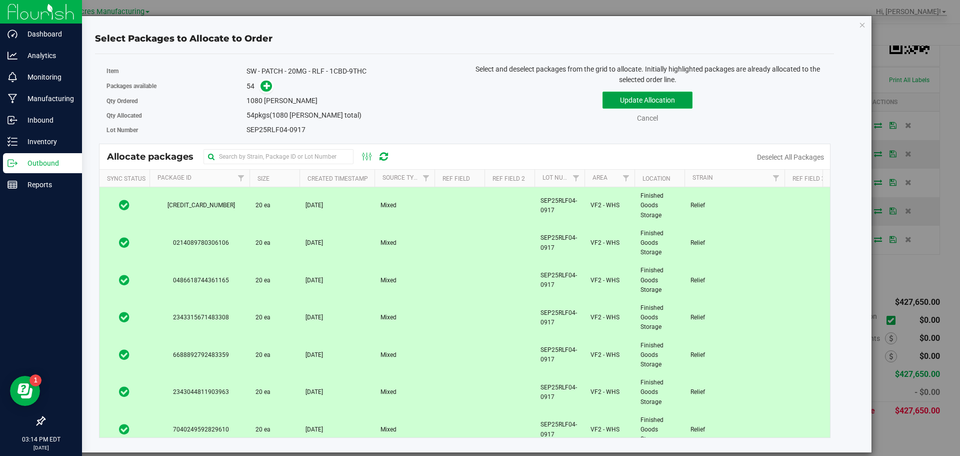
click at [612, 99] on button "Update Allocation" at bounding box center [648, 100] width 90 height 17
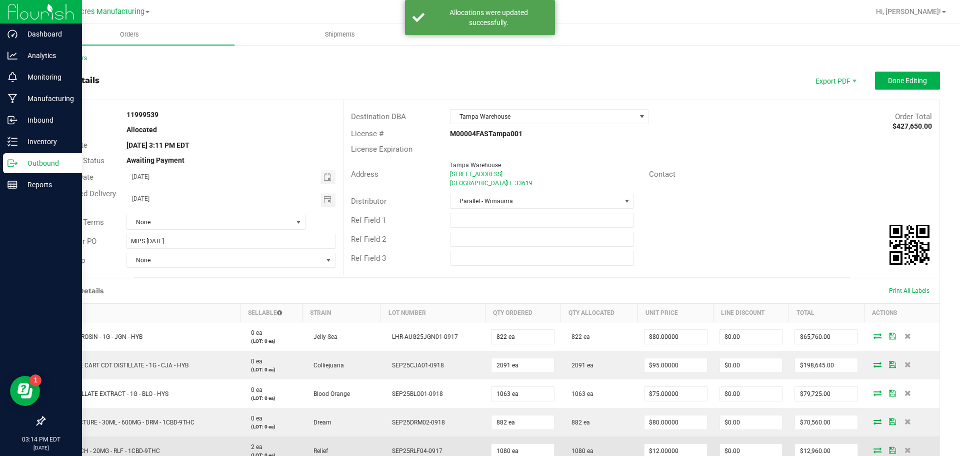
scroll to position [0, 0]
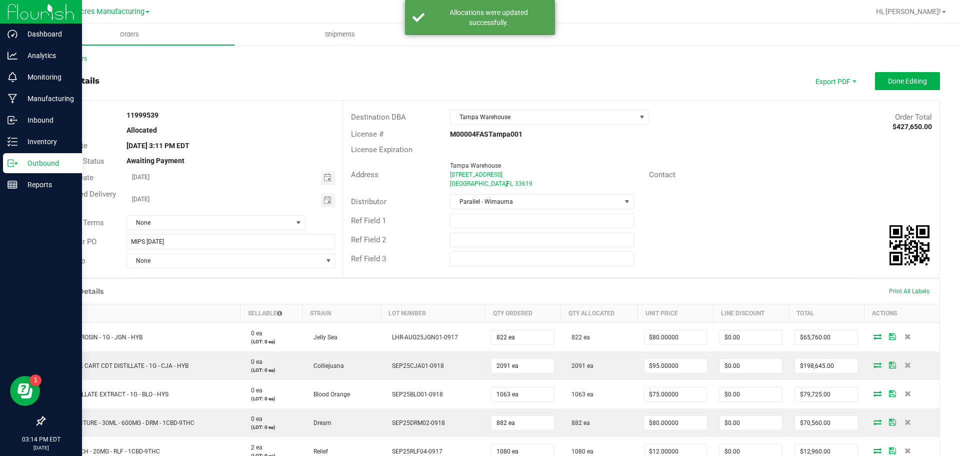
click at [893, 90] on outbound-order-header "Order details Export PDF Done Editing Order # 11999539 Status Allocated Order D…" at bounding box center [492, 175] width 896 height 206
click at [891, 82] on span "Done Editing" at bounding box center [907, 81] width 39 height 8
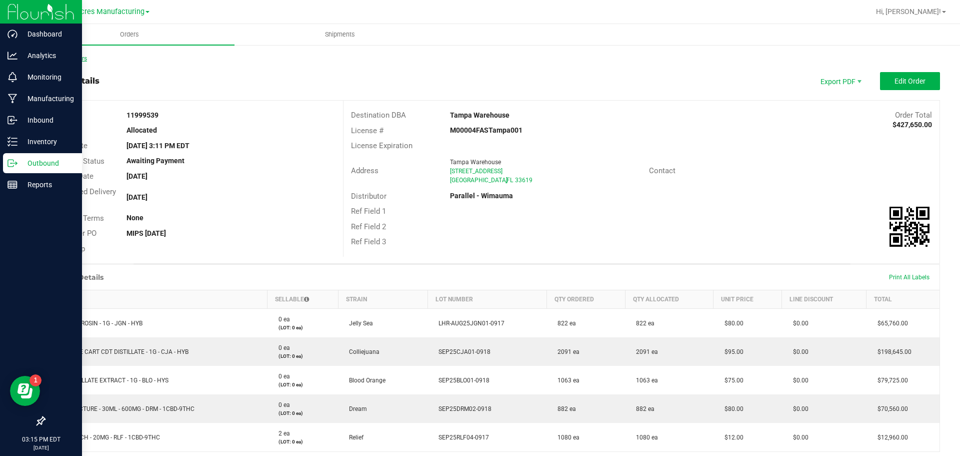
click at [74, 62] on link "Back to Orders" at bounding box center [65, 58] width 43 height 7
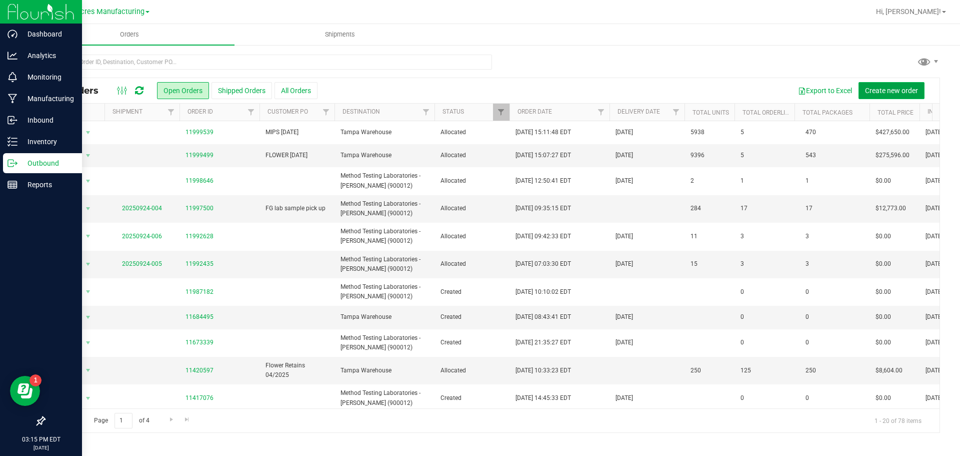
click at [878, 95] on button "Create new order" at bounding box center [892, 90] width 66 height 17
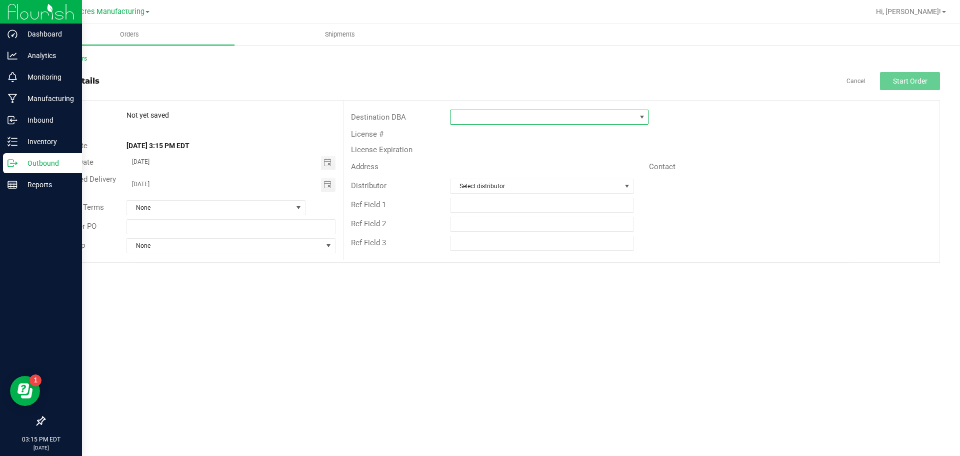
click at [480, 120] on span at bounding box center [543, 117] width 185 height 14
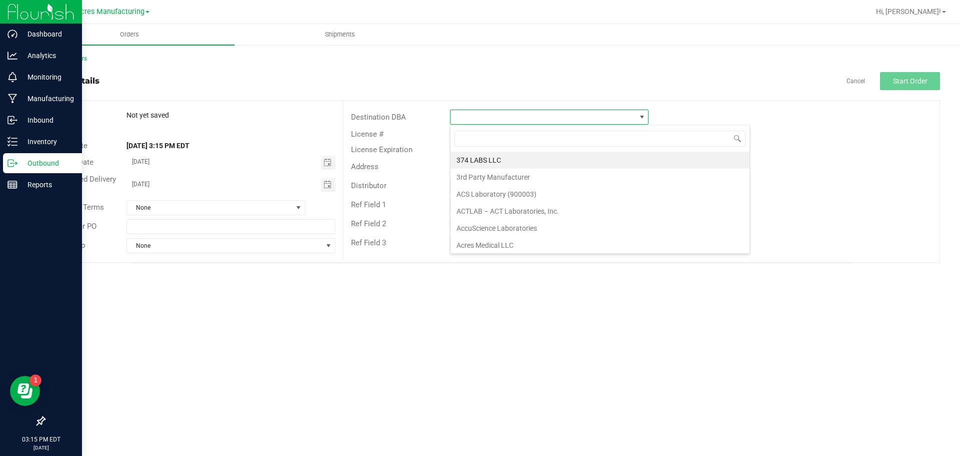
scroll to position [15, 199]
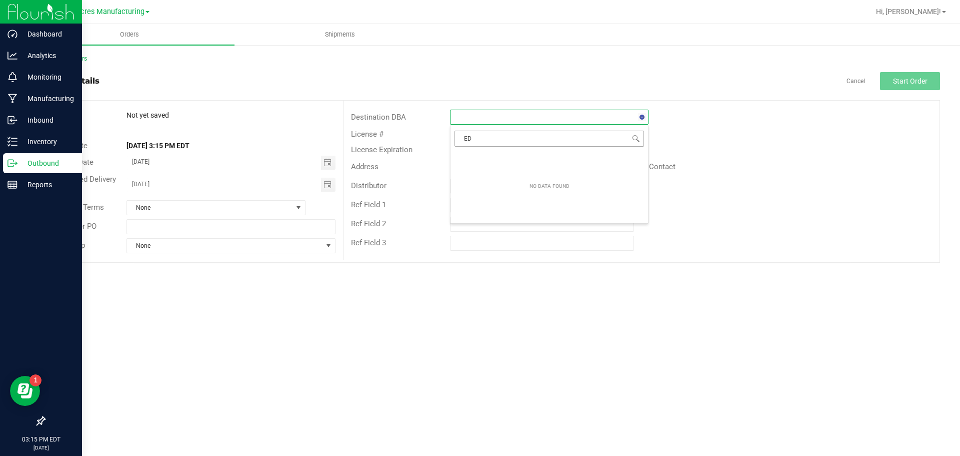
type input "E"
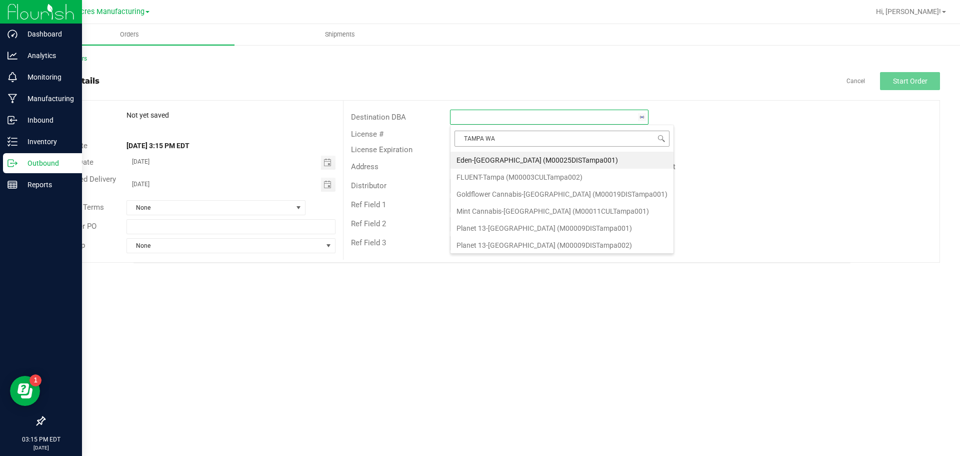
type input "TAMPA WAR"
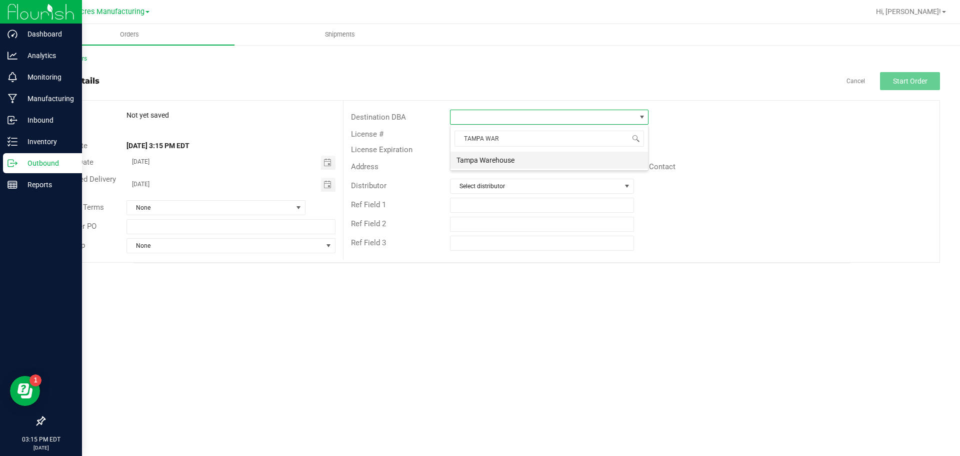
click at [571, 162] on li "Tampa Warehouse" at bounding box center [550, 160] width 198 height 17
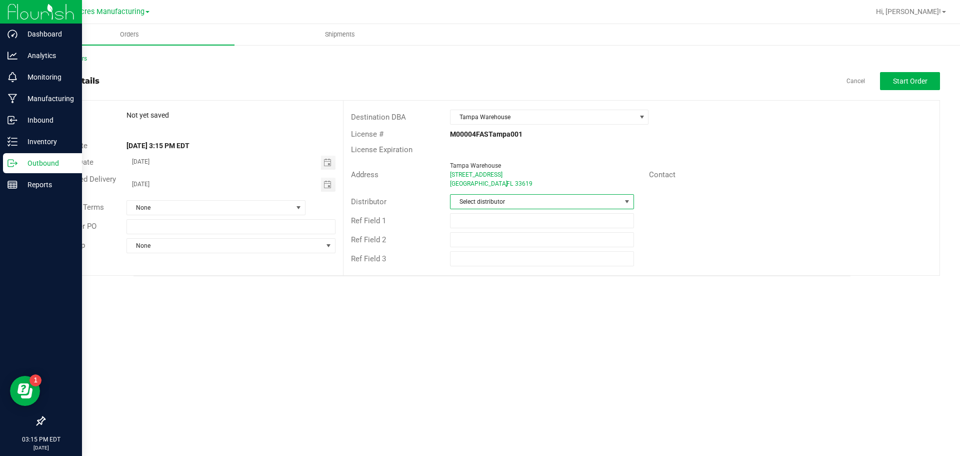
click at [509, 203] on span "Select distributor" at bounding box center [536, 202] width 170 height 14
type input "PARA"
click at [484, 242] on li "Parallel - Wimauma" at bounding box center [542, 244] width 183 height 17
click at [177, 217] on div "Customer PO" at bounding box center [194, 226] width 299 height 19
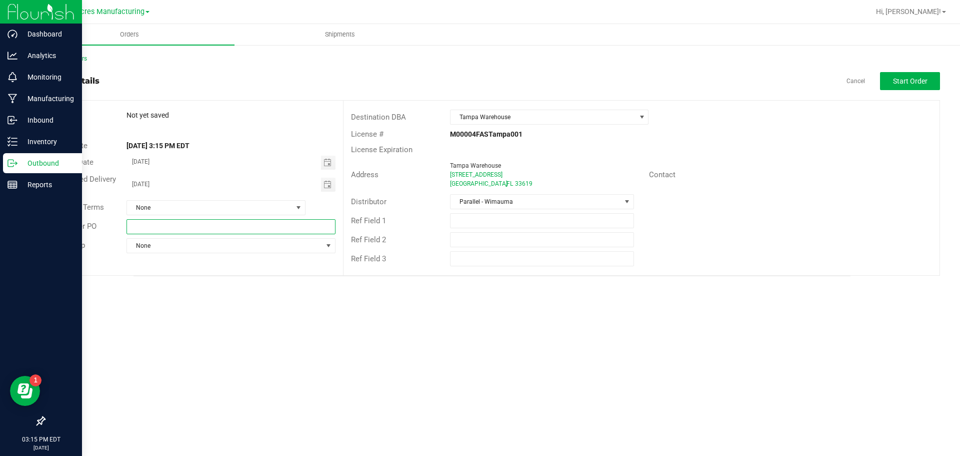
click at [177, 222] on input "text" at bounding box center [231, 226] width 209 height 15
type input "EDIBLES [DATE]"
click at [913, 76] on button "Start Order" at bounding box center [910, 81] width 60 height 18
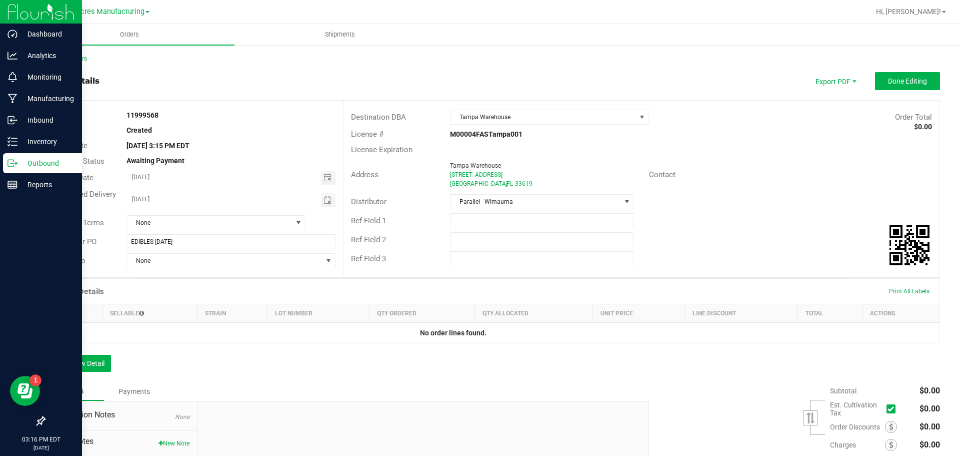
scroll to position [90, 0]
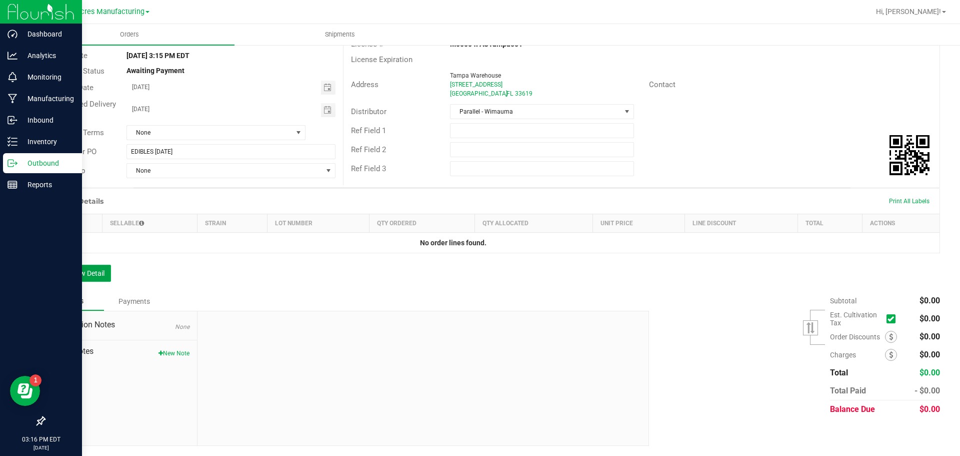
click at [89, 274] on button "Add New Detail" at bounding box center [77, 273] width 67 height 17
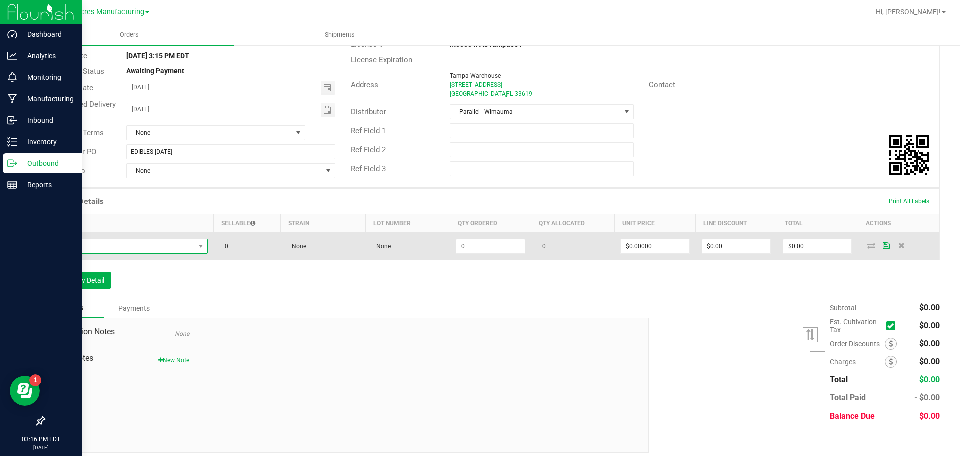
click at [119, 240] on span "NO DATA FOUND" at bounding box center [124, 246] width 144 height 14
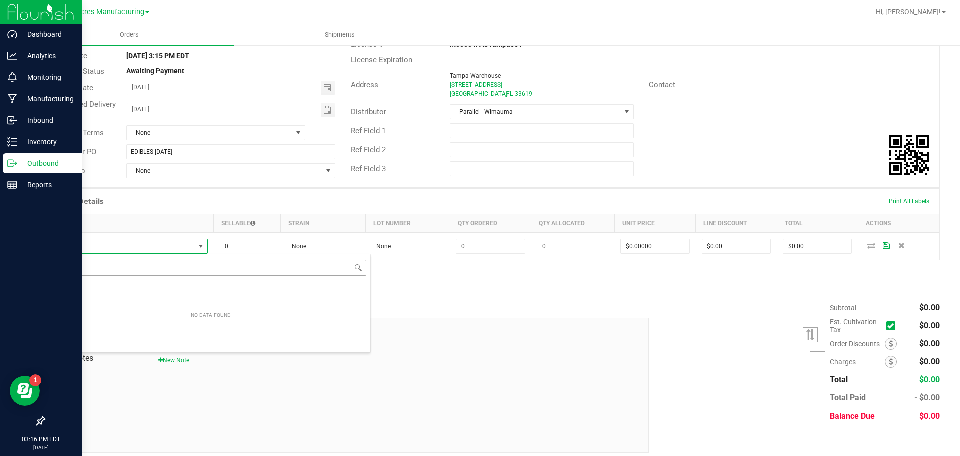
drag, startPoint x: 121, startPoint y: 248, endPoint x: 134, endPoint y: 267, distance: 22.3
click at [134, 267] on body "Dashboard Analytics Monitoring Manufacturing Inbound Inventory Outbound Reports…" at bounding box center [480, 228] width 960 height 456
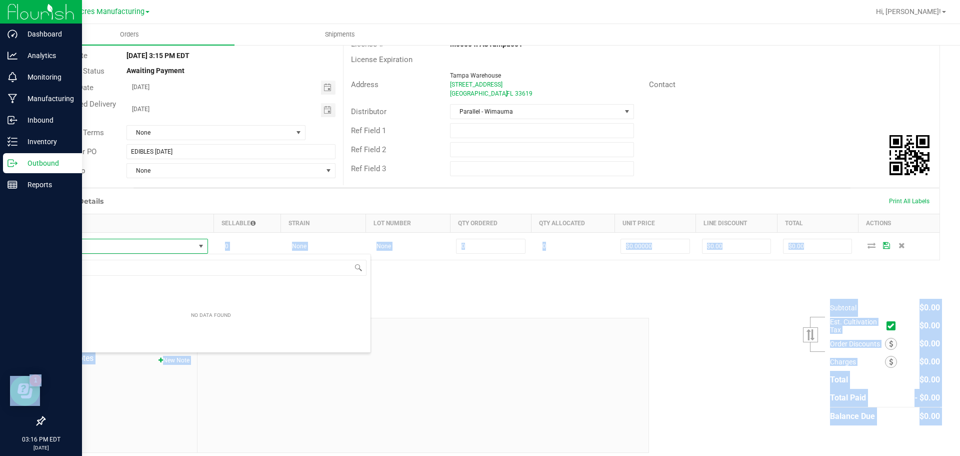
click at [487, 294] on div "Order Details Print All Labels Item Sellable Strain Lot Number Qty Ordered Qty …" at bounding box center [492, 243] width 896 height 111
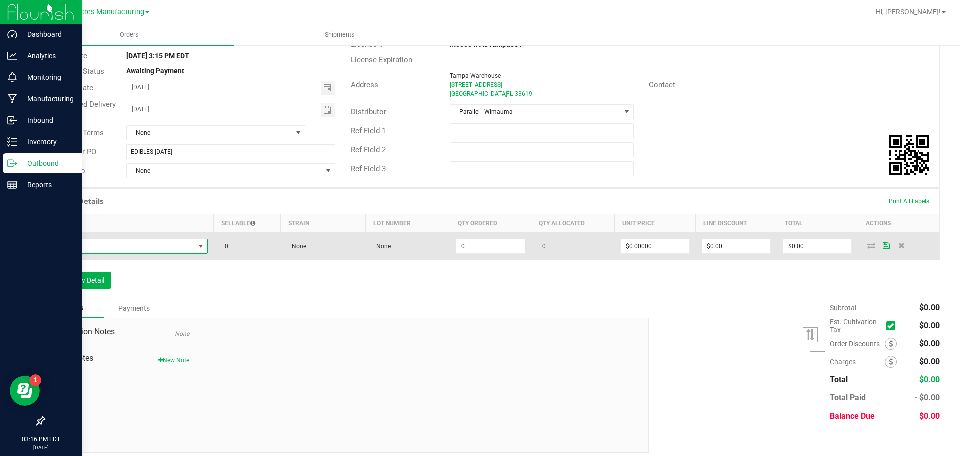
click at [160, 251] on span at bounding box center [124, 246] width 144 height 14
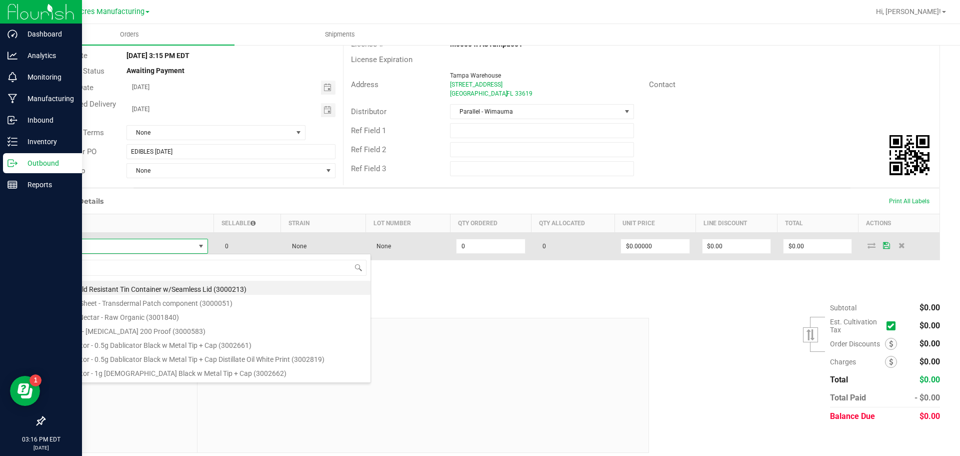
type input "FX - BALM - 300MG - 1CBD-1THC"
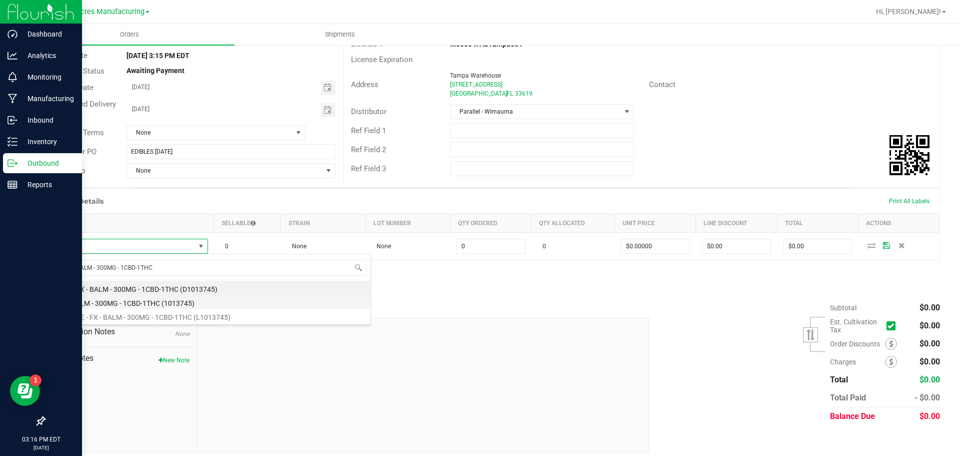
click at [139, 299] on li "FX - BALM - 300MG - 1CBD-1THC (1013745)" at bounding box center [211, 302] width 319 height 14
type input "0 ea"
type input "$45.00000"
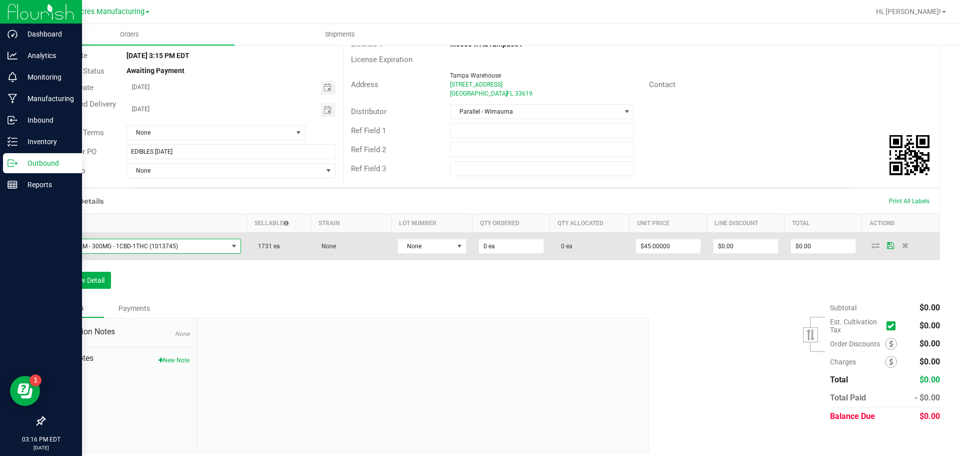
click at [428, 254] on td "None" at bounding box center [432, 247] width 81 height 28
click at [433, 248] on span "None" at bounding box center [426, 246] width 56 height 14
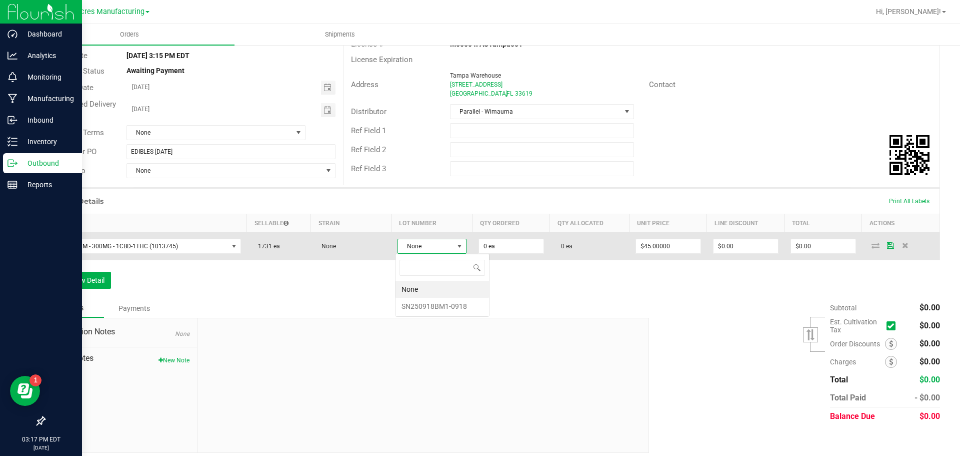
scroll to position [15, 68]
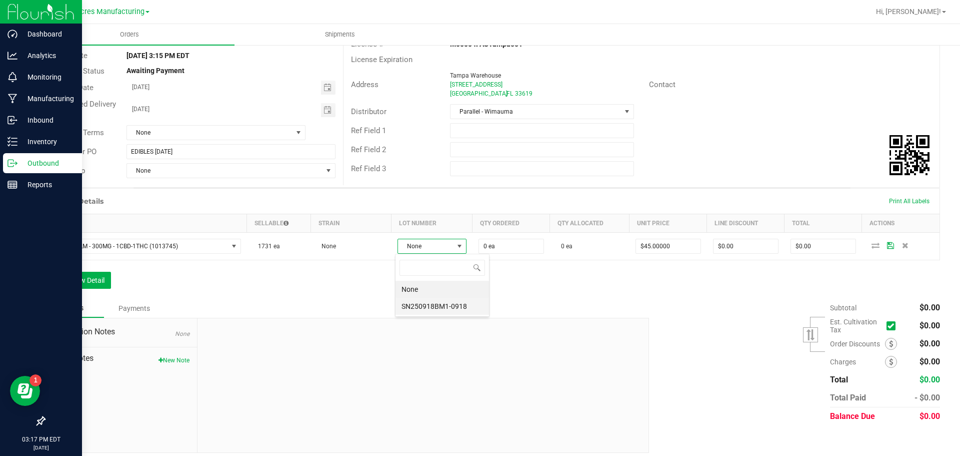
click at [439, 302] on li "SN250918BM1-0918" at bounding box center [443, 306] width 94 height 17
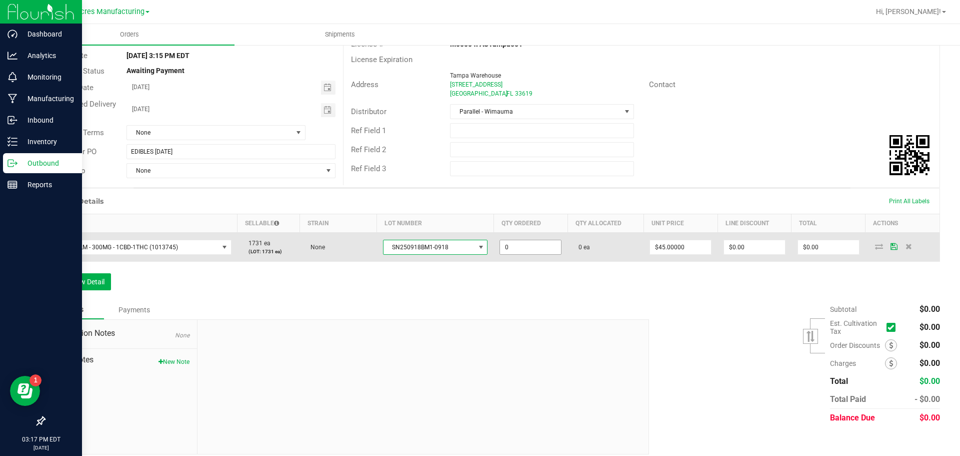
click at [519, 244] on input "0" at bounding box center [530, 247] width 61 height 14
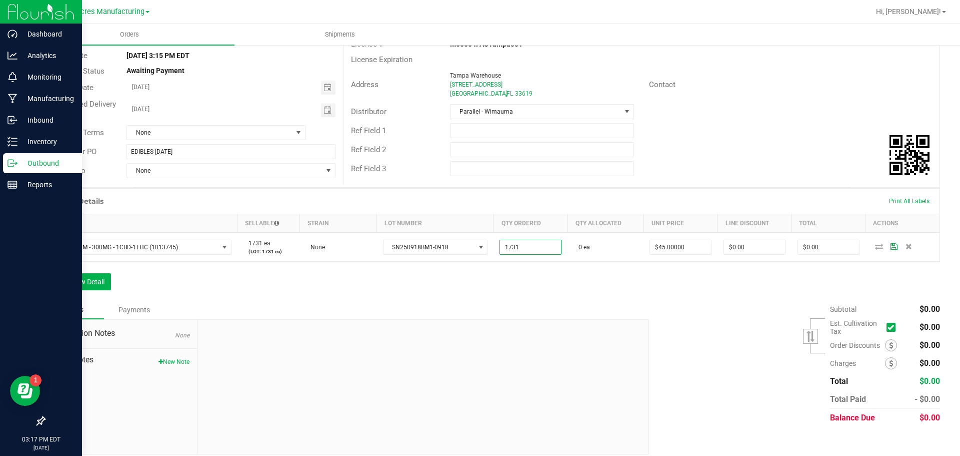
type input "1731 ea"
type input "$77,895.00"
click at [473, 292] on div "Order Details Print All Labels Item Sellable Strain Lot Number Qty Ordered Qty …" at bounding box center [492, 244] width 896 height 112
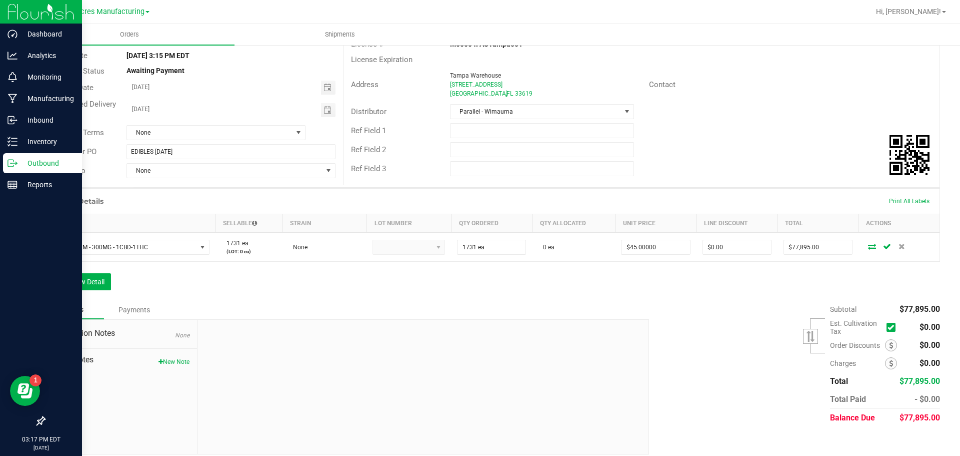
click at [101, 290] on div "Order Details Print All Labels Item Sellable Strain Lot Number Qty Ordered Qty …" at bounding box center [492, 244] width 896 height 112
click at [98, 286] on button "Add New Detail" at bounding box center [77, 281] width 67 height 17
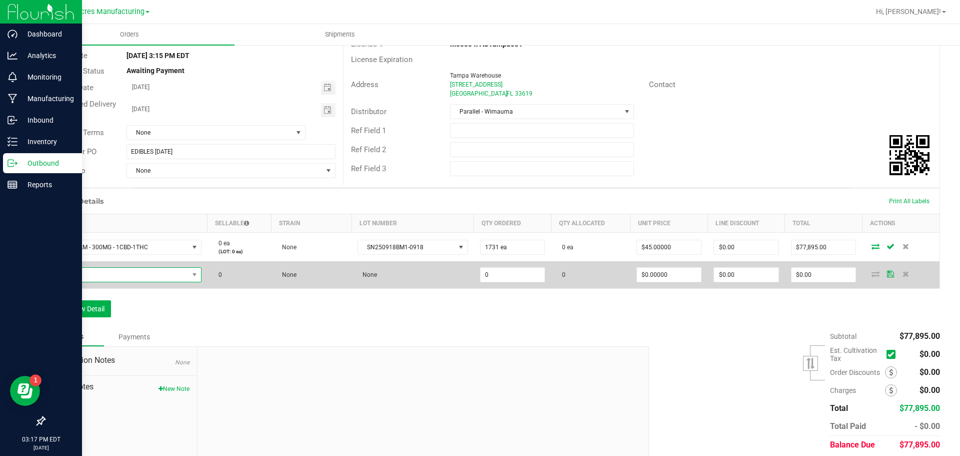
click at [168, 275] on span "NO DATA FOUND" at bounding box center [120, 275] width 137 height 14
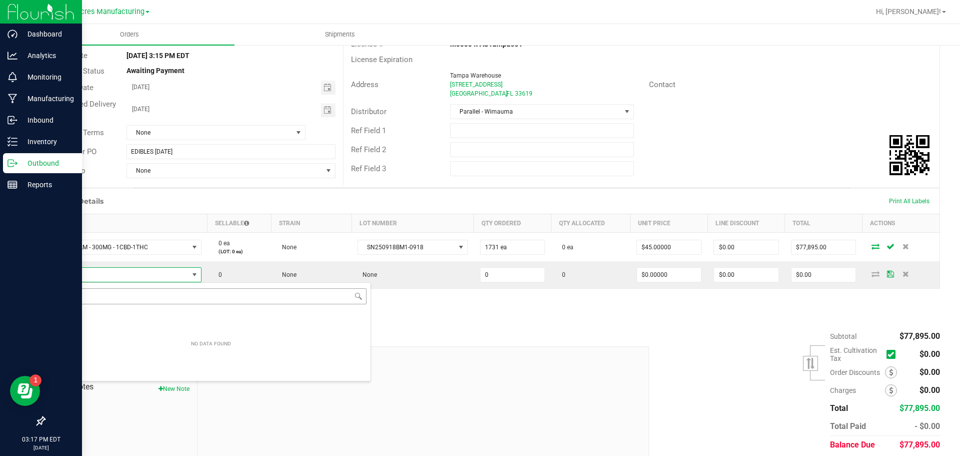
click at [160, 292] on input "NO DATA FOUND" at bounding box center [211, 296] width 311 height 16
type input "HT - BAR - 100MG - THC - DARK CHOCOLATE BLOOD ORANGE"
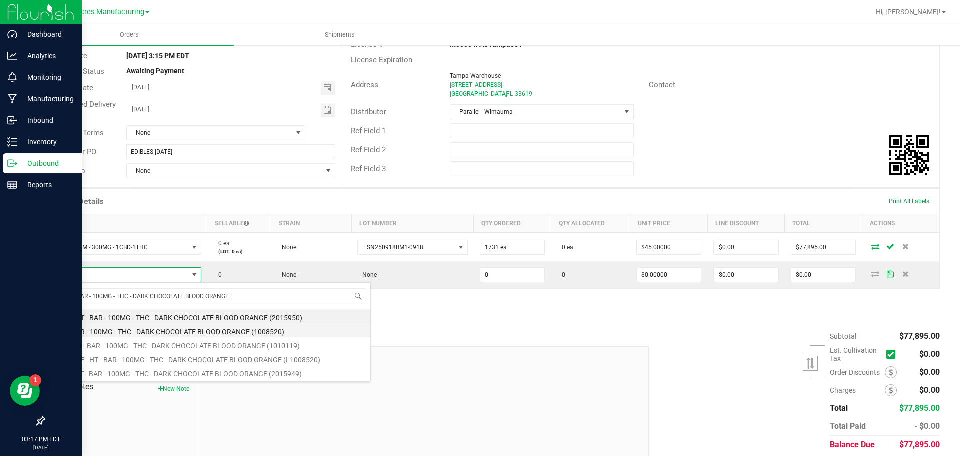
click at [154, 327] on li "HT - BAR - 100MG - THC - DARK CHOCOLATE BLOOD ORANGE (1008520)" at bounding box center [211, 330] width 319 height 14
type input "0 ea"
type input "$25.00000"
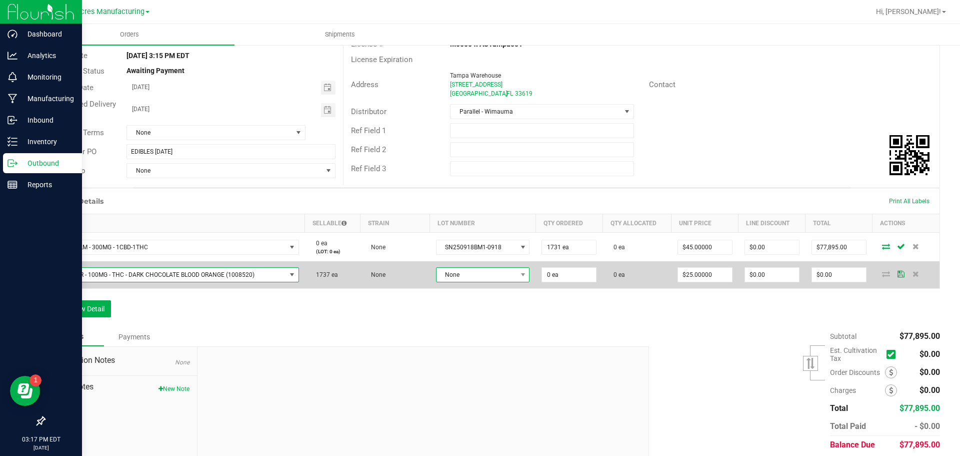
click at [501, 280] on span "None" at bounding box center [477, 275] width 81 height 14
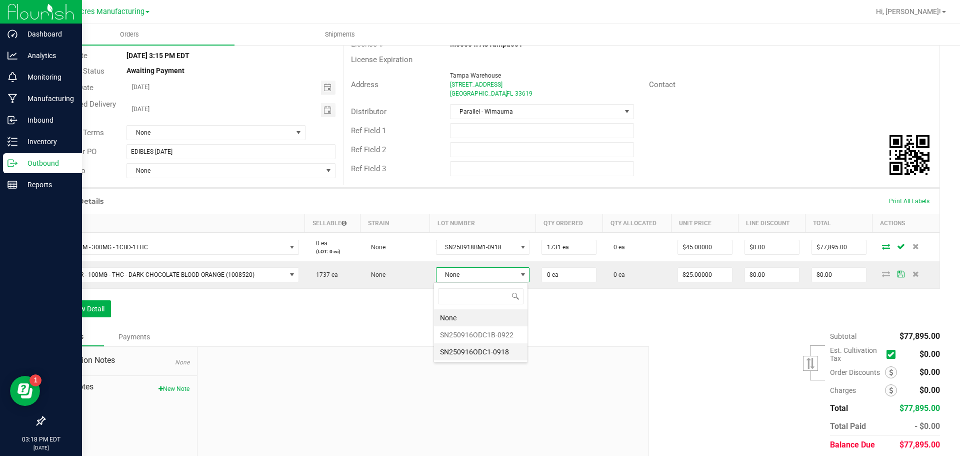
click at [463, 355] on li "SN250916ODC1-0918" at bounding box center [481, 351] width 94 height 17
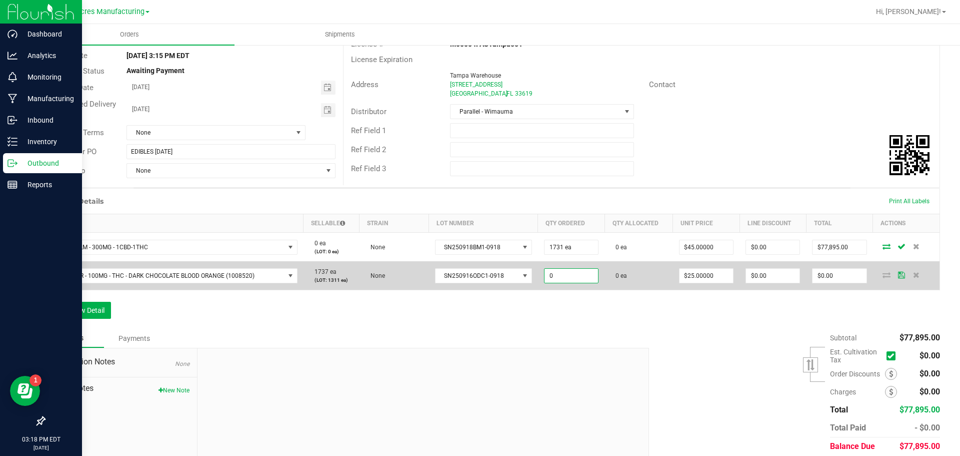
click at [553, 279] on input "0" at bounding box center [572, 276] width 54 height 14
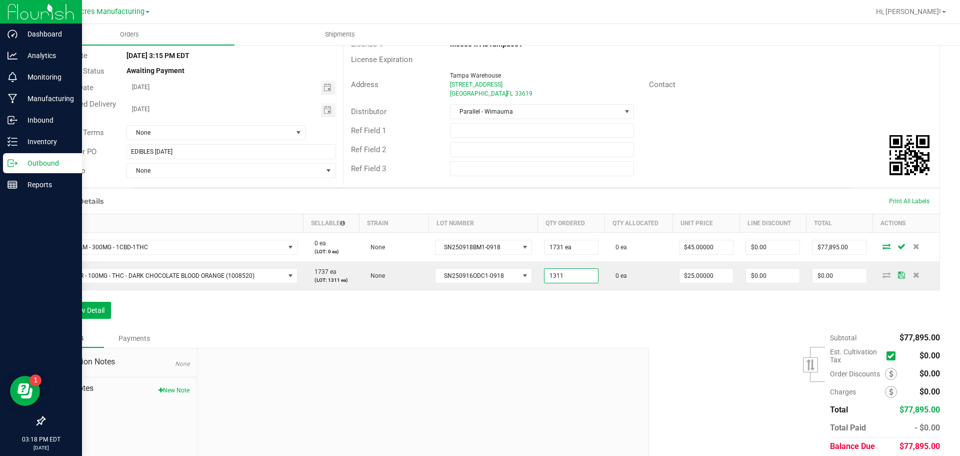
type input "1311 ea"
type input "$32,775.00"
click at [446, 308] on div "Order Details Print All Labels Item Sellable Strain Lot Number Qty Ordered Qty …" at bounding box center [492, 258] width 896 height 141
click at [51, 308] on icon "button" at bounding box center [54, 310] width 6 height 7
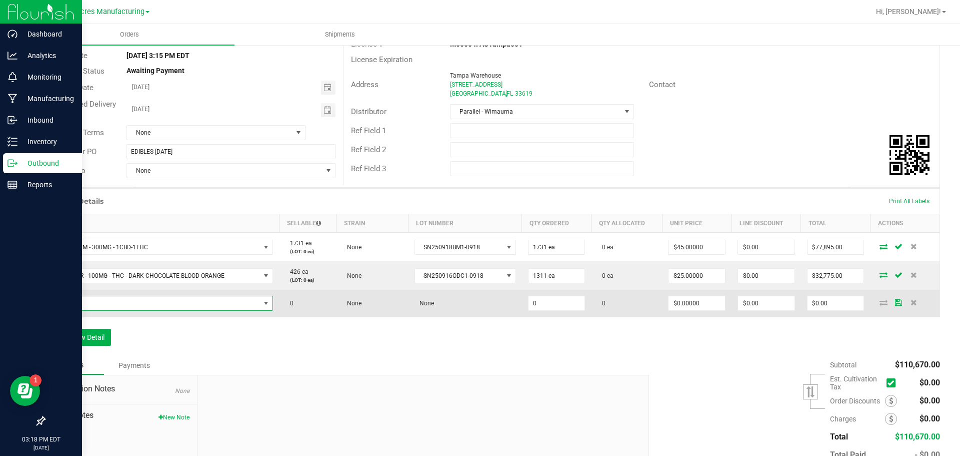
click at [111, 305] on span "NO DATA FOUND" at bounding box center [156, 303] width 209 height 14
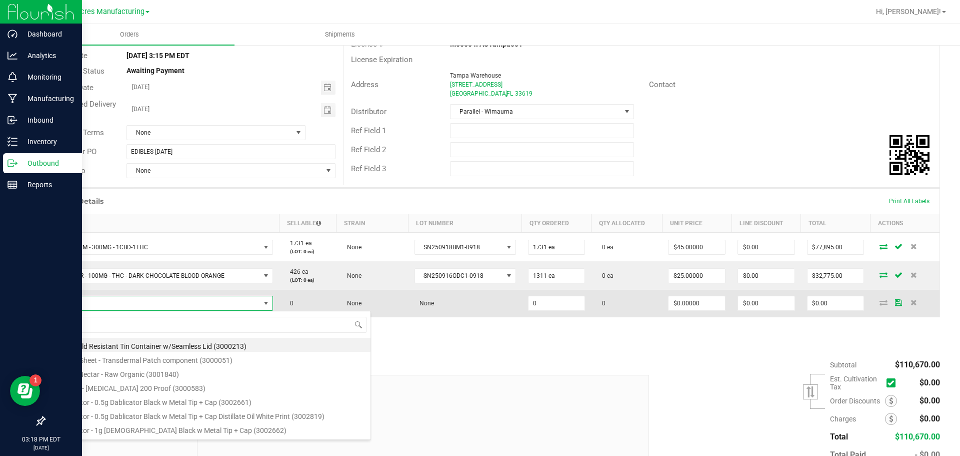
scroll to position [15, 219]
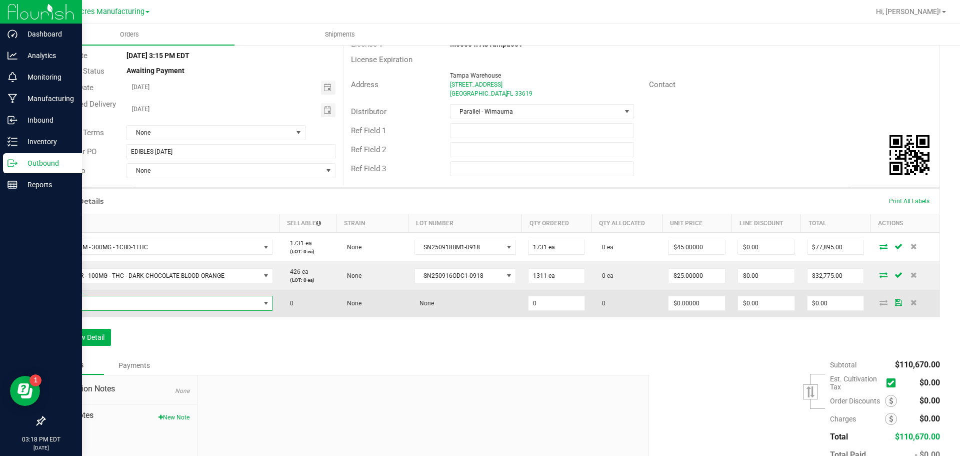
click at [224, 308] on span "NO DATA FOUND" at bounding box center [156, 303] width 209 height 14
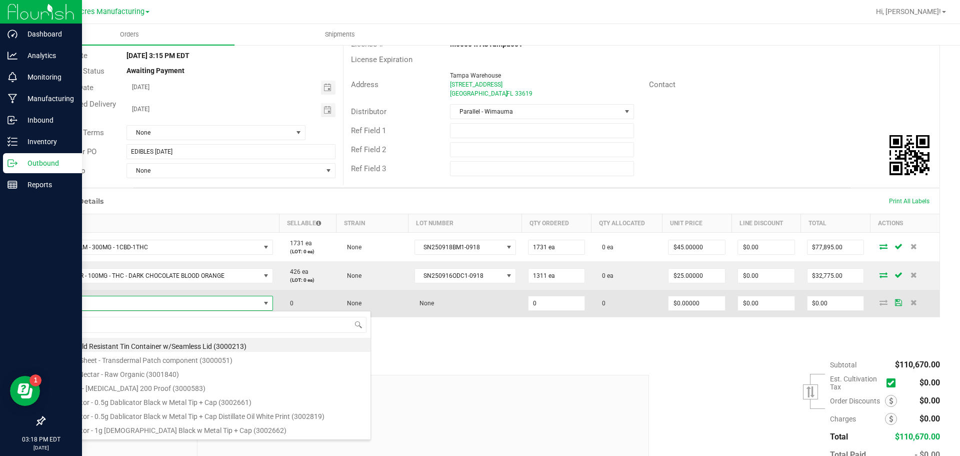
type input "HT - MINTS - 2.5MG - 40CT - THC - BLACKBERRY"
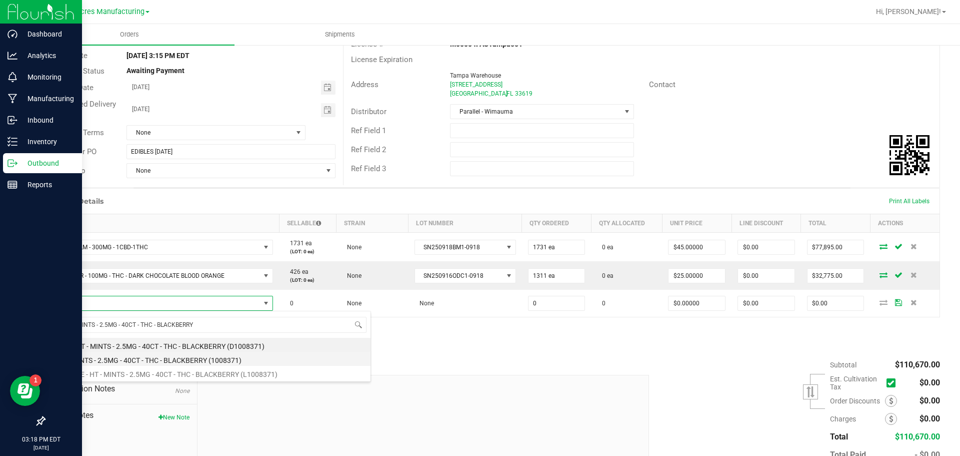
click at [144, 360] on li "HT - MINTS - 2.5MG - 40CT - THC - BLACKBERRY (1008371)" at bounding box center [211, 359] width 319 height 14
type input "0 ea"
type input "$30.00000"
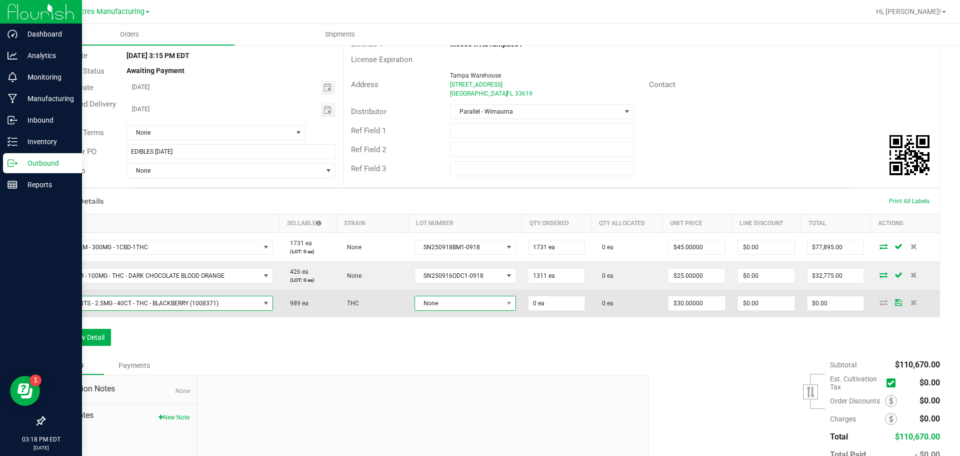
click at [490, 303] on span "None" at bounding box center [459, 303] width 88 height 14
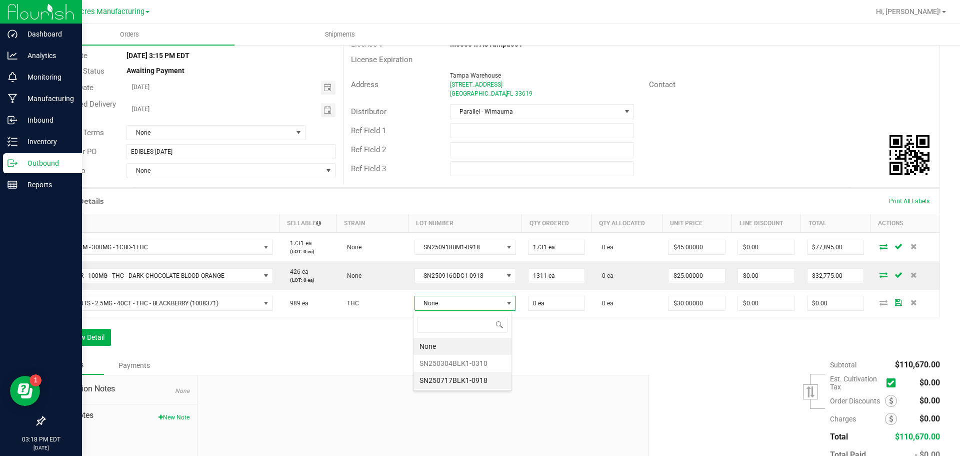
click at [451, 376] on li "SN250717BLK1-0918" at bounding box center [463, 380] width 98 height 17
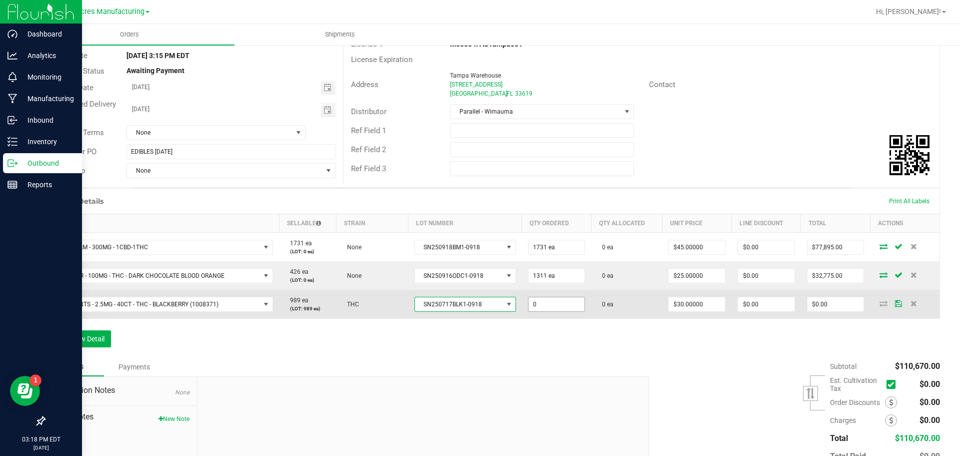
click at [541, 306] on input "0" at bounding box center [557, 304] width 57 height 14
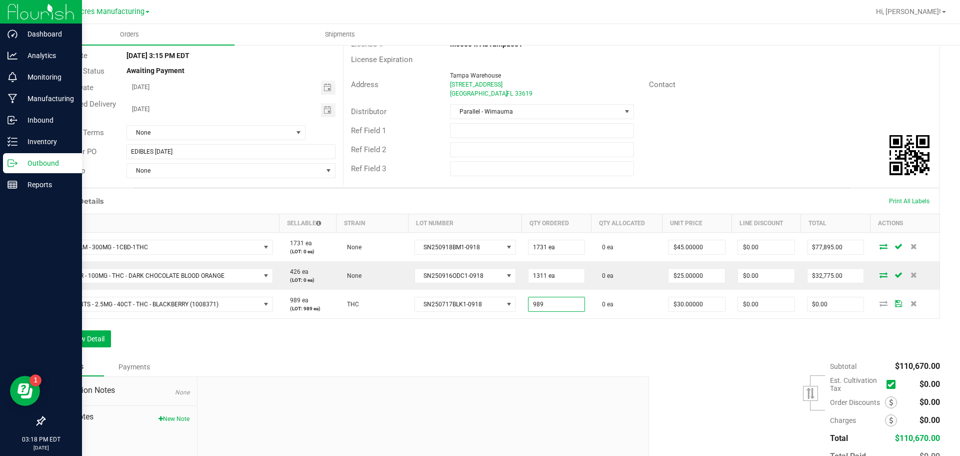
type input "989 ea"
type input "$29,670.00"
click at [393, 382] on div at bounding box center [423, 444] width 451 height 134
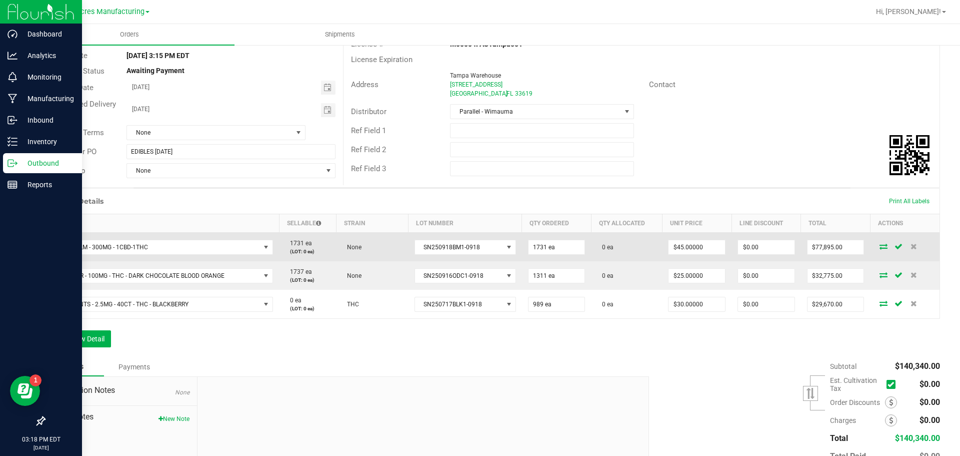
click at [874, 250] on td at bounding box center [905, 247] width 70 height 29
click at [880, 243] on icon at bounding box center [884, 246] width 8 height 6
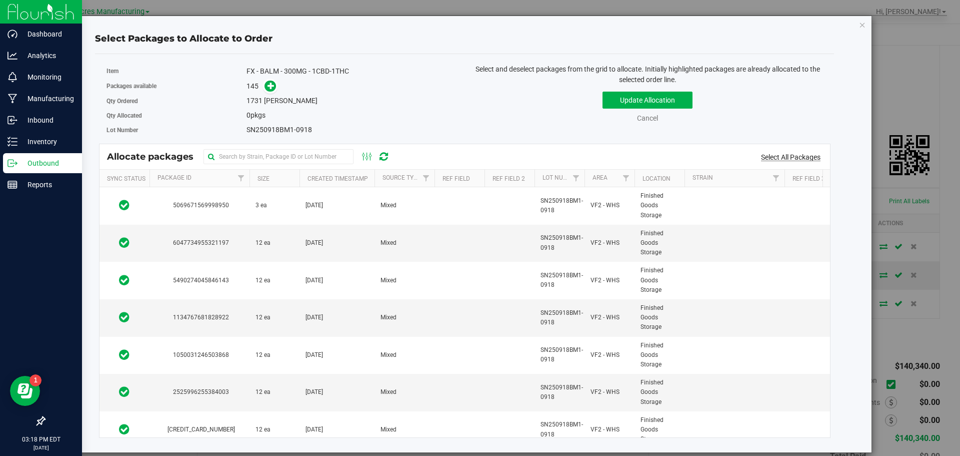
click at [806, 153] on link "Select All Packages" at bounding box center [791, 157] width 60 height 8
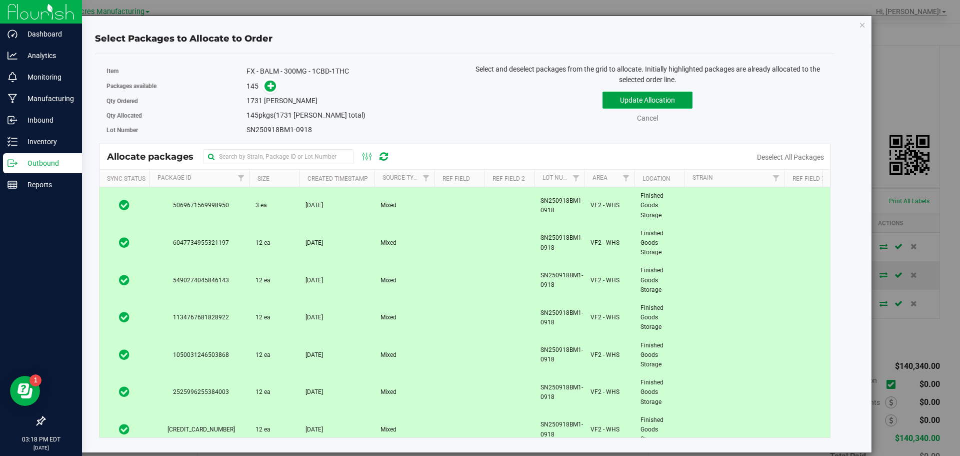
click at [670, 102] on button "Update Allocation" at bounding box center [648, 100] width 90 height 17
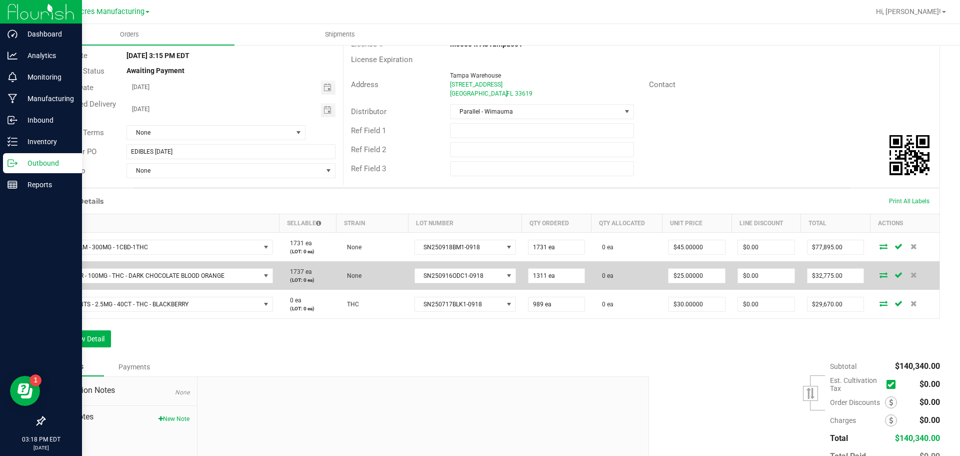
click at [880, 277] on icon at bounding box center [884, 275] width 8 height 6
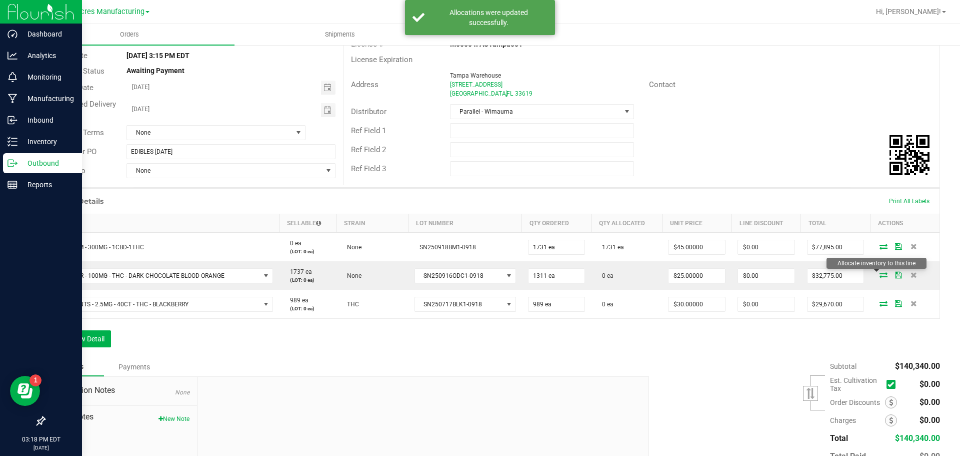
click at [880, 277] on icon at bounding box center [884, 275] width 8 height 6
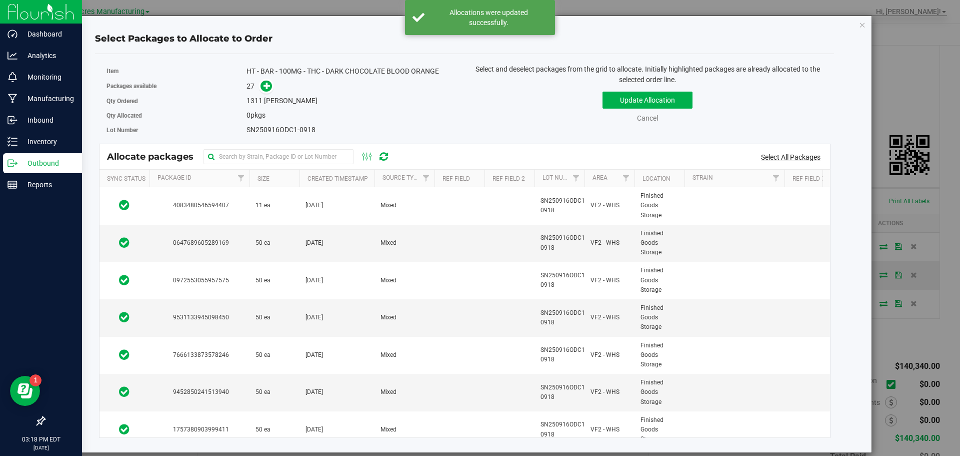
click at [787, 161] on link "Select All Packages" at bounding box center [791, 157] width 60 height 8
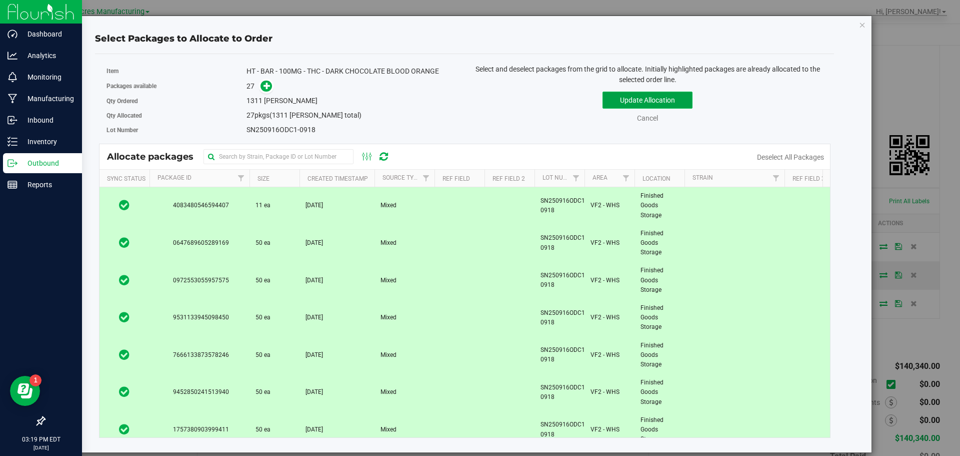
click at [650, 99] on button "Update Allocation" at bounding box center [648, 100] width 90 height 17
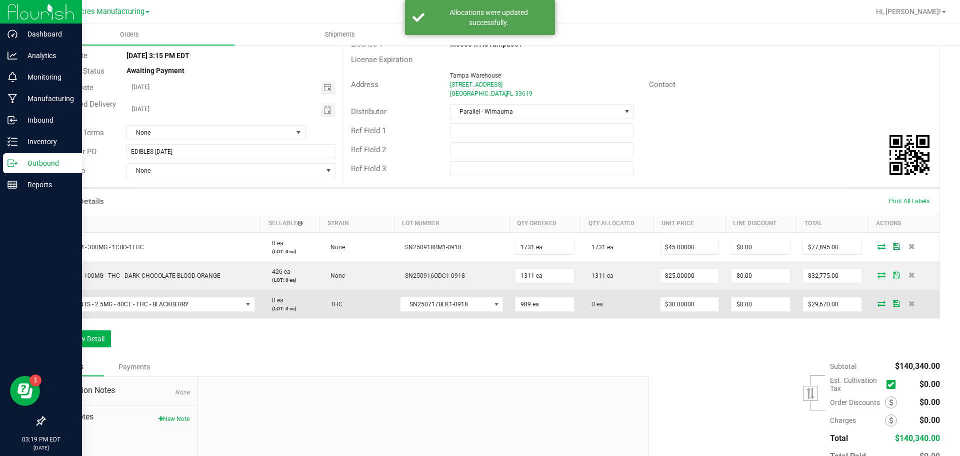
click at [878, 304] on icon at bounding box center [882, 303] width 8 height 6
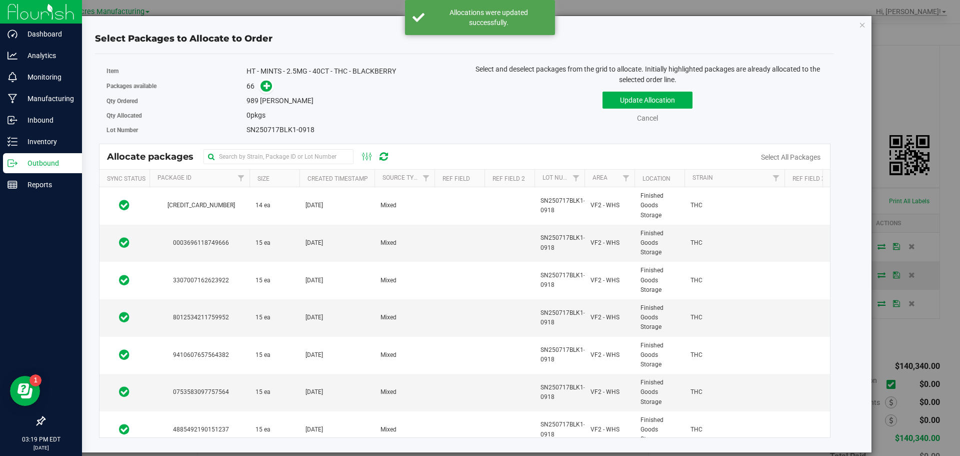
drag, startPoint x: 801, startPoint y: 159, endPoint x: 803, endPoint y: 182, distance: 23.1
click at [801, 159] on link "Select All Packages" at bounding box center [791, 157] width 60 height 8
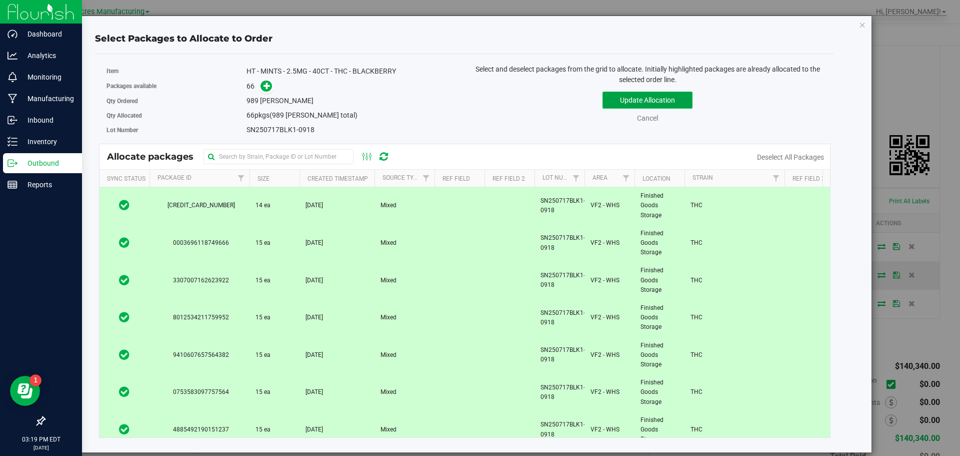
click at [653, 95] on button "Update Allocation" at bounding box center [648, 100] width 90 height 17
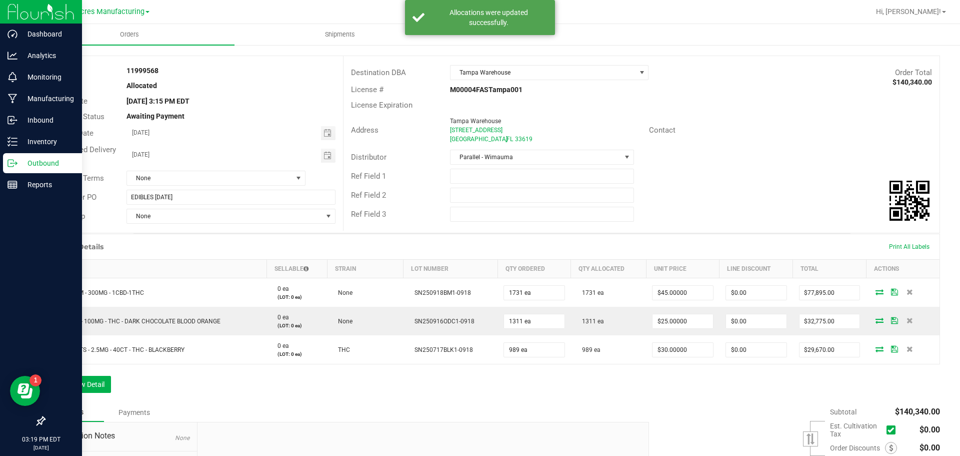
scroll to position [0, 0]
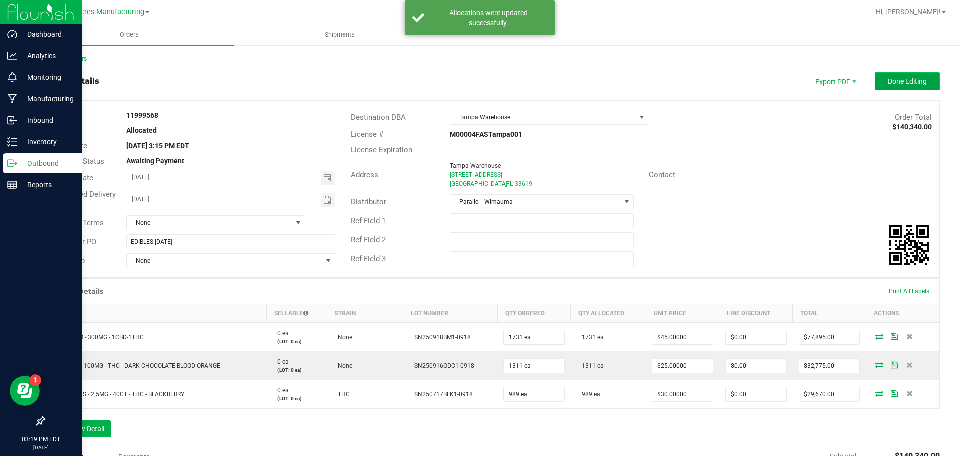
click at [909, 84] on span "Done Editing" at bounding box center [907, 81] width 39 height 8
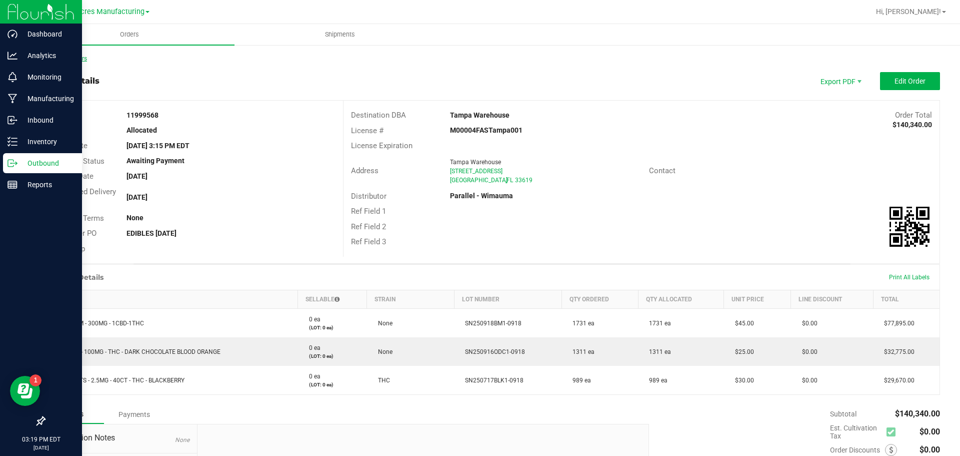
click at [74, 60] on link "Back to Orders" at bounding box center [65, 58] width 43 height 7
